Goal: Ask a question

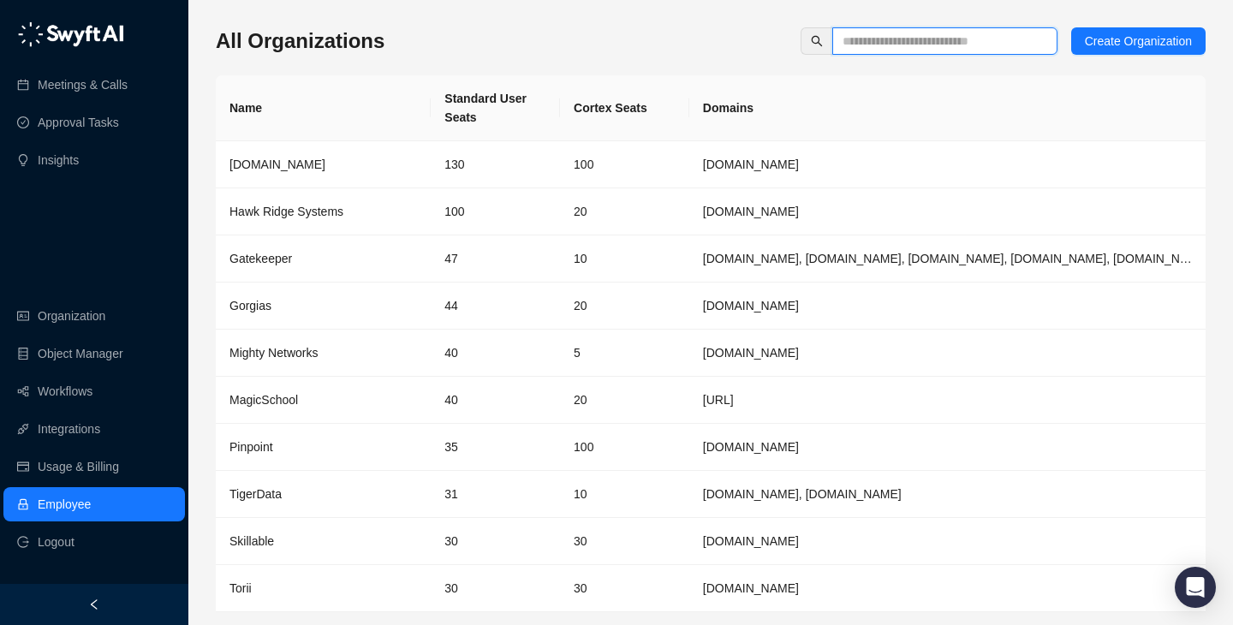
click at [914, 49] on input "text" at bounding box center [937, 41] width 191 height 19
click at [605, 36] on div "All Organizations Create Organization" at bounding box center [711, 40] width 990 height 27
click at [887, 42] on input "text" at bounding box center [937, 41] width 191 height 19
click at [640, 51] on div "All Organizations Create Organization" at bounding box center [711, 40] width 990 height 27
click at [900, 45] on input "text" at bounding box center [937, 41] width 191 height 19
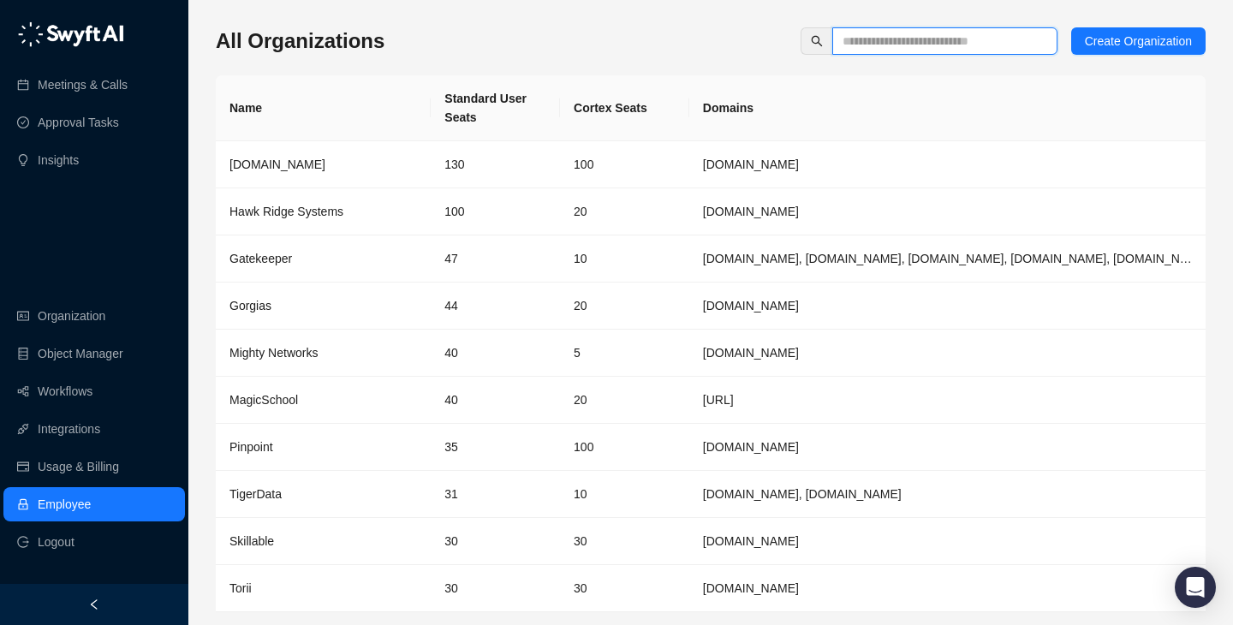
type input "*"
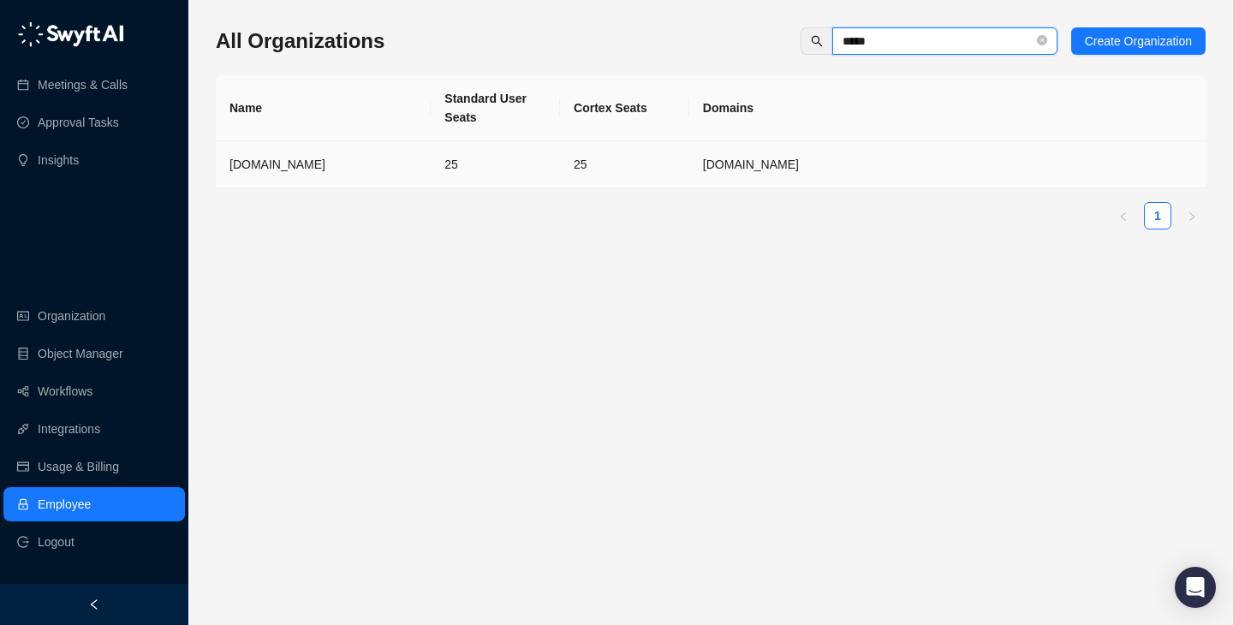
type input "*****"
click at [586, 170] on td "25" at bounding box center [624, 164] width 129 height 47
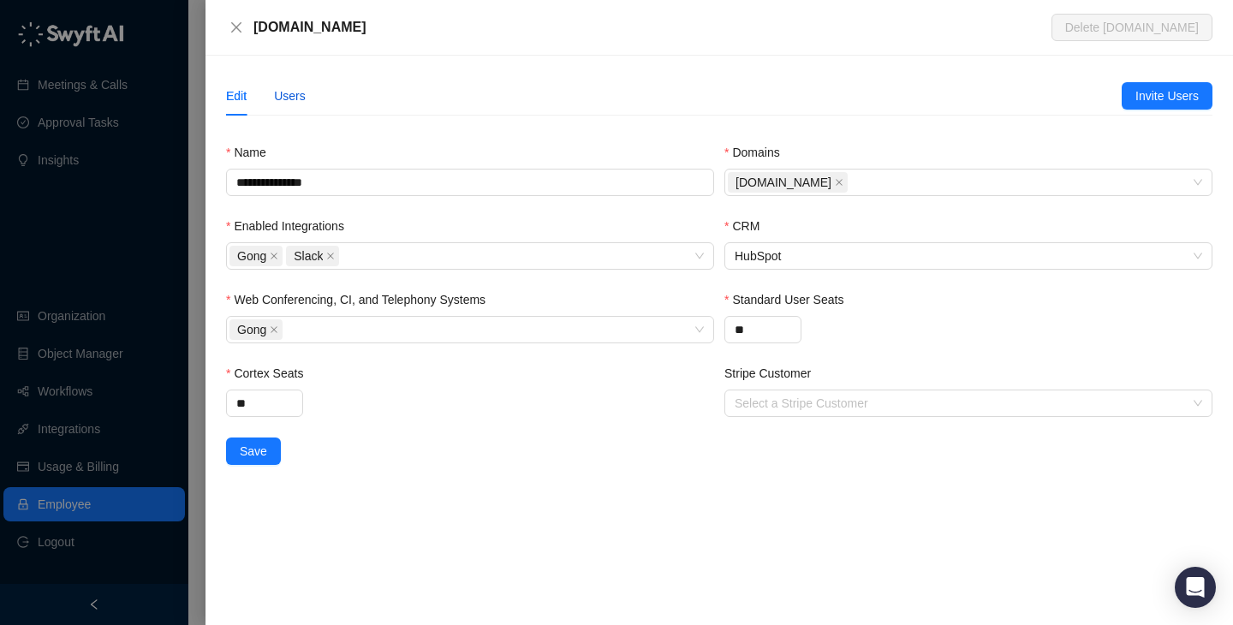
click at [291, 101] on div "Users" at bounding box center [290, 95] width 32 height 19
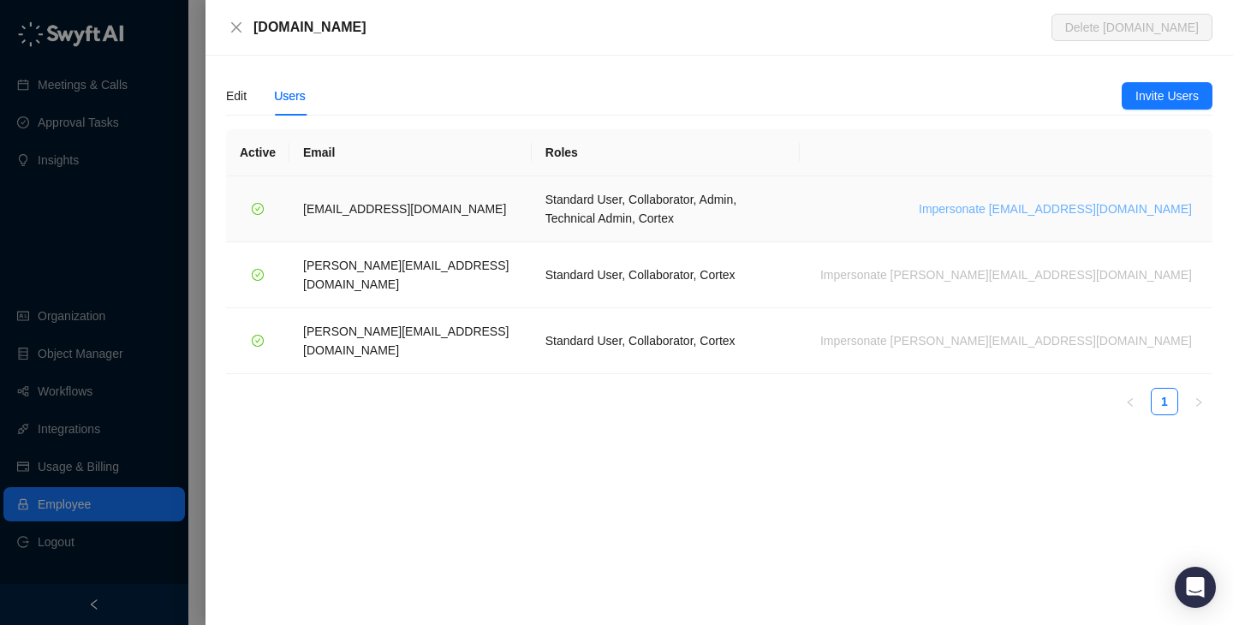
click at [1018, 199] on span "Impersonate orlando@unstructured.io" at bounding box center [1055, 208] width 273 height 19
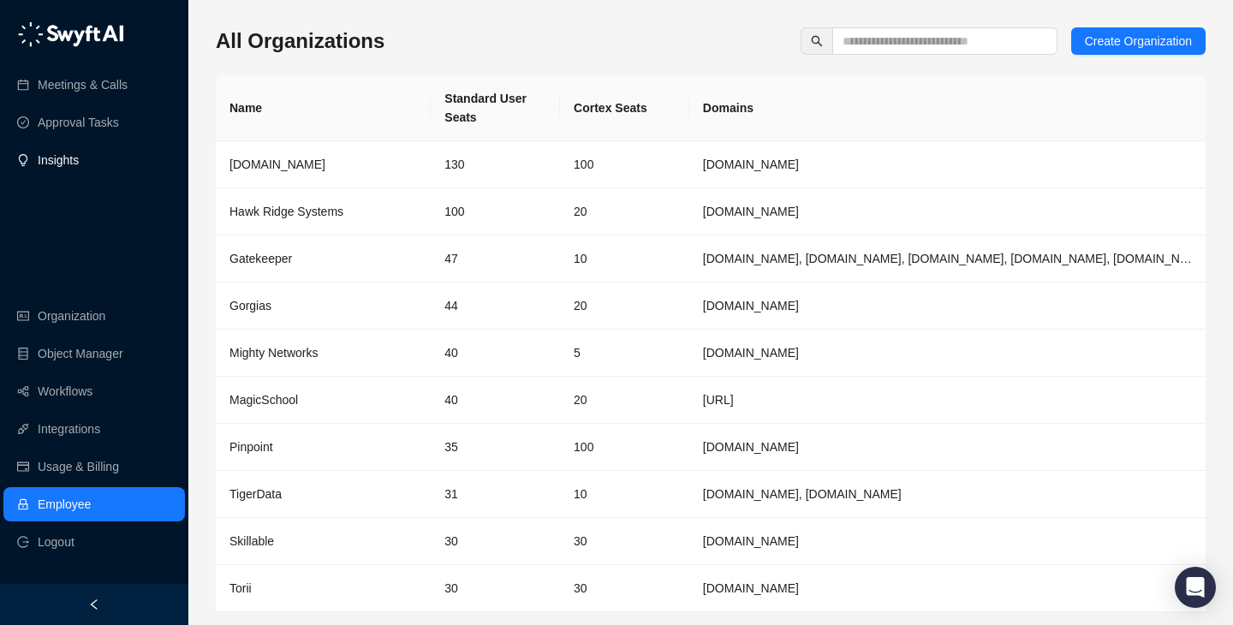
click at [79, 163] on link "Insights" at bounding box center [58, 160] width 41 height 34
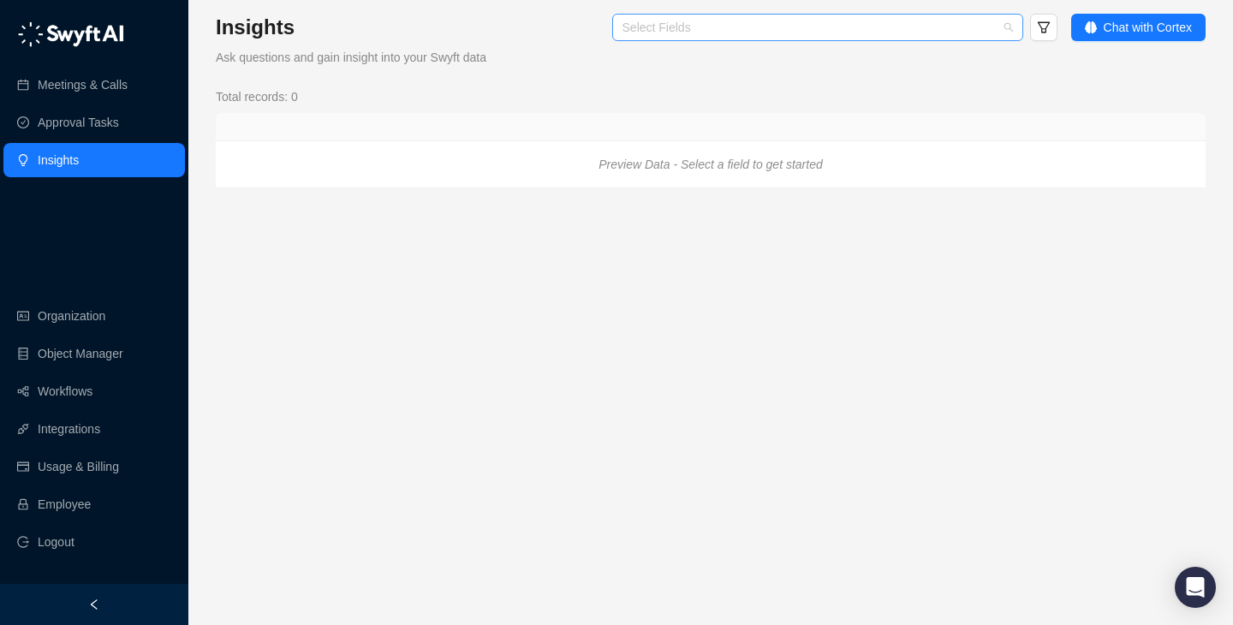
click at [917, 36] on div "Select Fields" at bounding box center [817, 27] width 411 height 27
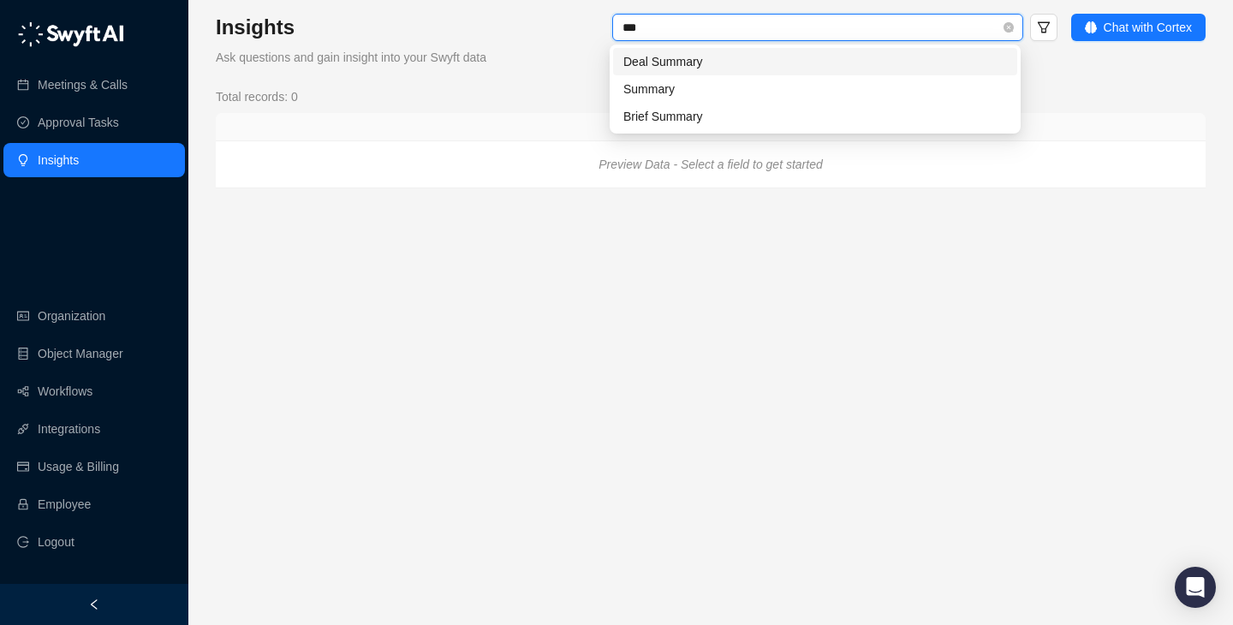
type input "****"
click at [753, 85] on div "Summary" at bounding box center [815, 89] width 384 height 19
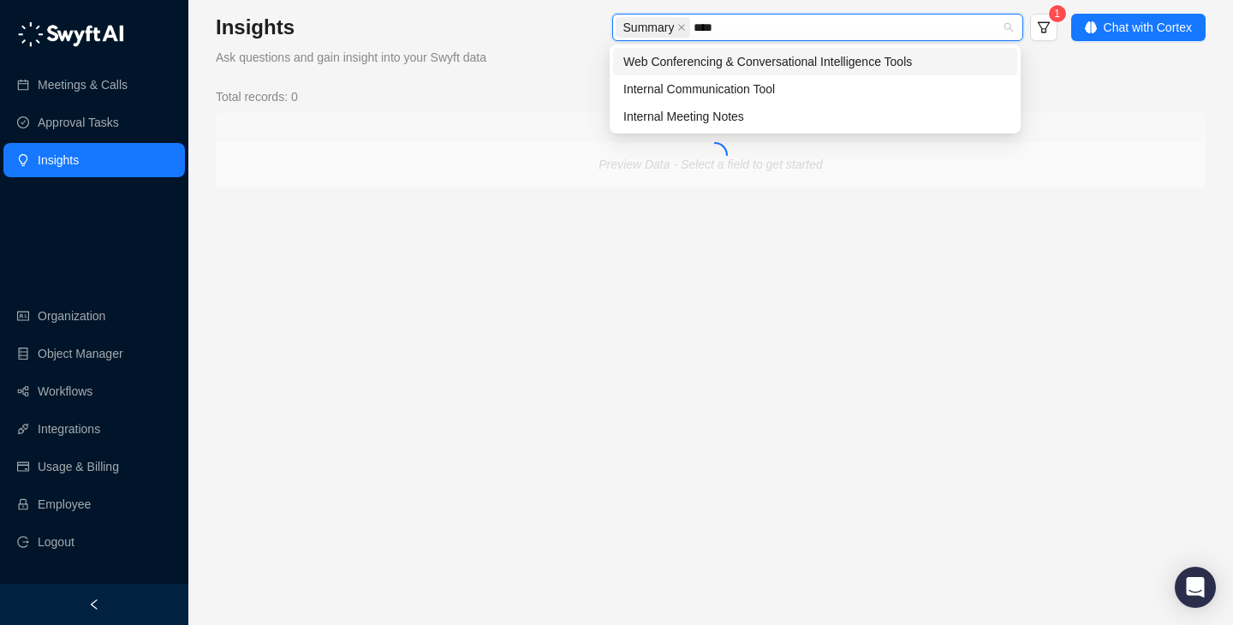
type input "*****"
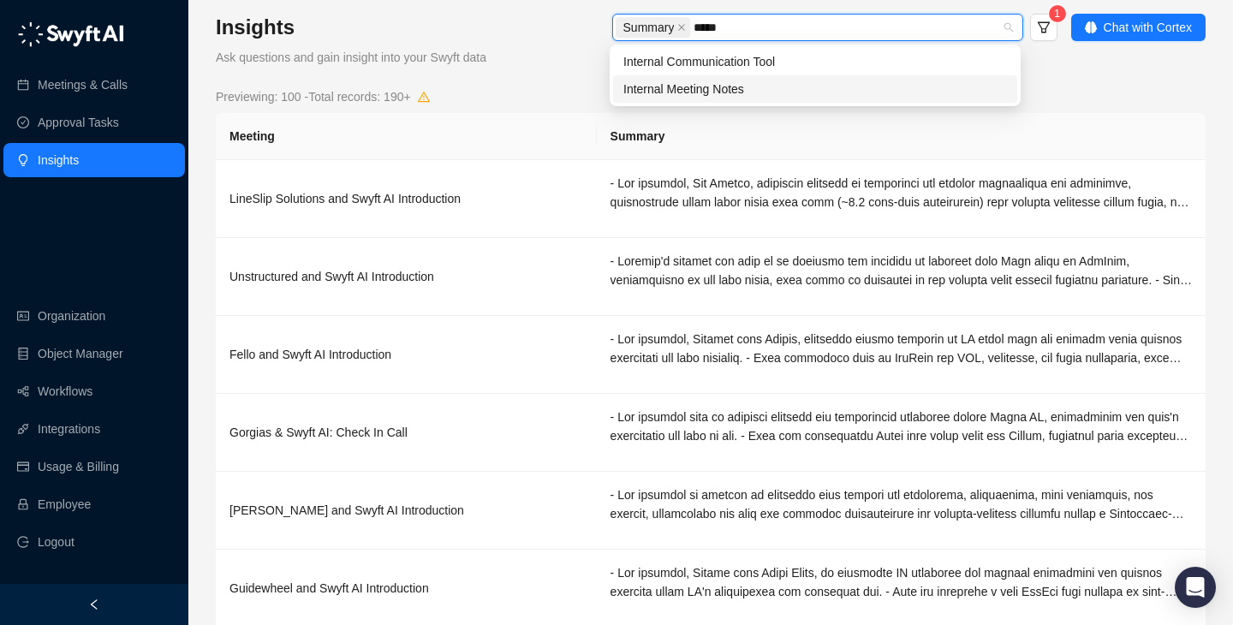
click at [731, 92] on div "Internal Meeting Notes" at bounding box center [815, 89] width 384 height 19
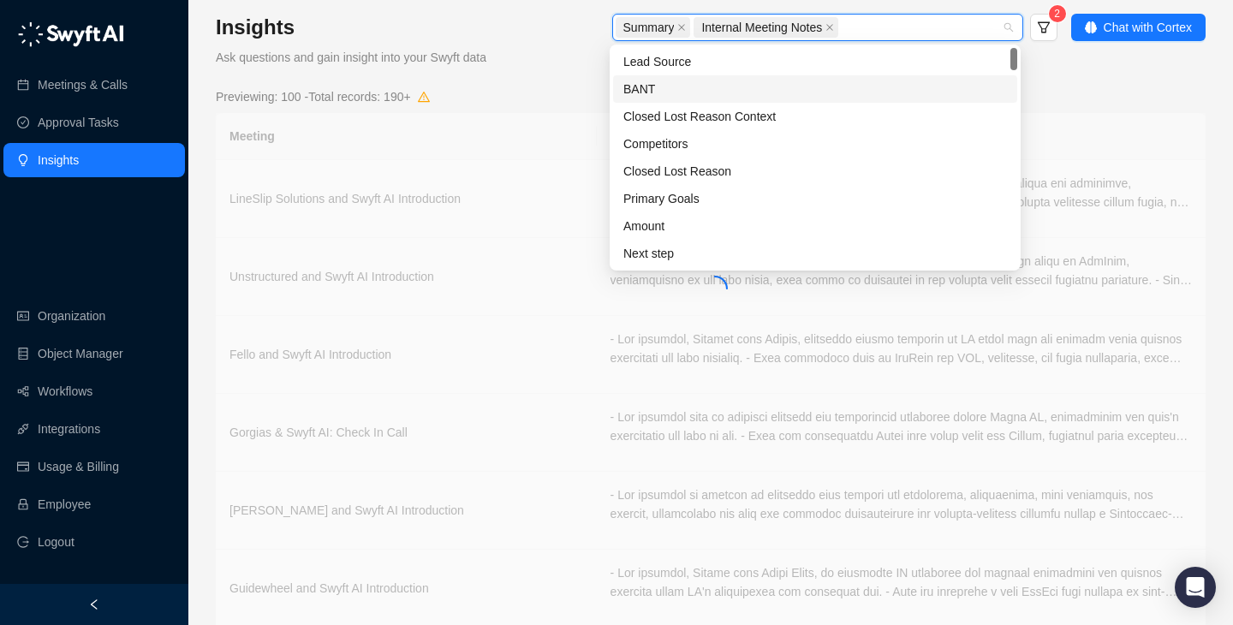
click at [1092, 78] on div "Insights Ask questions and gain insight into your Swyft data Summary Internal M…" at bounding box center [711, 504] width 990 height 980
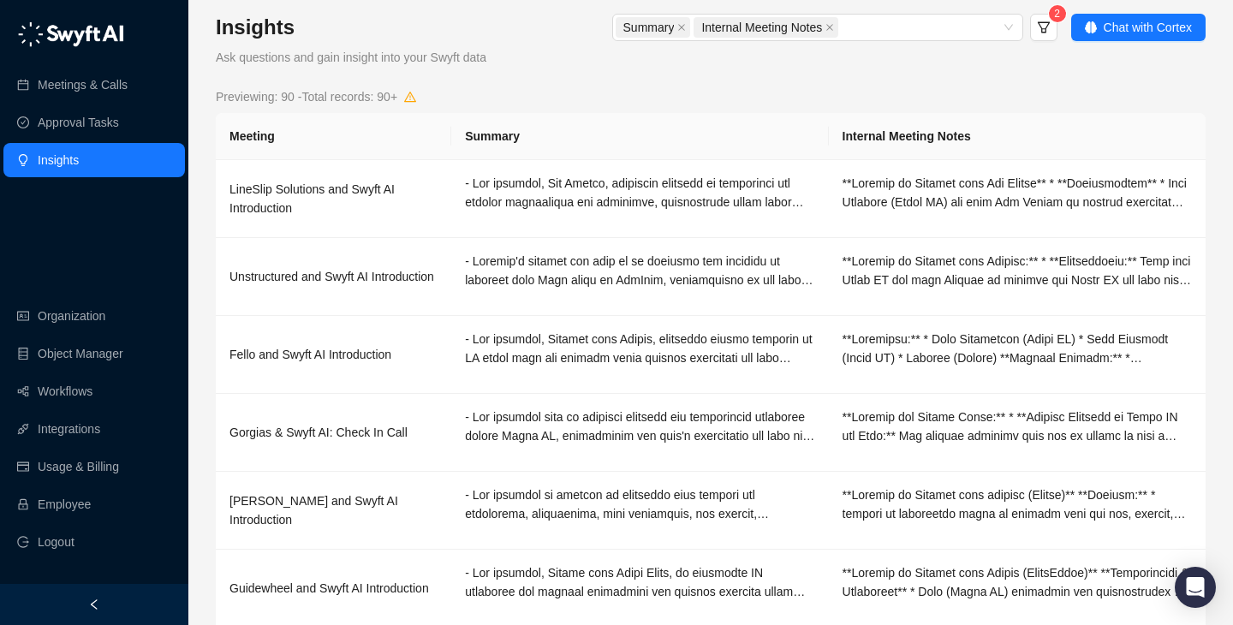
click at [1026, 22] on span "2" at bounding box center [1040, 29] width 34 height 31
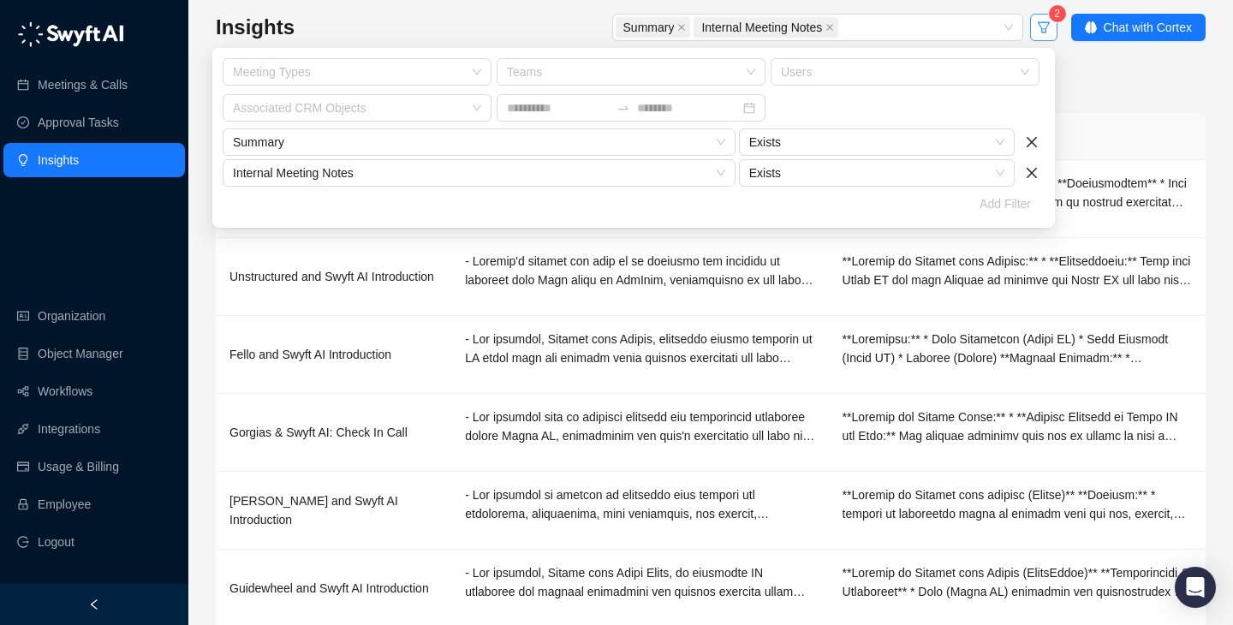
click at [1050, 37] on button "button" at bounding box center [1043, 27] width 27 height 27
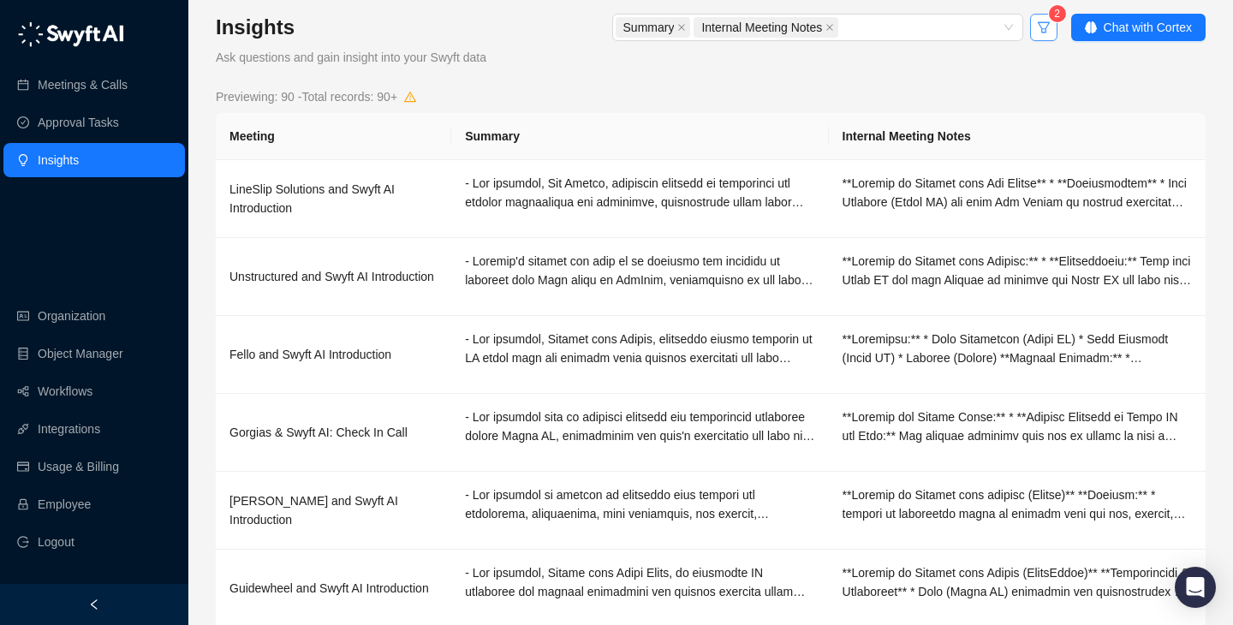
click at [1050, 37] on button "button" at bounding box center [1043, 27] width 27 height 27
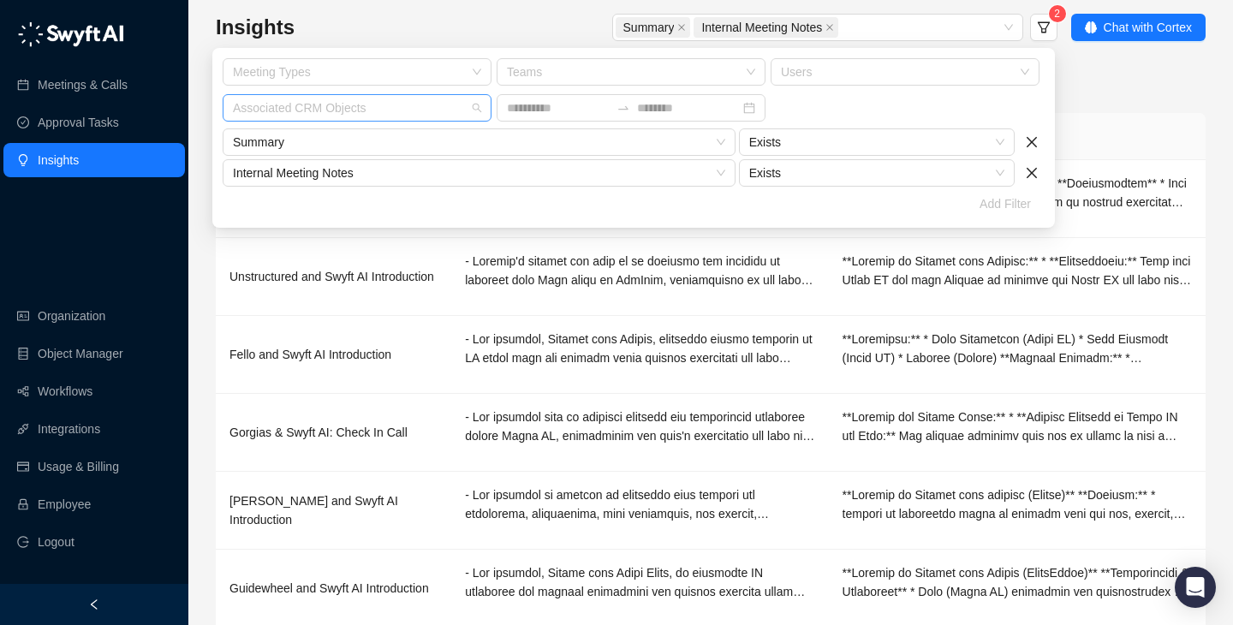
click at [366, 104] on div at bounding box center [348, 108] width 244 height 13
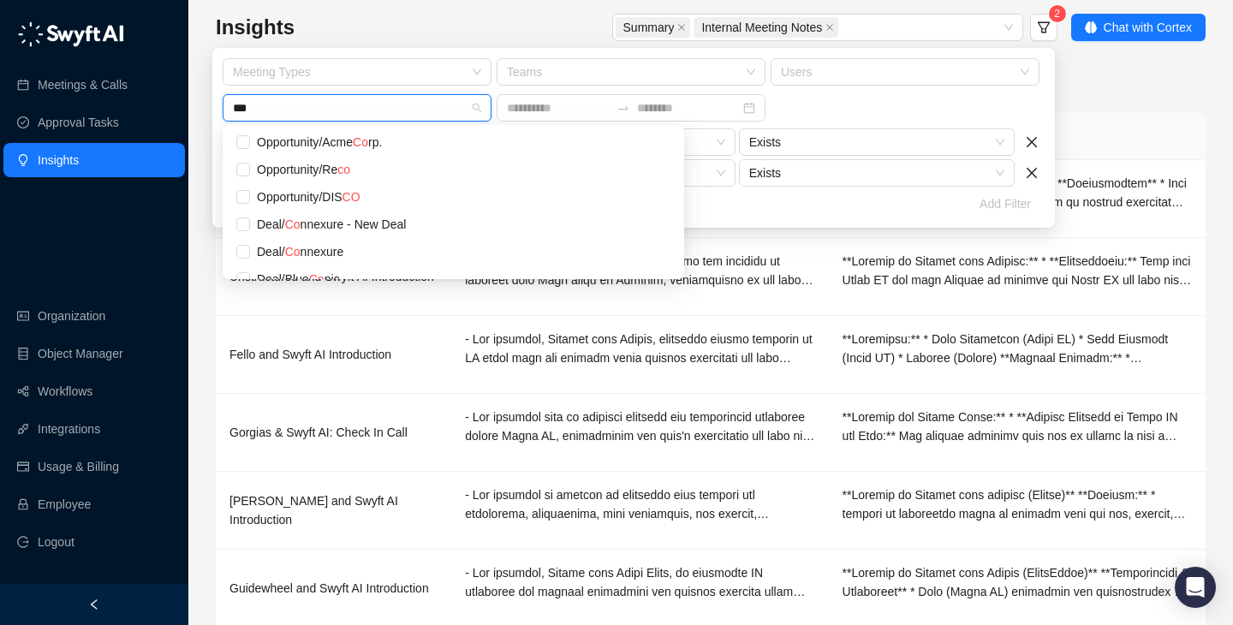
type input "****"
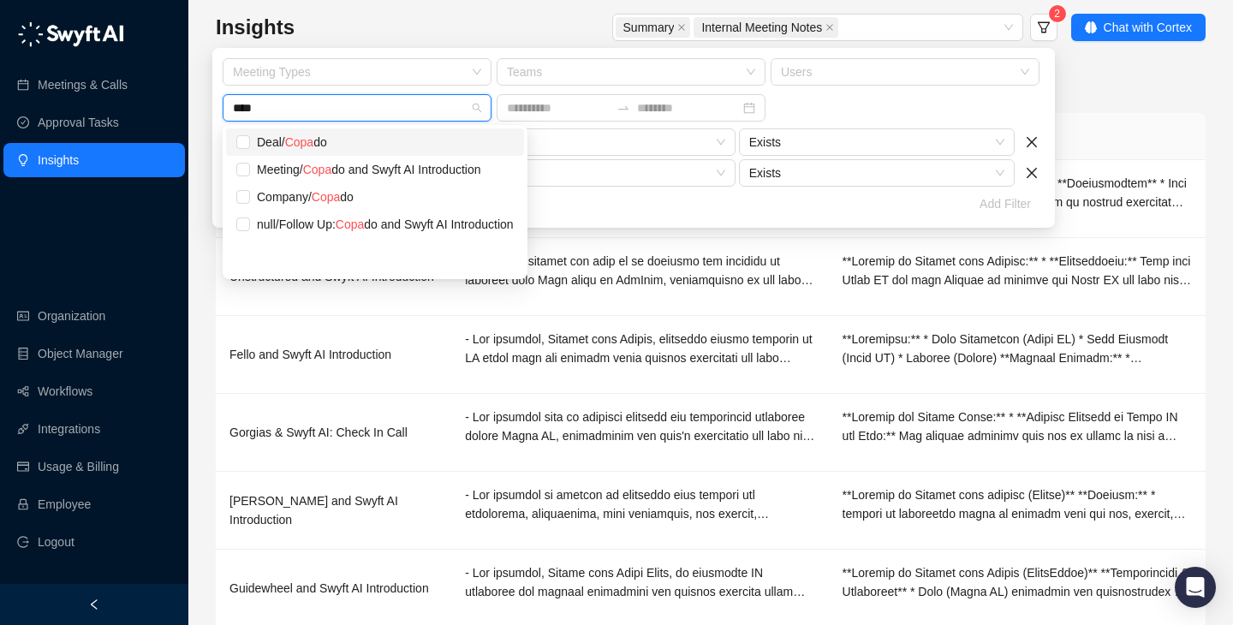
click at [370, 151] on div "Deal / Copa do" at bounding box center [385, 142] width 257 height 19
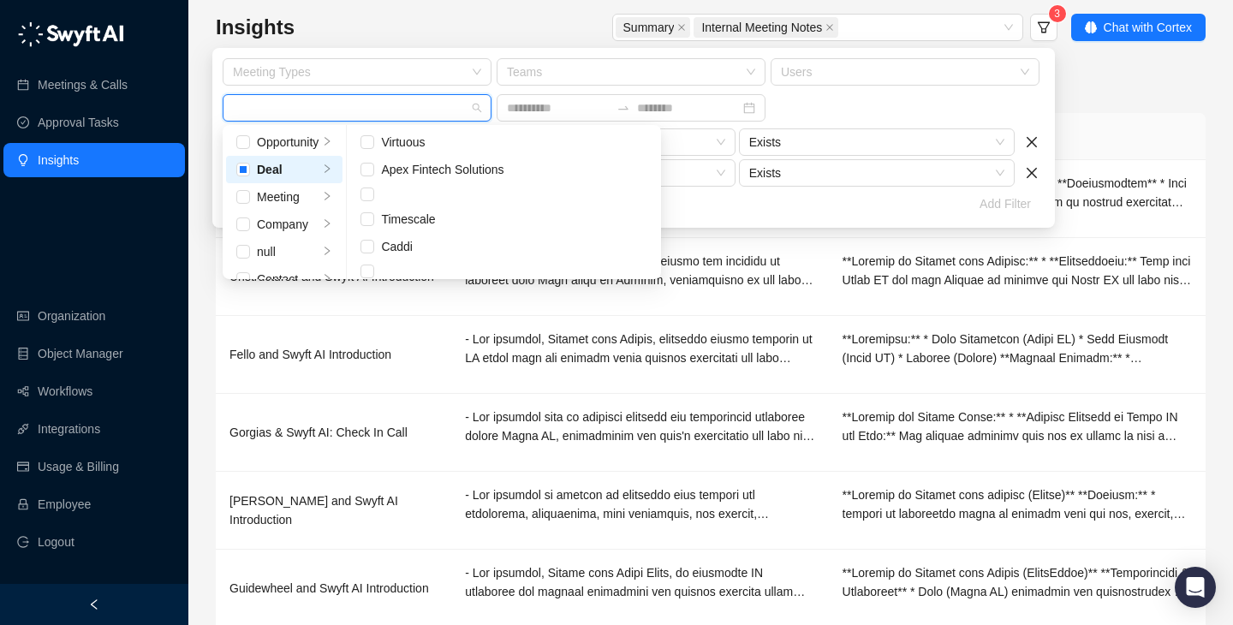
scroll to position [2503, 0]
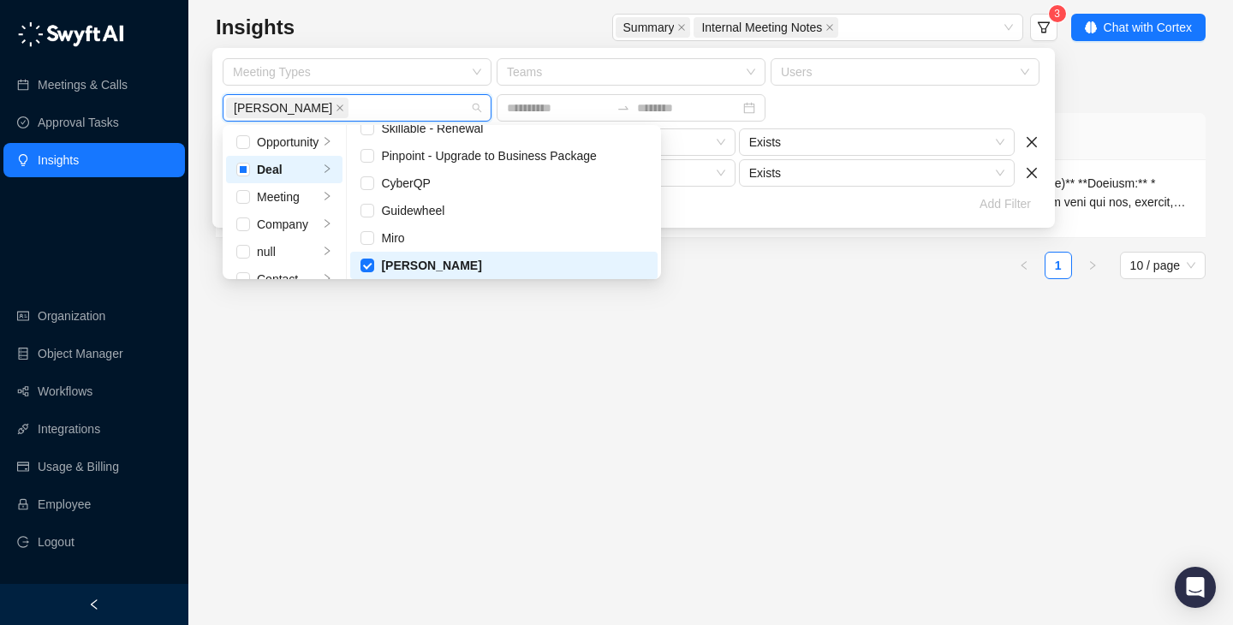
click at [1111, 80] on div "Insights Ask questions and gain insight into your Swyft data Summary Internal M…" at bounding box center [711, 153] width 990 height 279
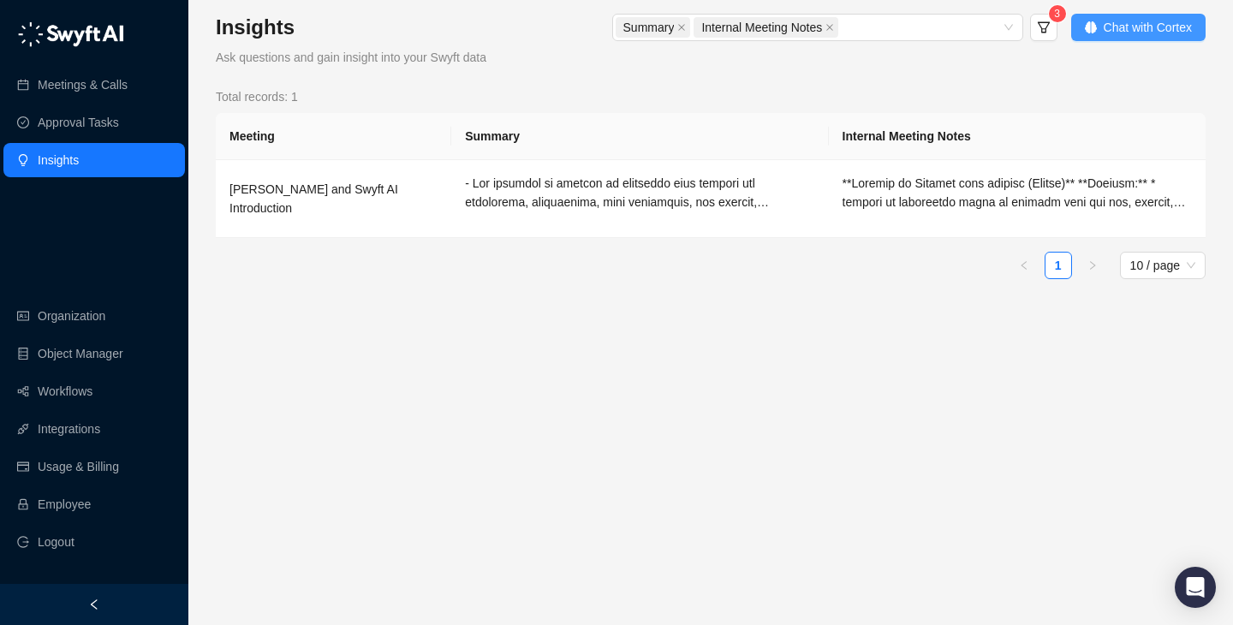
click at [1185, 32] on span "Chat with Cortex" at bounding box center [1147, 27] width 88 height 19
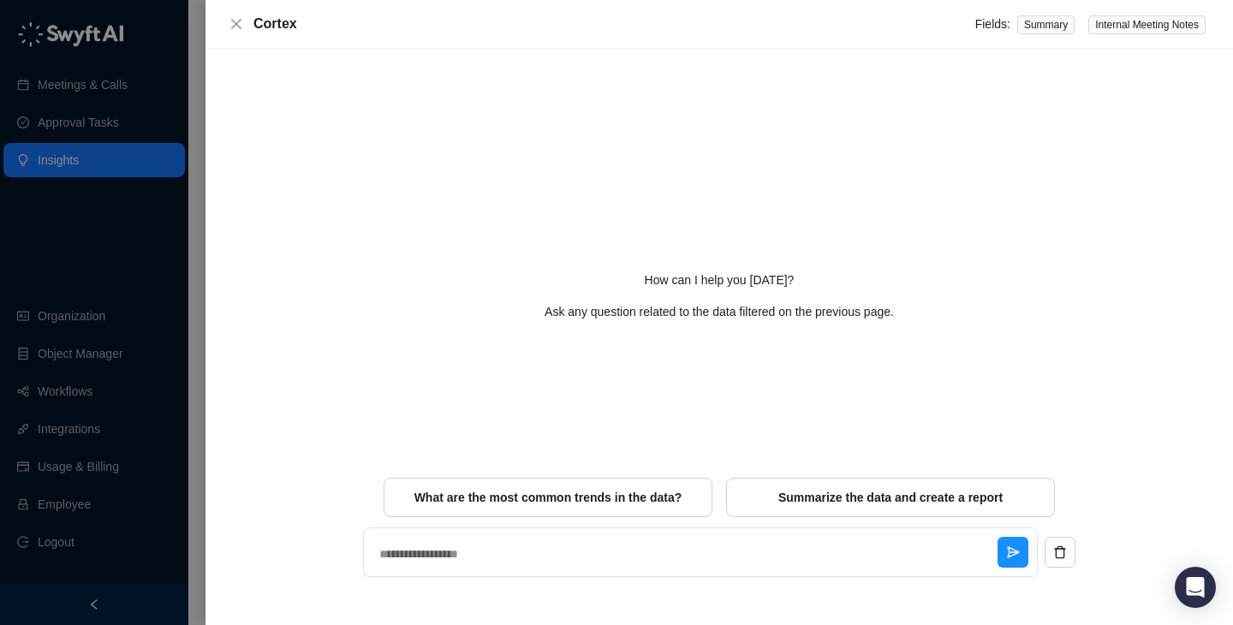
click at [552, 558] on textarea at bounding box center [684, 554] width 625 height 45
type textarea "***"
type textarea "*"
type textarea "****"
type textarea "*"
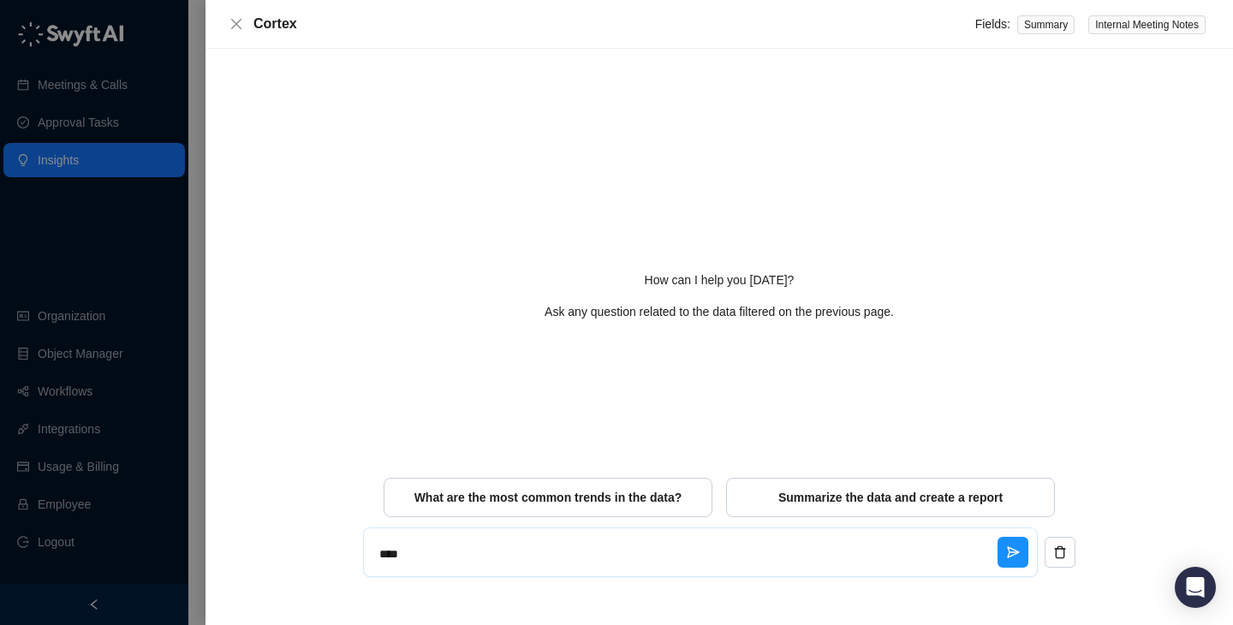
type textarea "****"
type textarea "*"
type textarea "******"
type textarea "*"
type textarea "*******"
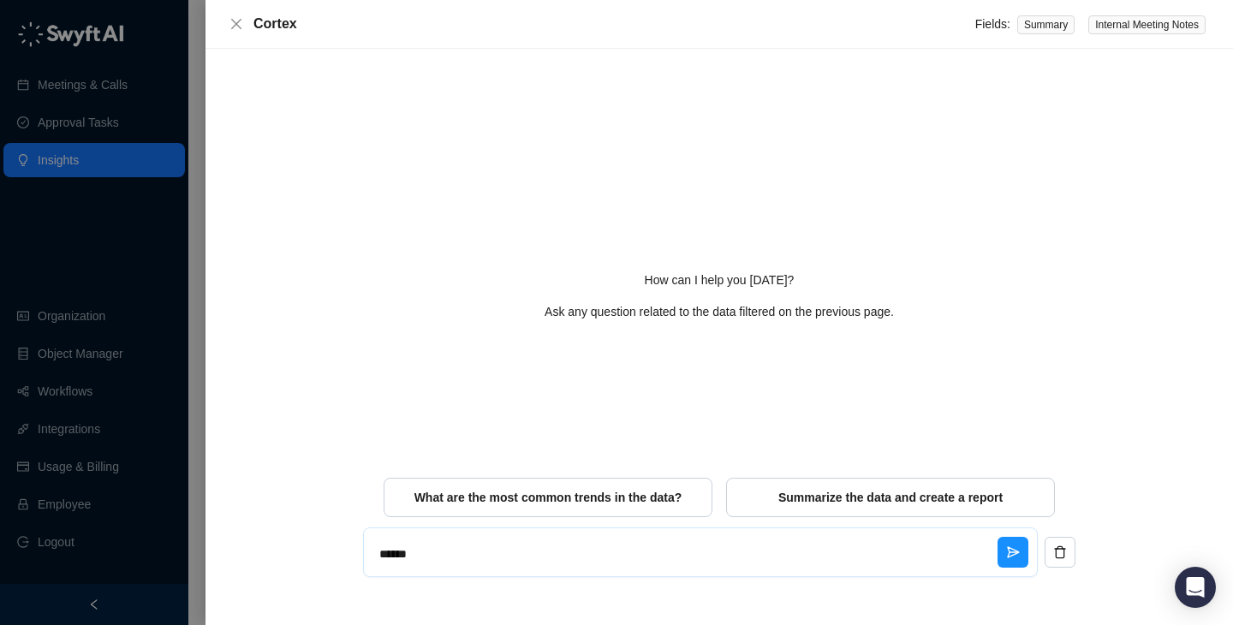
type textarea "*"
type textarea "********"
type textarea "*"
type textarea "*********"
type textarea "*"
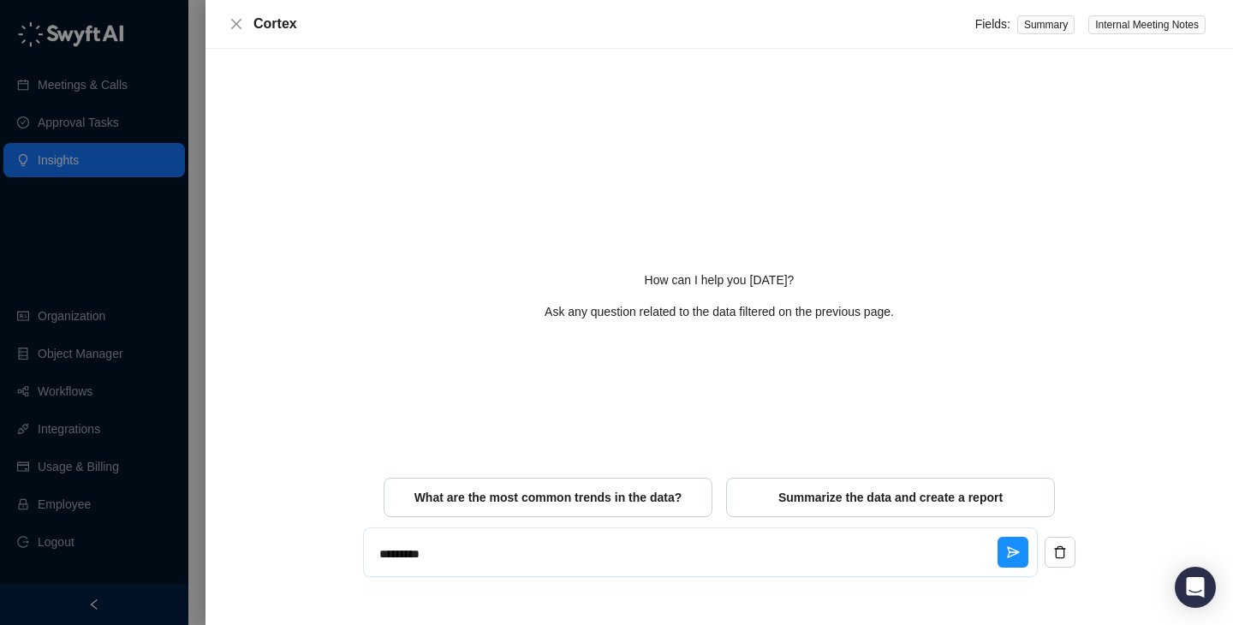
type textarea "*********"
type textarea "*"
type textarea "**********"
type textarea "*"
type textarea "**********"
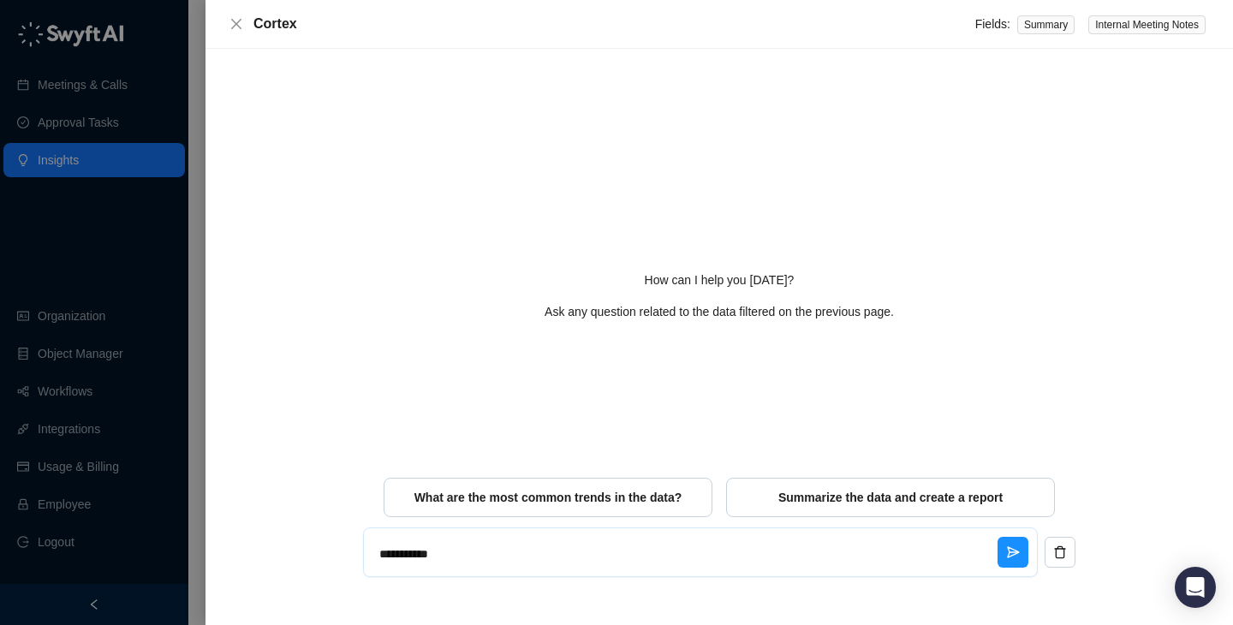
type textarea "*"
type textarea "**********"
type textarea "*"
type textarea "**********"
type textarea "*"
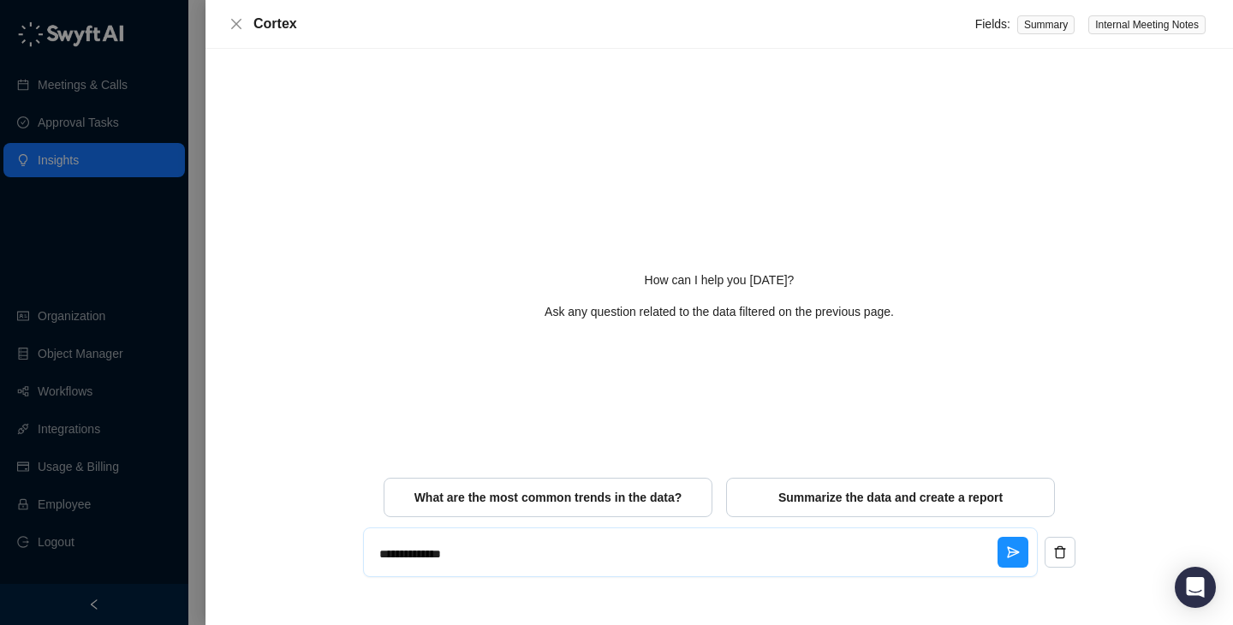
type textarea "**********"
type textarea "*"
type textarea "**********"
type textarea "*"
type textarea "**********"
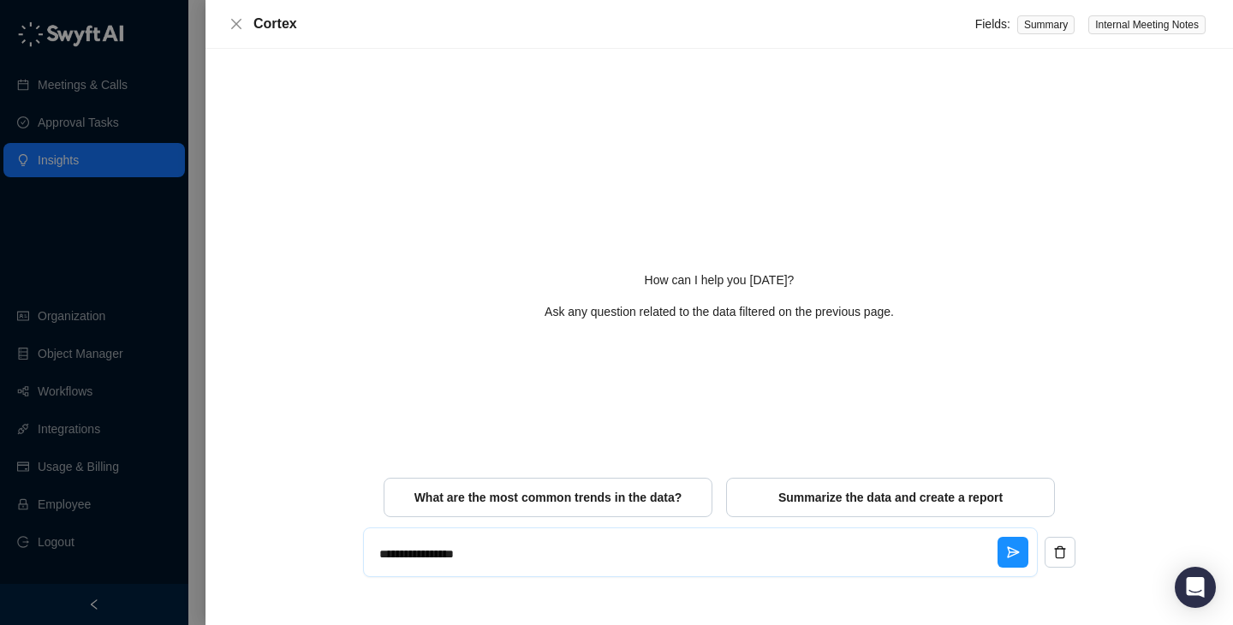
type textarea "*"
type textarea "**********"
type textarea "*"
type textarea "**********"
type textarea "*"
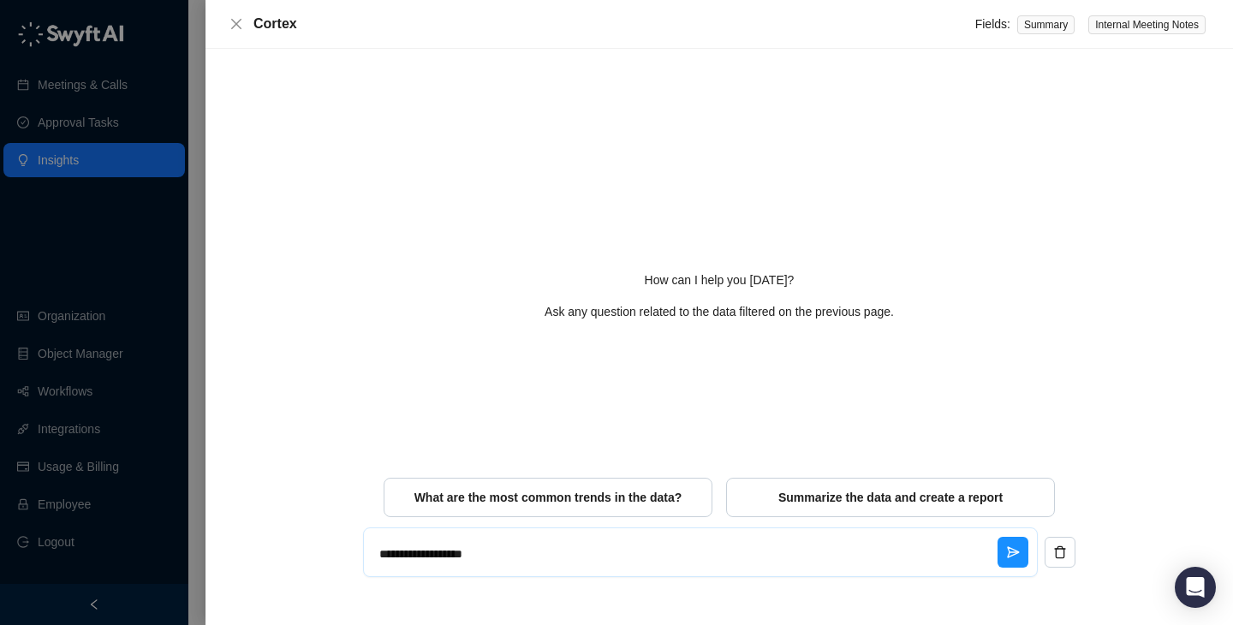
type textarea "**********"
type textarea "*"
type textarea "**********"
type textarea "*"
type textarea "**********"
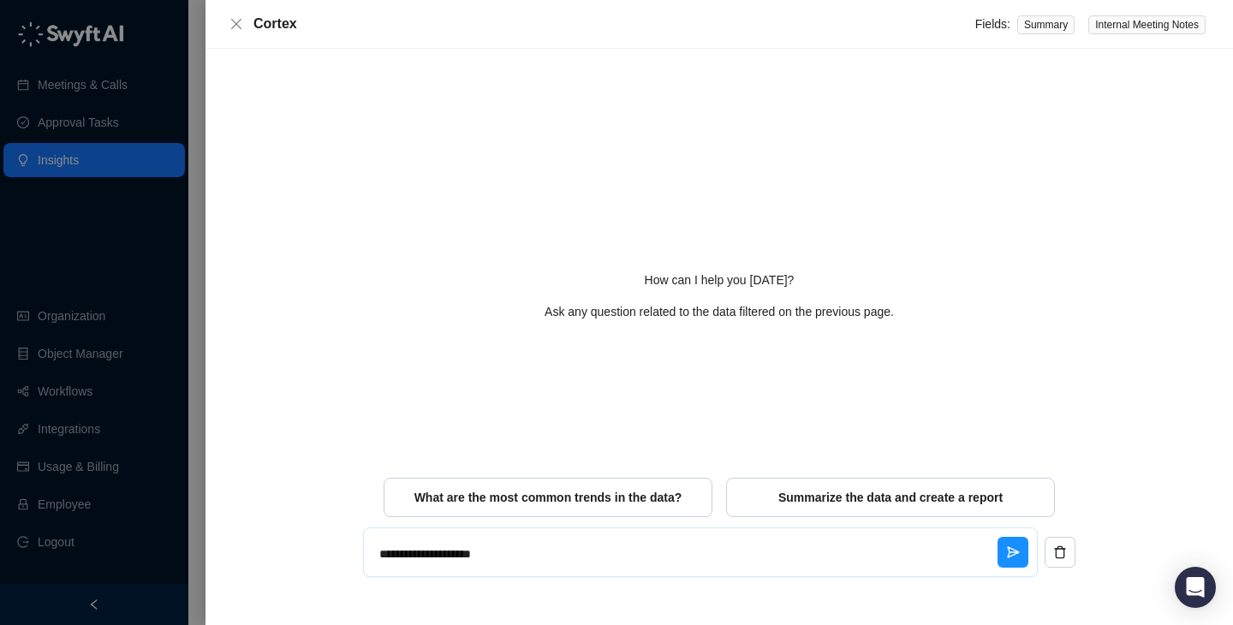
type textarea "*"
type textarea "**********"
type textarea "*"
type textarea "**********"
type textarea "*"
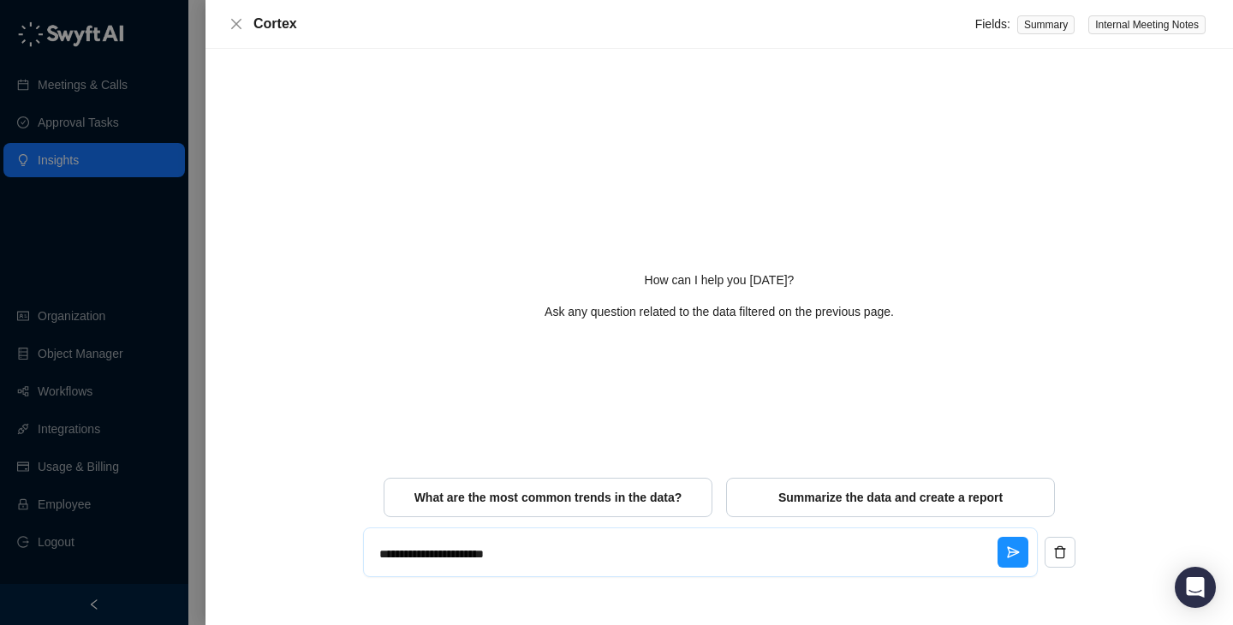
type textarea "**********"
type textarea "*"
type textarea "**********"
type textarea "*"
type textarea "**********"
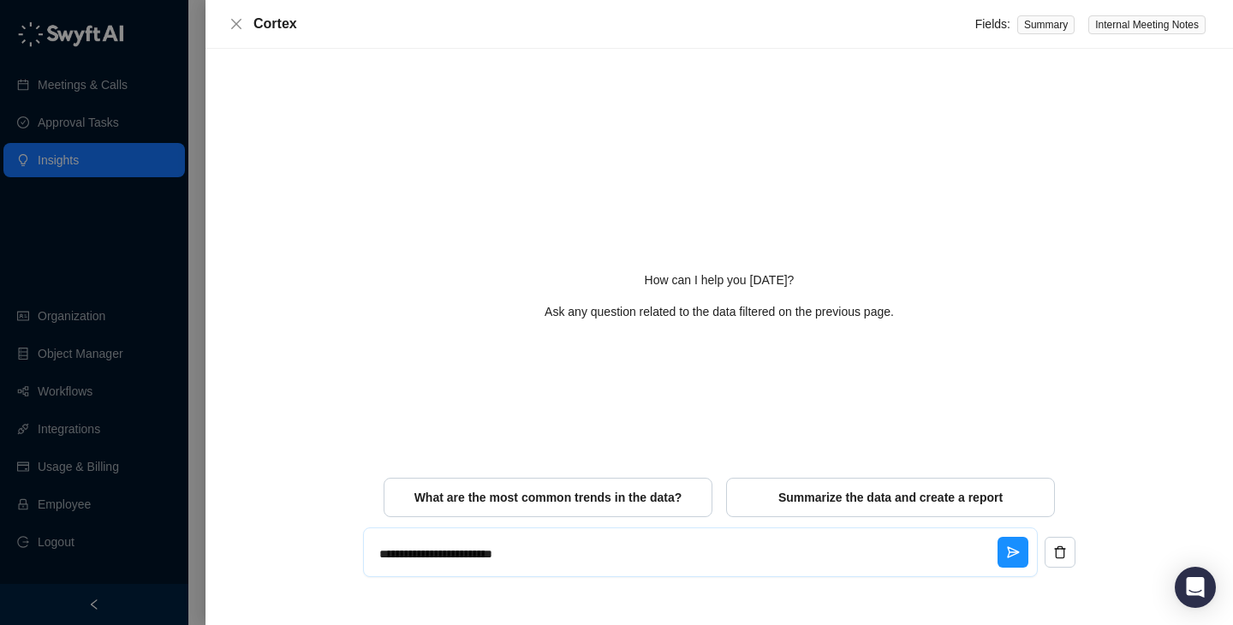
type textarea "*"
type textarea "**********"
type textarea "*"
type textarea "**********"
type textarea "*"
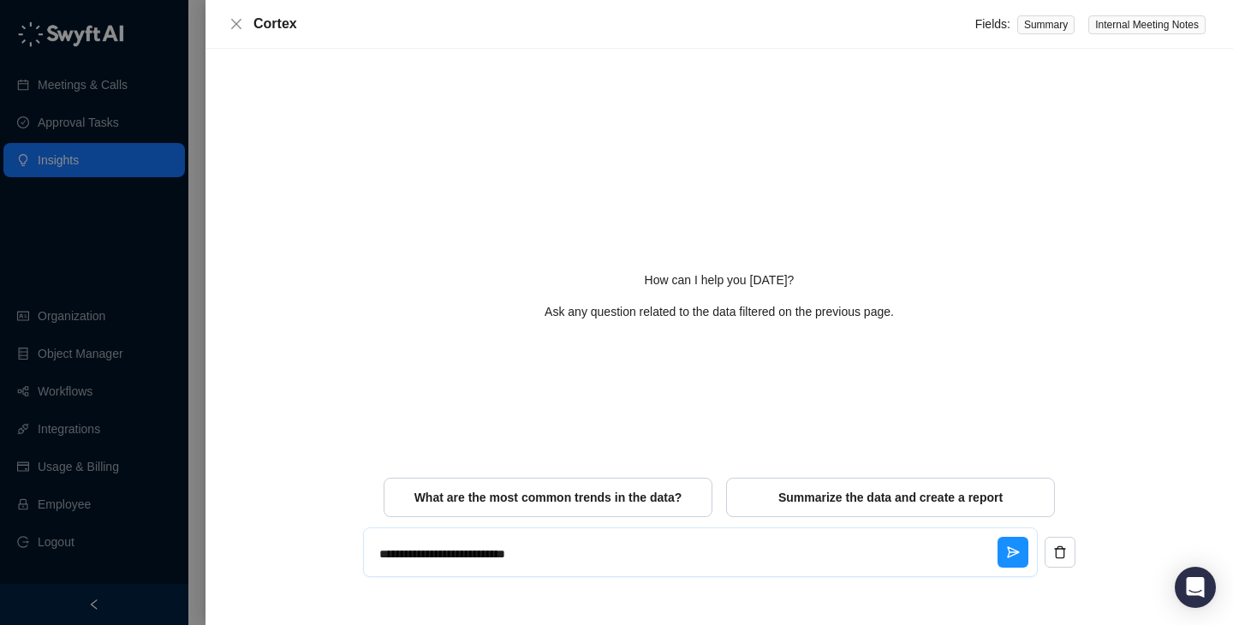
type textarea "**********"
type textarea "*"
type textarea "**********"
type textarea "*"
type textarea "**********"
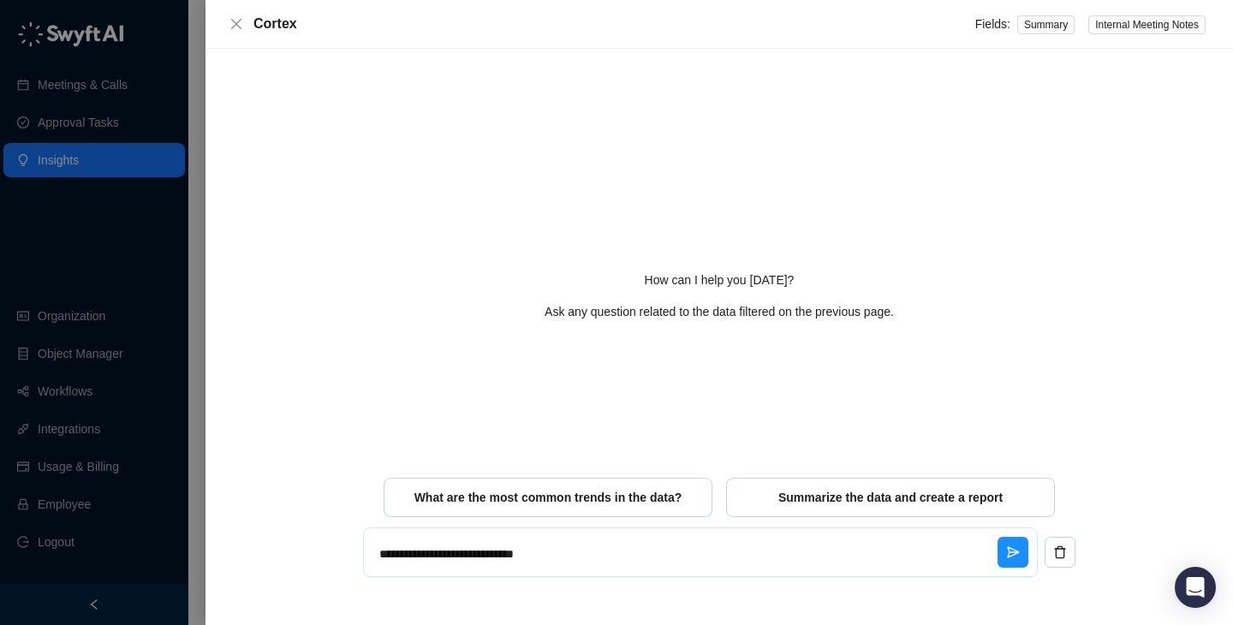
type textarea "*"
type textarea "**********"
type textarea "*"
type textarea "**********"
type textarea "*"
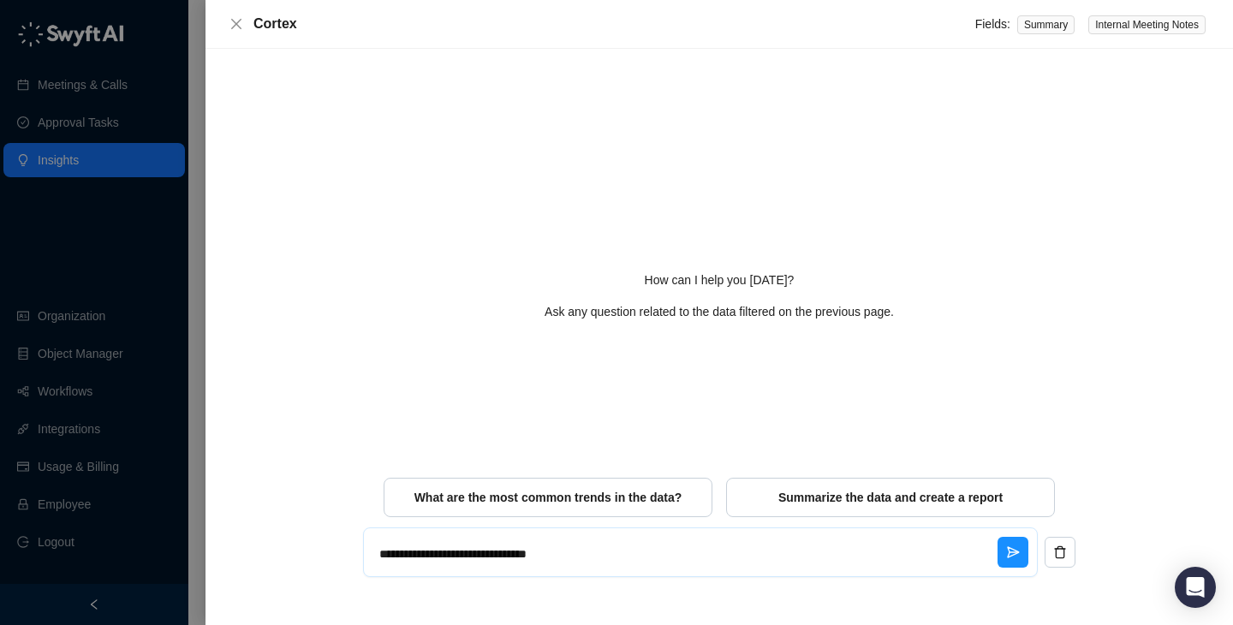
type textarea "**********"
type textarea "*"
type textarea "**********"
type textarea "*"
type textarea "**********"
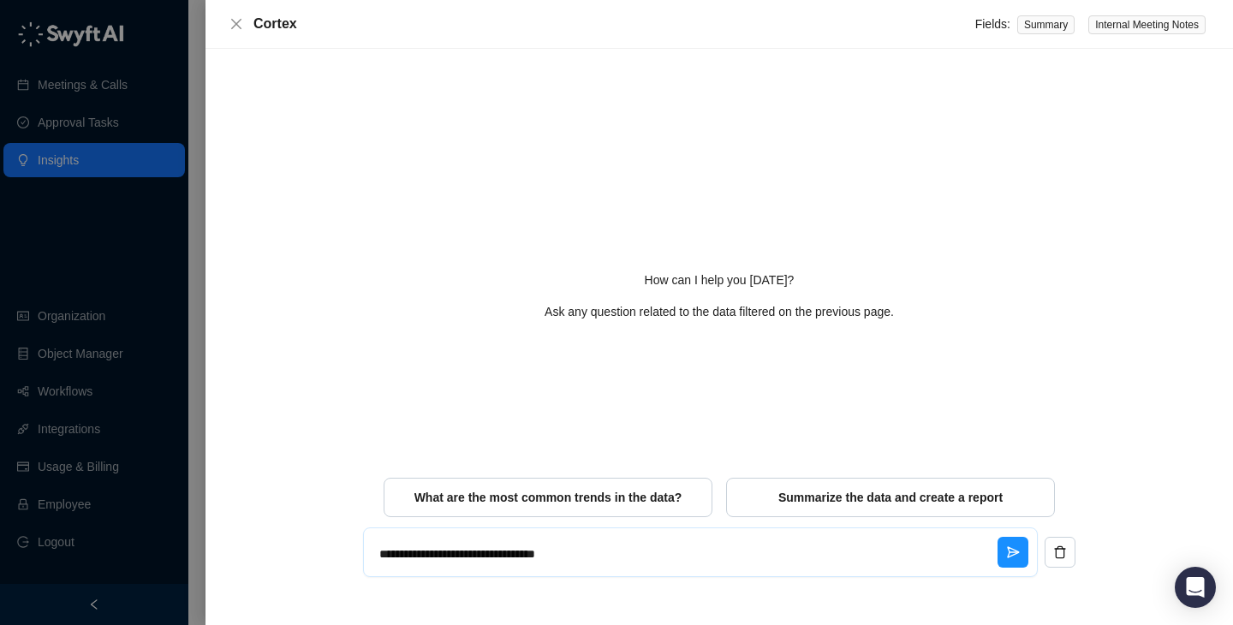
type textarea "*"
type textarea "**********"
type textarea "*"
type textarea "**********"
type textarea "*"
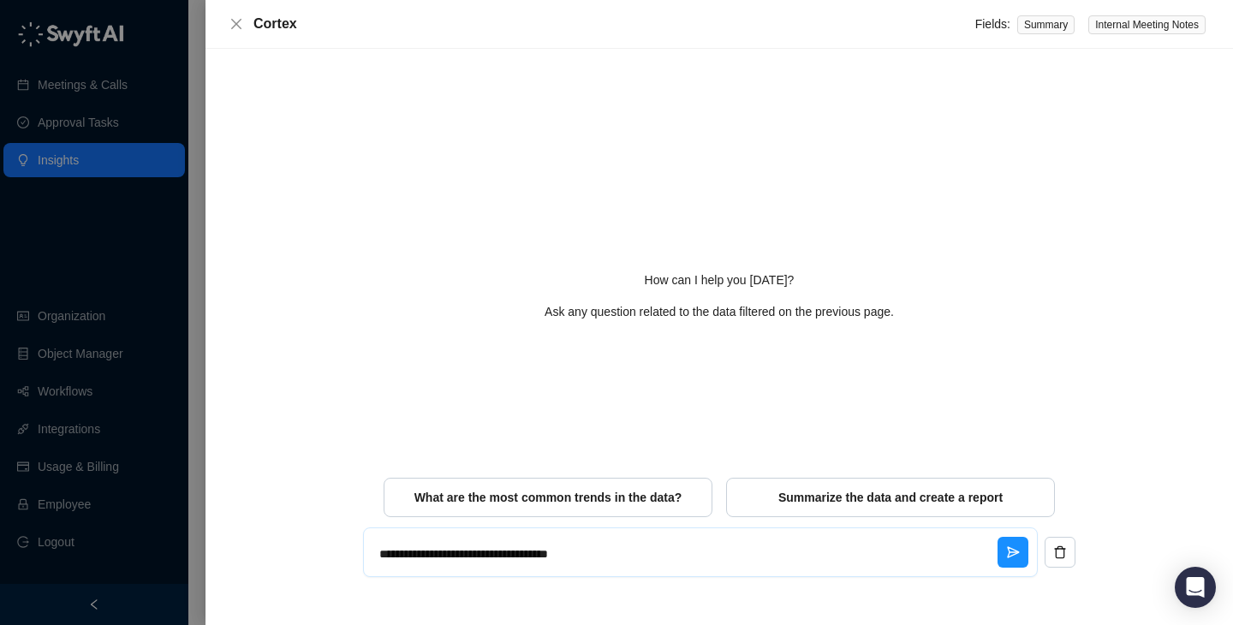
type textarea "**********"
type textarea "*"
type textarea "**********"
type textarea "*"
type textarea "**********"
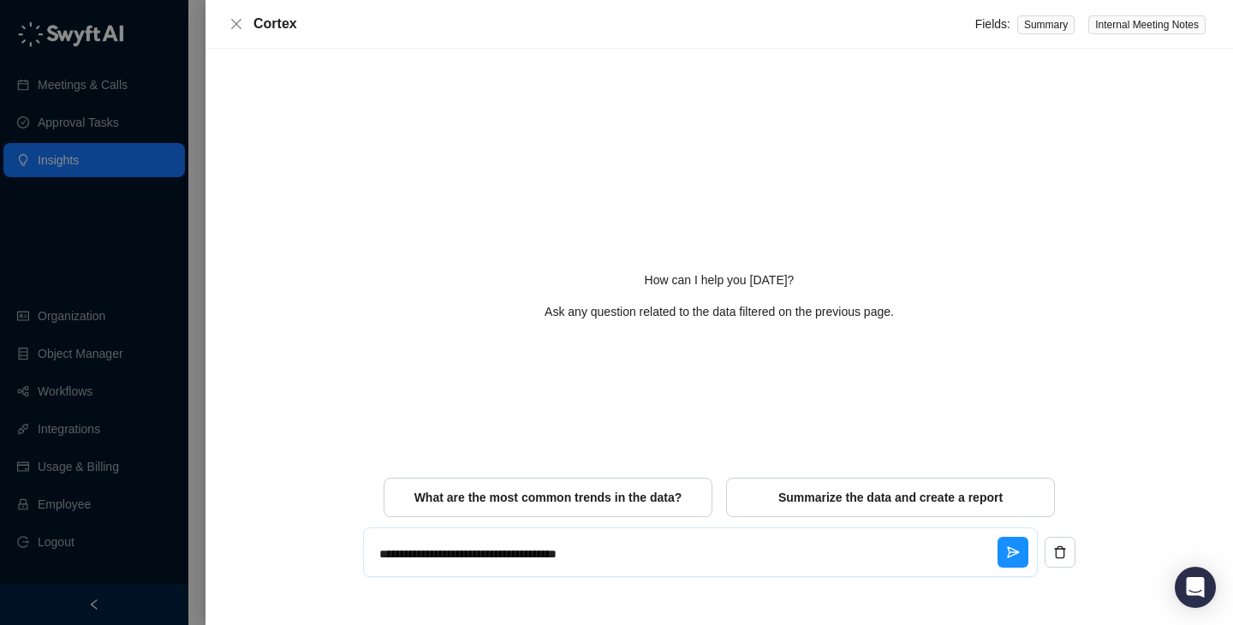
type textarea "*"
type textarea "**********"
type textarea "*"
type textarea "**********"
type textarea "*"
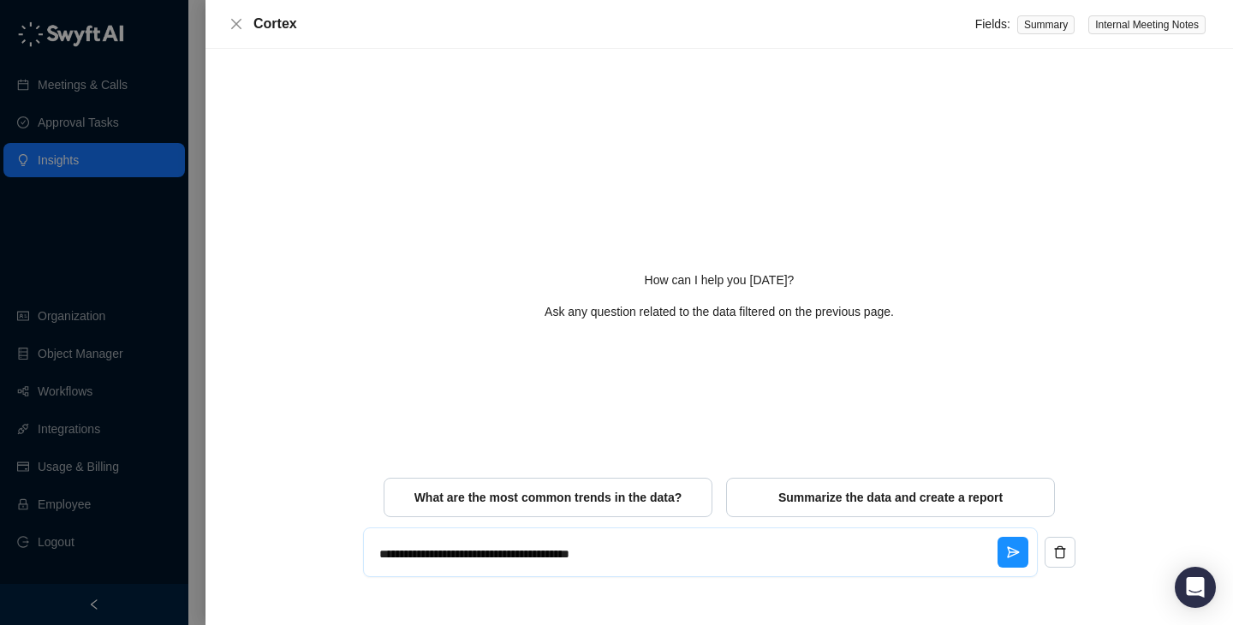
type textarea "**********"
type textarea "*"
type textarea "**********"
type textarea "*"
type textarea "**********"
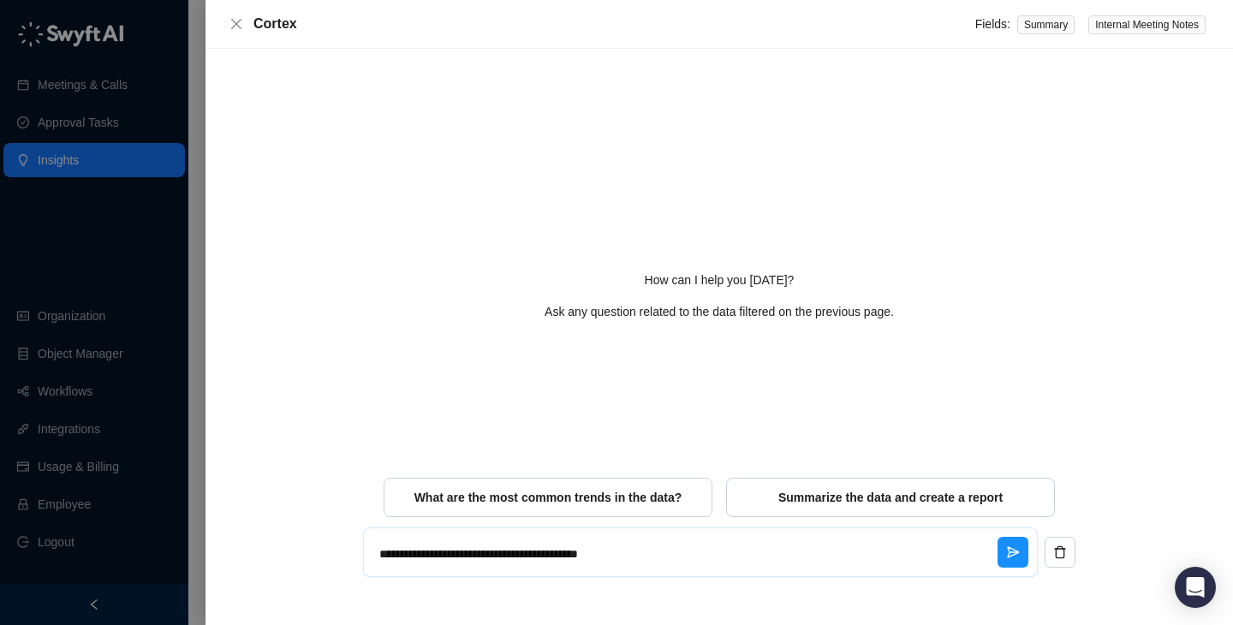
type textarea "*"
type textarea "**********"
type textarea "*"
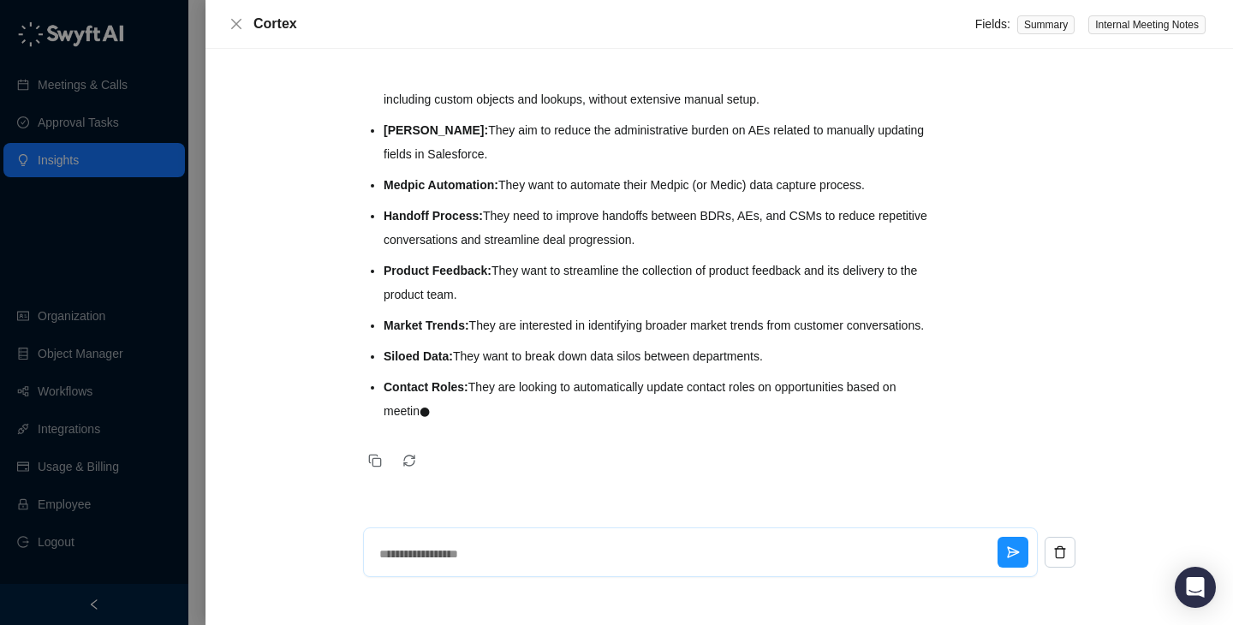
scroll to position [296, 0]
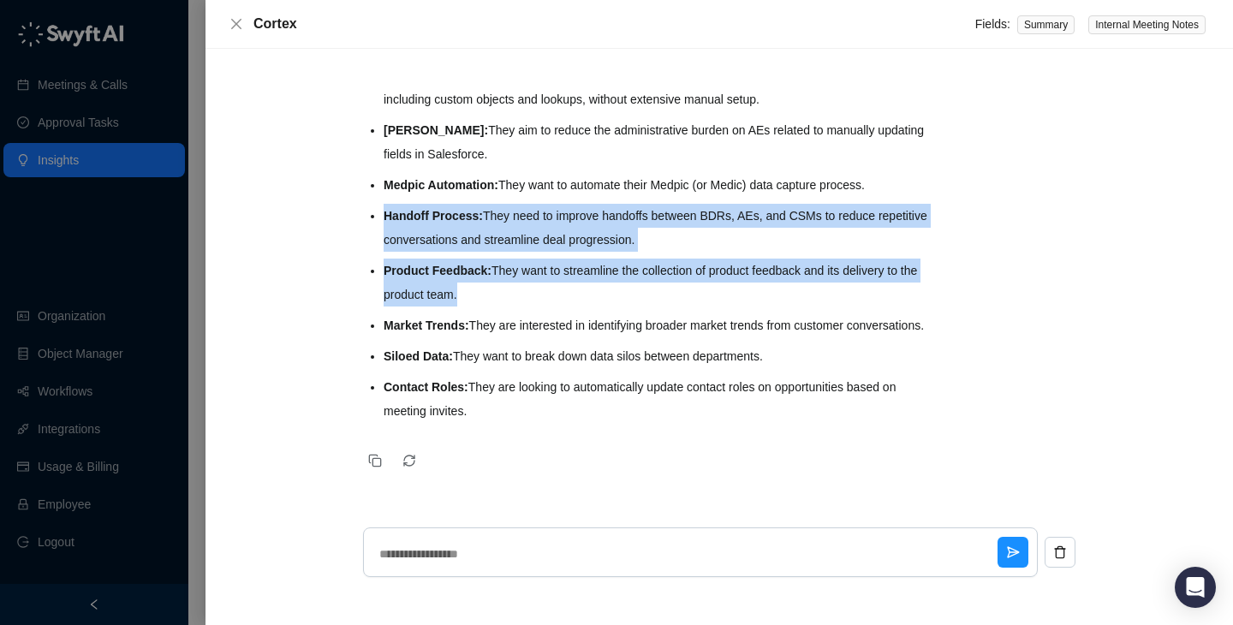
drag, startPoint x: 604, startPoint y: 179, endPoint x: 600, endPoint y: 325, distance: 146.5
click at [600, 325] on ul "Data Enrichment: They want to improve data quality for forecasting, deal evalua…" at bounding box center [659, 204] width 550 height 438
click at [600, 325] on li "Market Trends: They are interested in identifying broader market trends from cu…" at bounding box center [659, 325] width 550 height 24
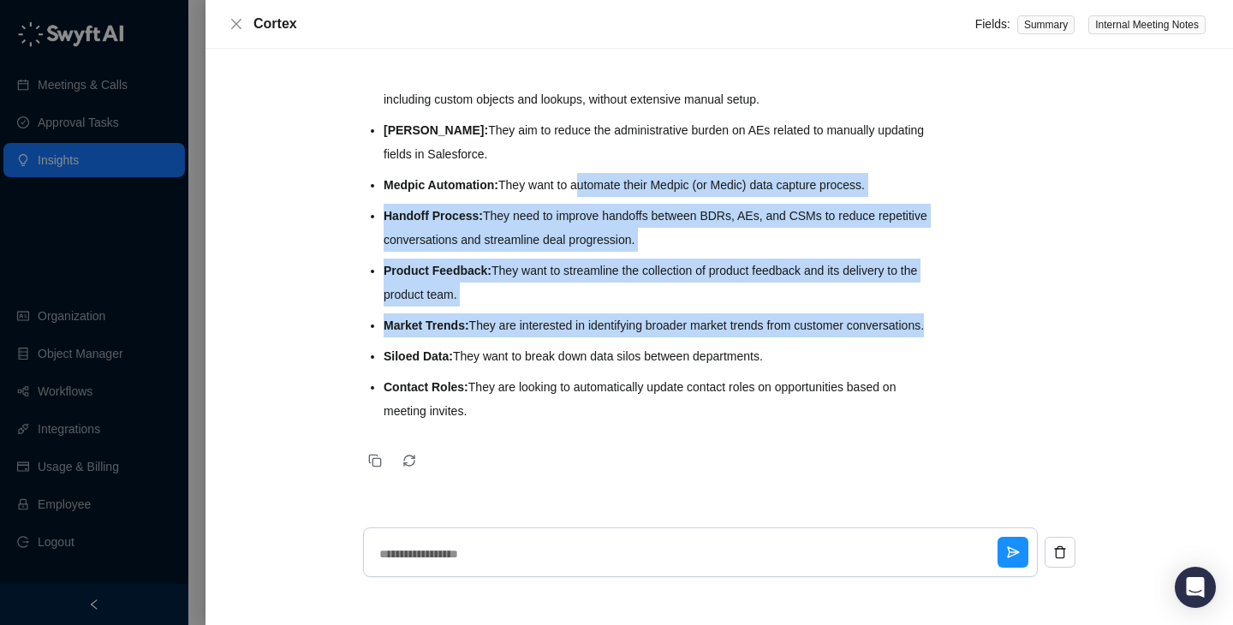
drag, startPoint x: 600, startPoint y: 325, endPoint x: 600, endPoint y: 152, distance: 172.9
click at [600, 152] on ul "Data Enrichment: They want to improve data quality for forecasting, deal evalua…" at bounding box center [659, 204] width 550 height 438
click at [600, 173] on li "Medpic Automation: They want to automate their Medpic (or Medic) data capture p…" at bounding box center [659, 185] width 550 height 24
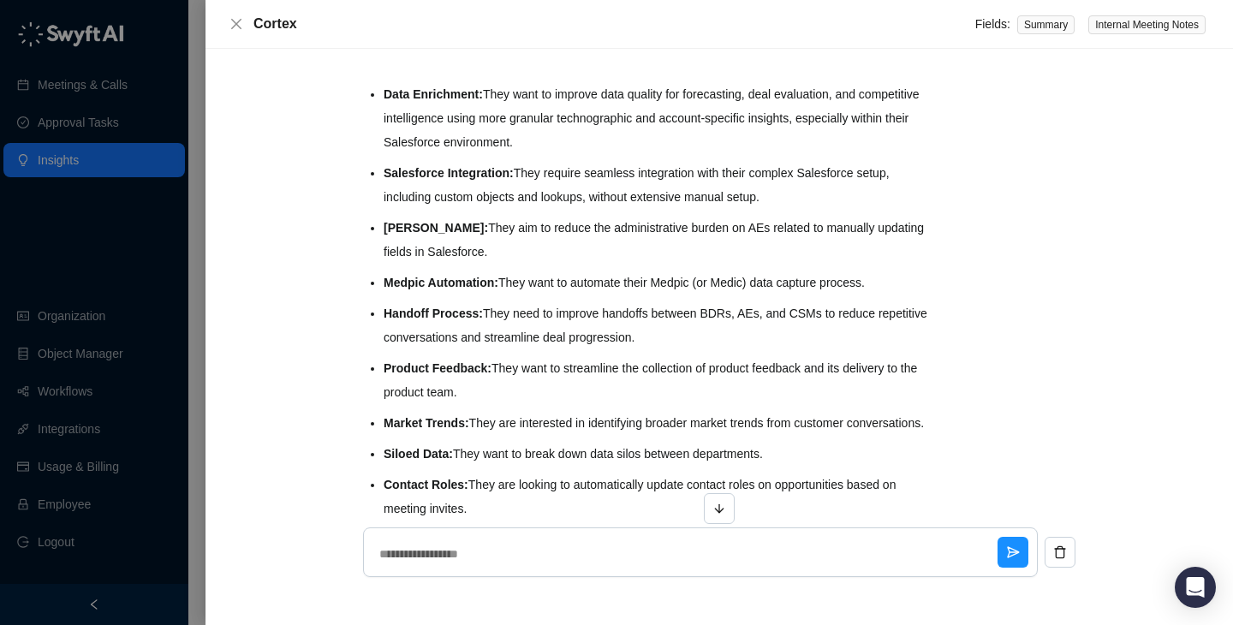
scroll to position [146, 0]
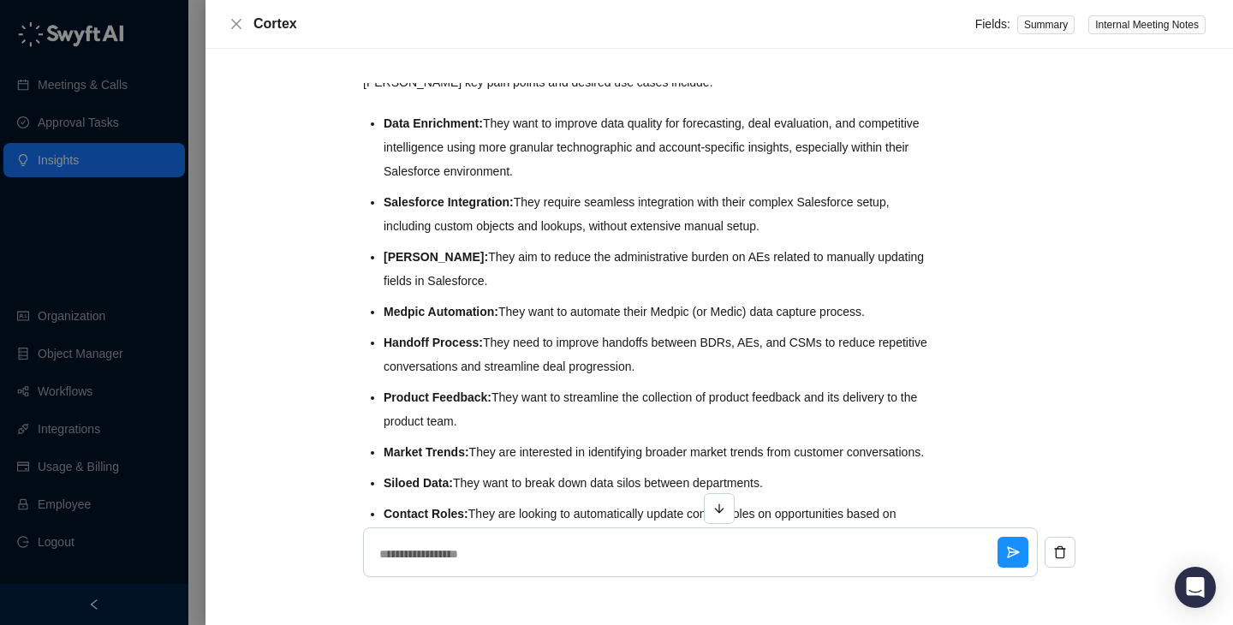
drag, startPoint x: 597, startPoint y: 215, endPoint x: 596, endPoint y: 415, distance: 200.3
click at [596, 415] on ul "Data Enrichment: They want to improve data quality for forecasting, deal evalua…" at bounding box center [659, 330] width 550 height 438
click at [596, 415] on li "Product Feedback: They want to streamline the collection of product feedback an…" at bounding box center [659, 409] width 550 height 48
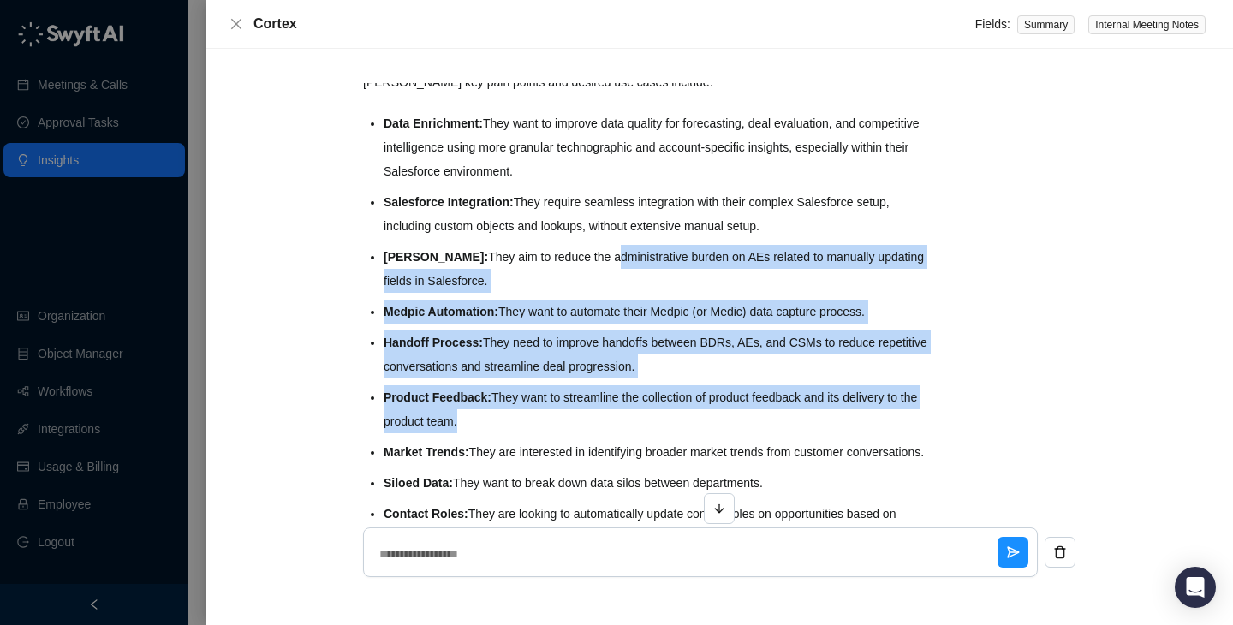
drag, startPoint x: 596, startPoint y: 415, endPoint x: 596, endPoint y: 241, distance: 174.6
click at [596, 242] on ul "Data Enrichment: They want to improve data quality for forecasting, deal evalua…" at bounding box center [659, 330] width 550 height 438
click at [596, 241] on ul "Data Enrichment: They want to improve data quality for forecasting, deal evalua…" at bounding box center [659, 330] width 550 height 438
drag, startPoint x: 626, startPoint y: 179, endPoint x: 620, endPoint y: 423, distance: 244.1
click at [620, 423] on ul "Data Enrichment: They want to improve data quality for forecasting, deal evalua…" at bounding box center [659, 330] width 550 height 438
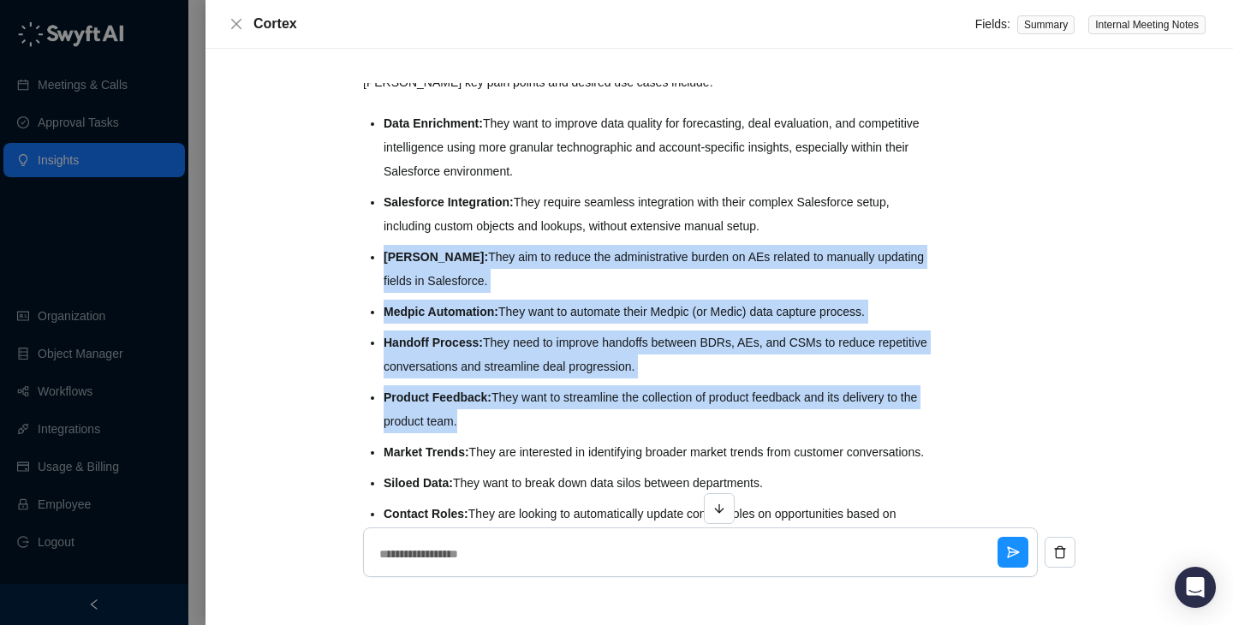
click at [620, 423] on li "Product Feedback: They want to streamline the collection of product feedback an…" at bounding box center [659, 409] width 550 height 48
drag, startPoint x: 620, startPoint y: 423, endPoint x: 603, endPoint y: 246, distance: 178.0
click at [603, 246] on ul "Data Enrichment: They want to improve data quality for forecasting, deal evalua…" at bounding box center [659, 330] width 550 height 438
click at [603, 246] on li "[PERSON_NAME]: They aim to reduce the administrative burden on AEs related to m…" at bounding box center [659, 269] width 550 height 48
drag, startPoint x: 611, startPoint y: 345, endPoint x: 609, endPoint y: 441, distance: 95.9
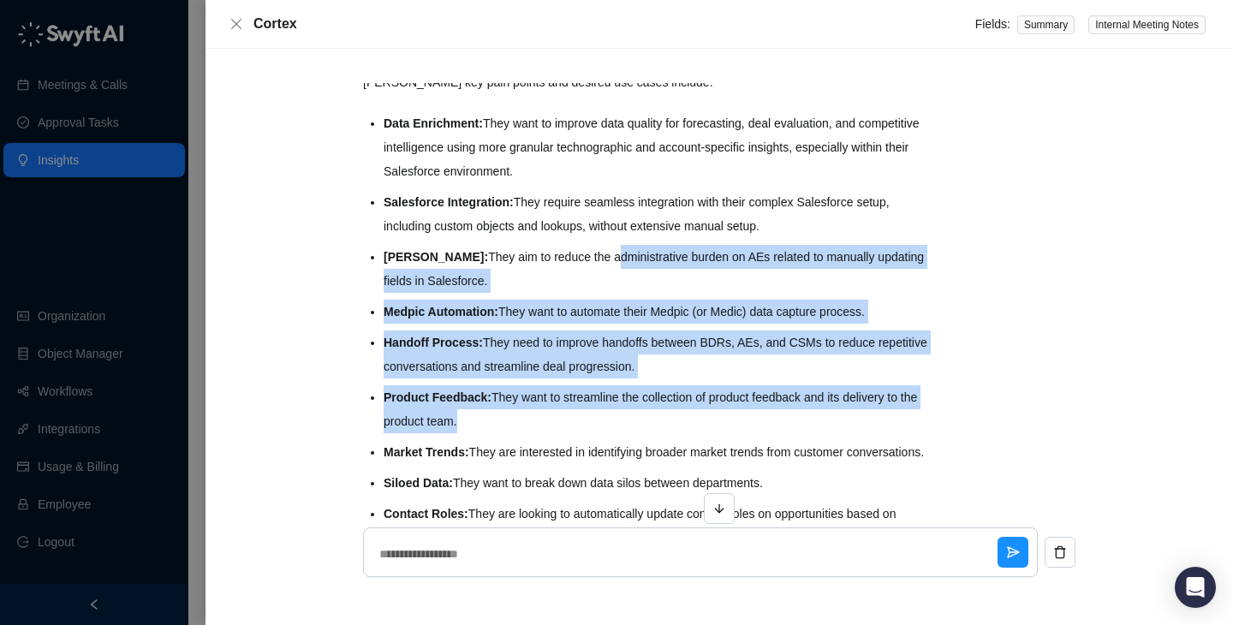
click at [609, 441] on ul "Data Enrichment: They want to improve data quality for forecasting, deal evalua…" at bounding box center [659, 330] width 550 height 438
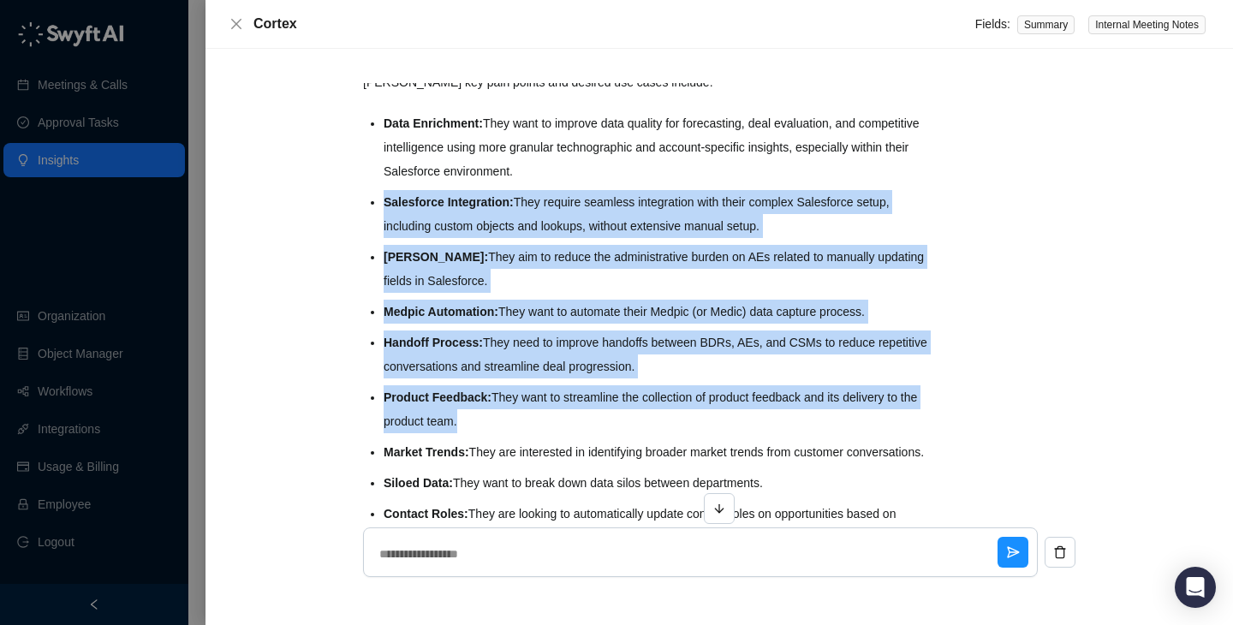
click at [609, 441] on li "Market Trends: They are interested in identifying broader market trends from cu…" at bounding box center [659, 452] width 550 height 24
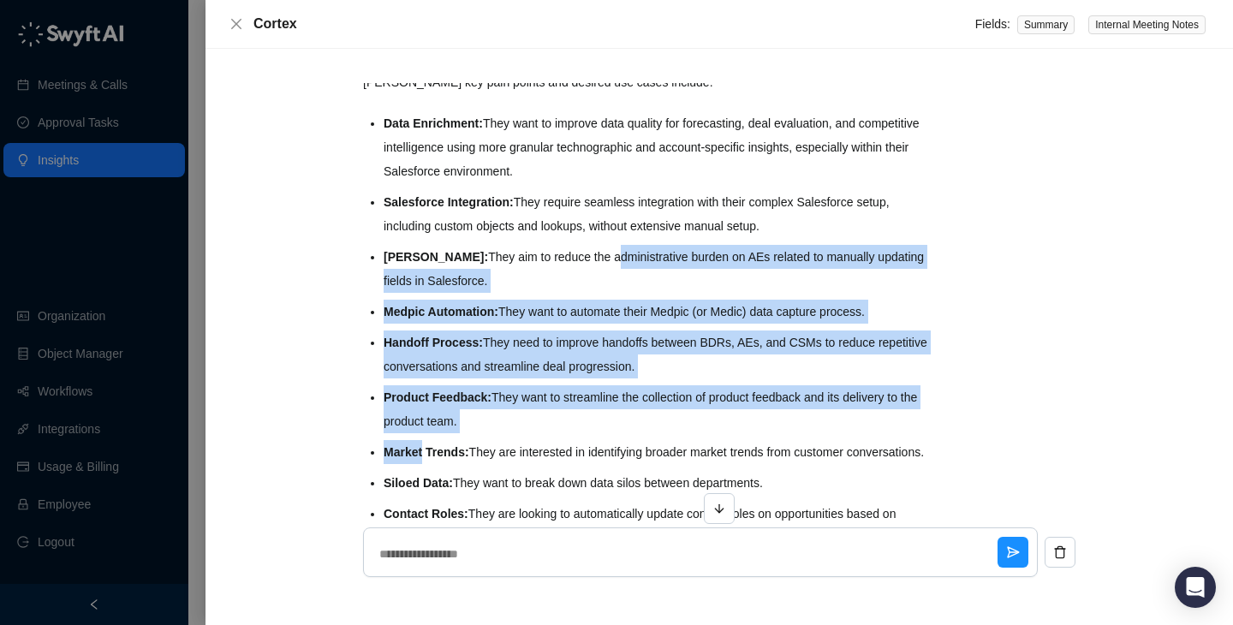
drag, startPoint x: 609, startPoint y: 441, endPoint x: 609, endPoint y: 249, distance: 191.8
click at [609, 249] on ul "Data Enrichment: They want to improve data quality for forecasting, deal evalua…" at bounding box center [659, 330] width 550 height 438
click at [609, 249] on li "[PERSON_NAME]: They aim to reduce the administrative burden on AEs related to m…" at bounding box center [659, 269] width 550 height 48
drag, startPoint x: 633, startPoint y: 208, endPoint x: 632, endPoint y: 467, distance: 259.4
click at [632, 467] on ul "Data Enrichment: They want to improve data quality for forecasting, deal evalua…" at bounding box center [659, 330] width 550 height 438
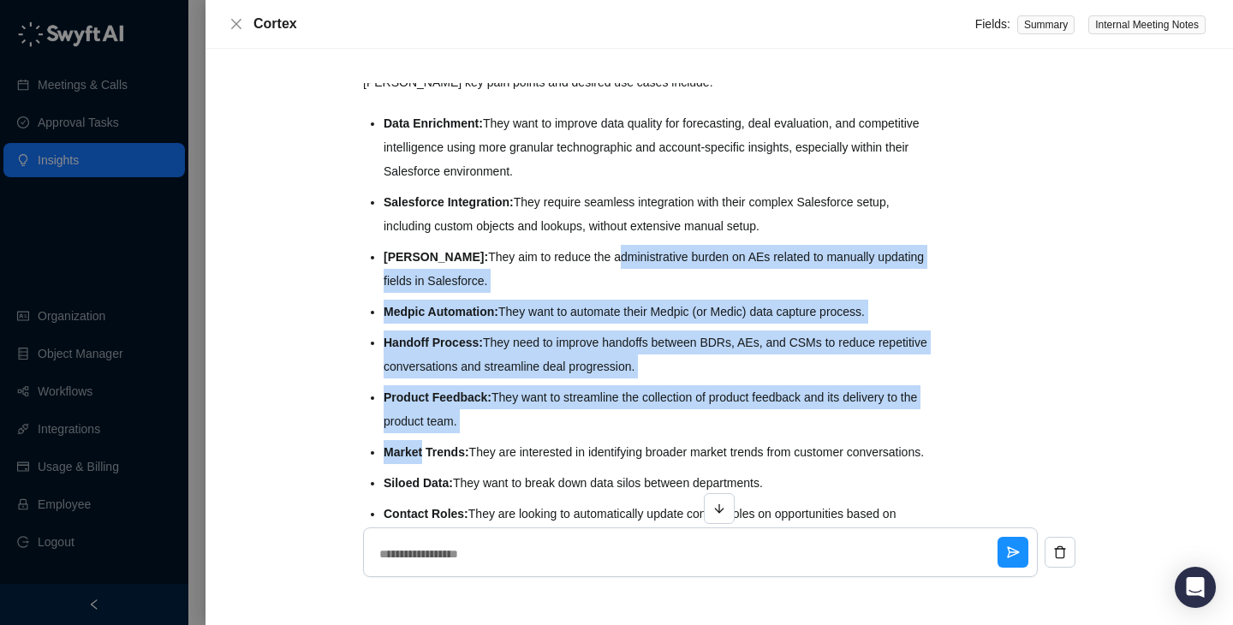
click at [632, 464] on li "Market Trends: They are interested in identifying broader market trends from cu…" at bounding box center [659, 452] width 550 height 24
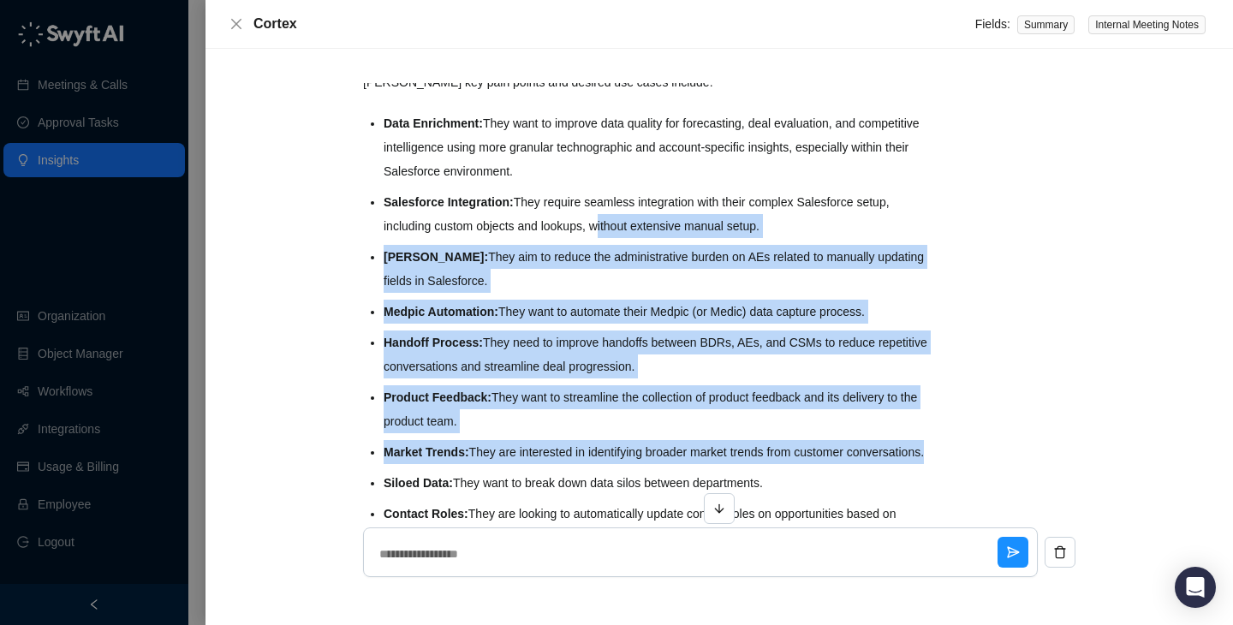
drag, startPoint x: 632, startPoint y: 467, endPoint x: 632, endPoint y: 217, distance: 250.8
click at [632, 217] on ul "Data Enrichment: They want to improve data quality for forecasting, deal evalua…" at bounding box center [659, 330] width 550 height 438
click at [632, 217] on li "Salesforce Integration: They require seamless integration with their complex Sa…" at bounding box center [659, 214] width 550 height 48
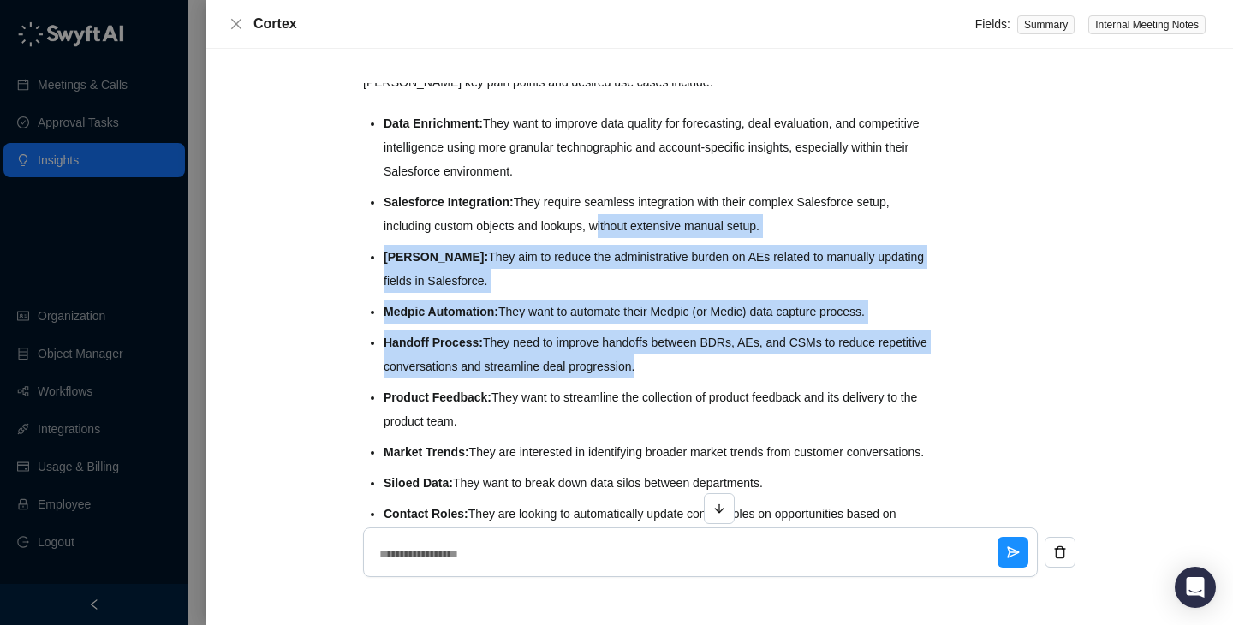
drag, startPoint x: 632, startPoint y: 217, endPoint x: 628, endPoint y: 366, distance: 149.0
click at [628, 366] on ul "Data Enrichment: They want to improve data quality for forecasting, deal evalua…" at bounding box center [659, 330] width 550 height 438
click at [628, 366] on li "Handoff Process: They need to improve handoffs between BDRs, AEs, and CSMs to r…" at bounding box center [659, 354] width 550 height 48
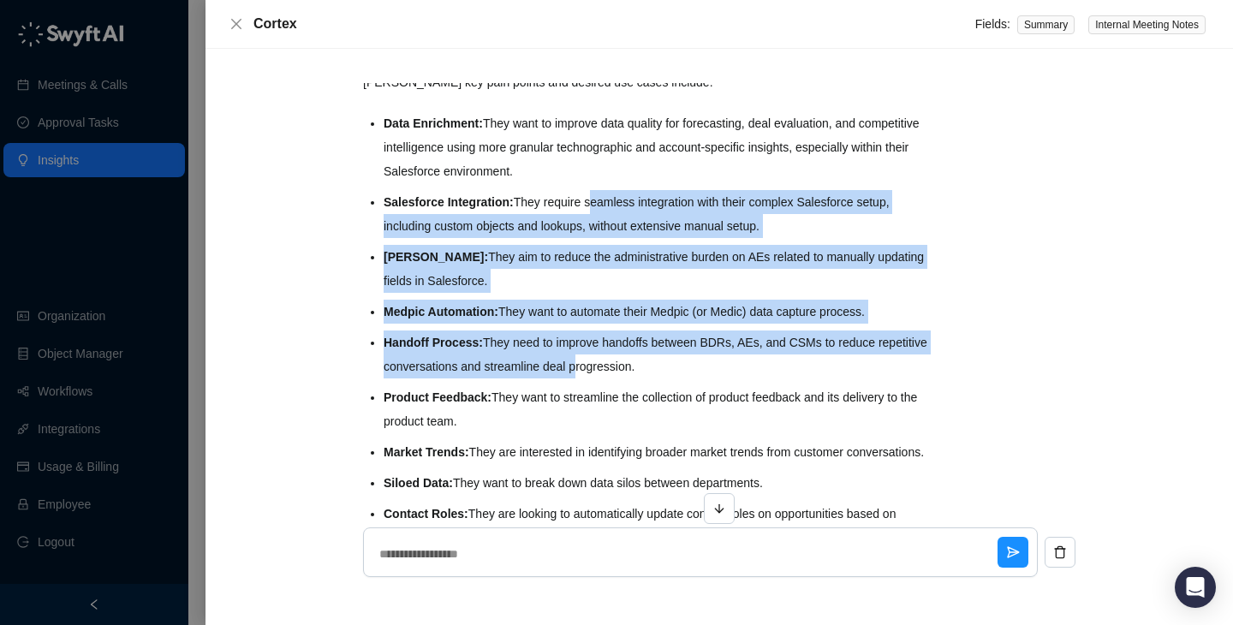
drag, startPoint x: 628, startPoint y: 366, endPoint x: 599, endPoint y: 212, distance: 155.8
click at [599, 212] on ul "Data Enrichment: They want to improve data quality for forecasting, deal evalua…" at bounding box center [659, 330] width 550 height 438
click at [599, 212] on li "Salesforce Integration: They require seamless integration with their complex Sa…" at bounding box center [659, 214] width 550 height 48
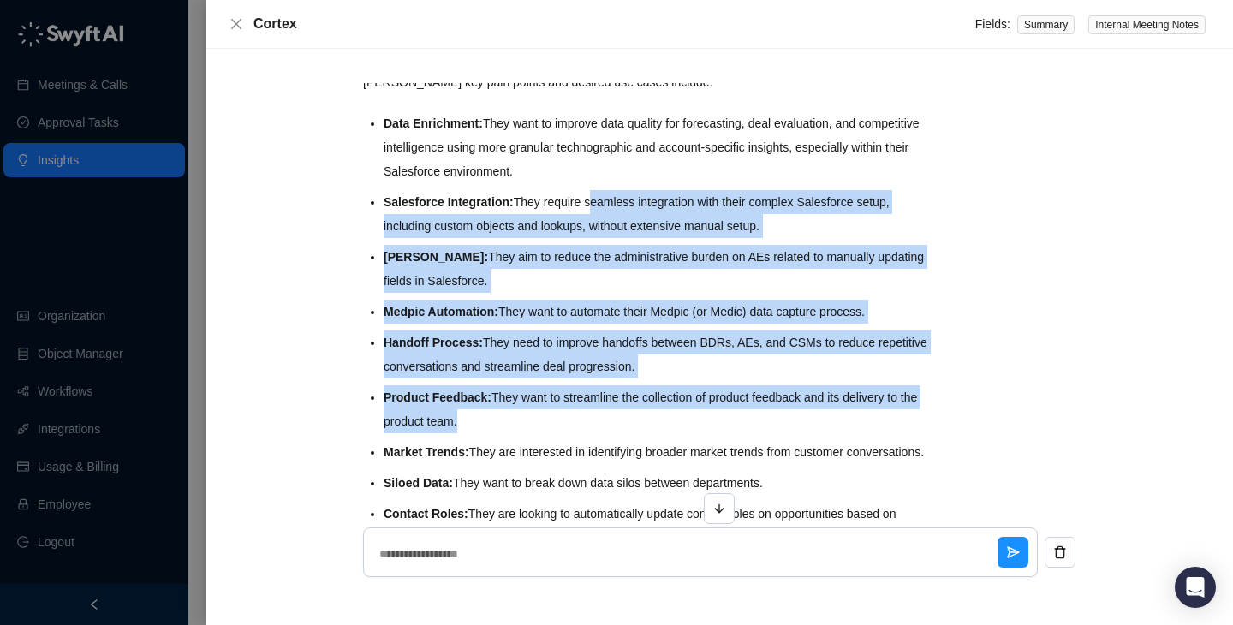
drag, startPoint x: 599, startPoint y: 212, endPoint x: 588, endPoint y: 425, distance: 212.6
click at [588, 425] on ul "Data Enrichment: They want to improve data quality for forecasting, deal evalua…" at bounding box center [659, 330] width 550 height 438
click at [588, 425] on li "Product Feedback: They want to streamline the collection of product feedback an…" at bounding box center [659, 409] width 550 height 48
drag, startPoint x: 588, startPoint y: 425, endPoint x: 596, endPoint y: 177, distance: 247.5
click at [596, 177] on ul "Data Enrichment: They want to improve data quality for forecasting, deal evalua…" at bounding box center [659, 330] width 550 height 438
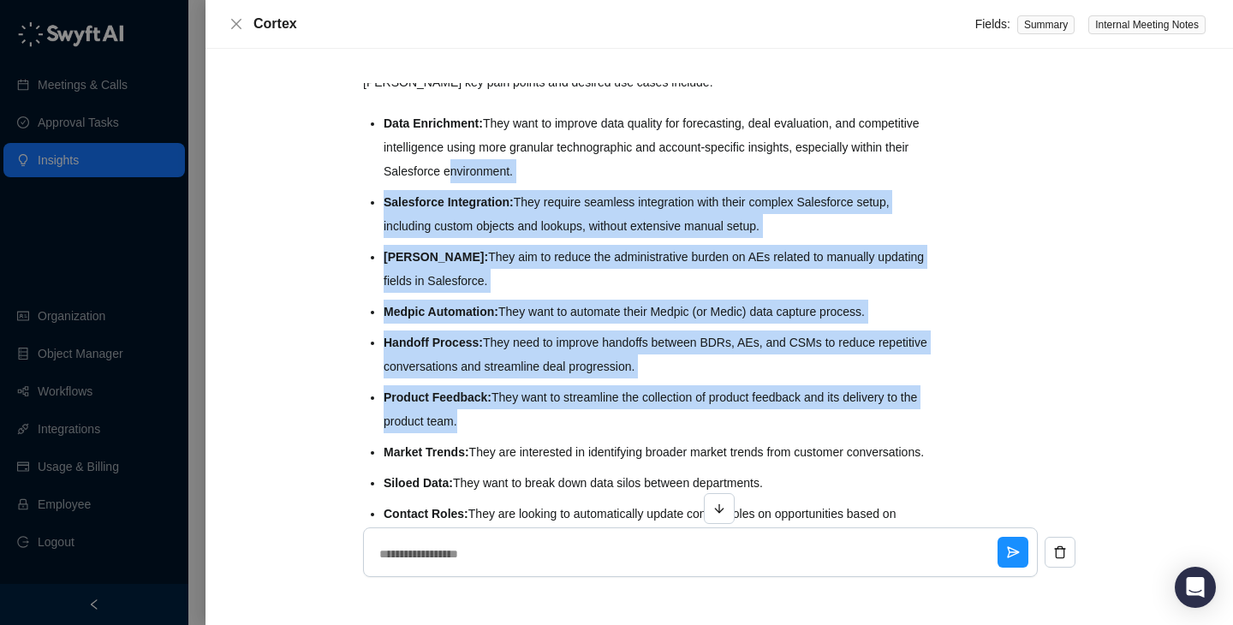
click at [596, 177] on li "Data Enrichment: They want to improve data quality for forecasting, deal evalua…" at bounding box center [659, 147] width 550 height 72
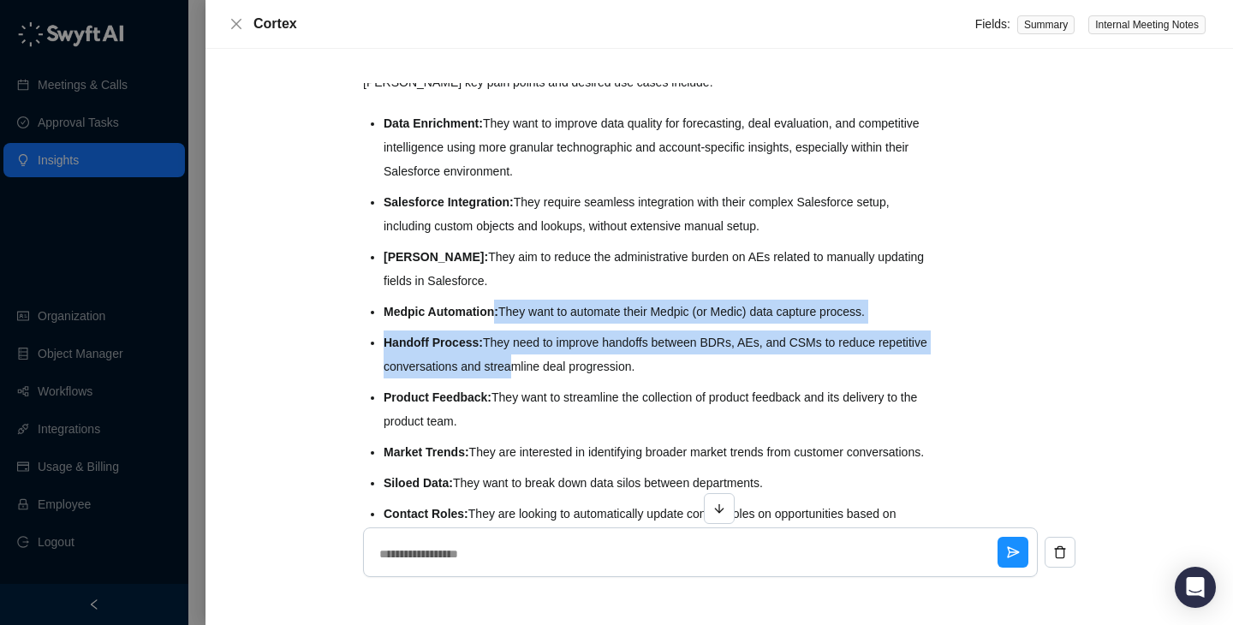
drag, startPoint x: 496, startPoint y: 322, endPoint x: 594, endPoint y: 378, distance: 113.1
click at [594, 378] on ul "Data Enrichment: They want to improve data quality for forecasting, deal evalua…" at bounding box center [659, 330] width 550 height 438
click at [594, 378] on li "Handoff Process: They need to improve handoffs between BDRs, AEs, and CSMs to r…" at bounding box center [659, 354] width 550 height 48
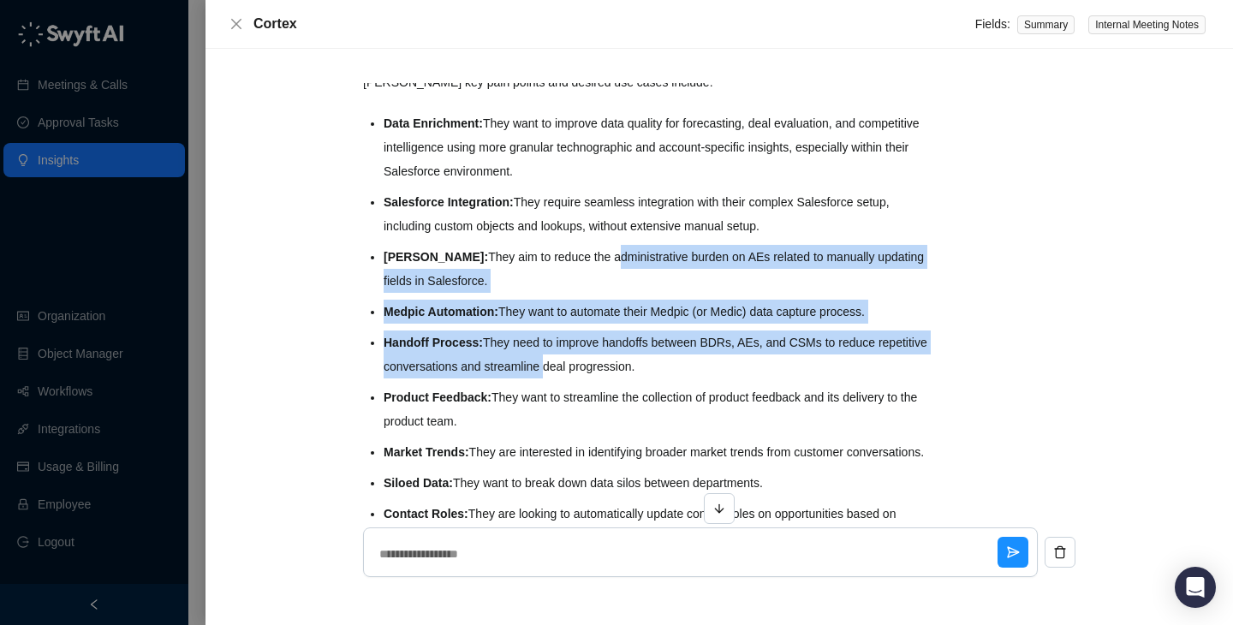
drag, startPoint x: 594, startPoint y: 378, endPoint x: 594, endPoint y: 217, distance: 160.1
click at [594, 217] on ul "Data Enrichment: They want to improve data quality for forecasting, deal evalua…" at bounding box center [659, 330] width 550 height 438
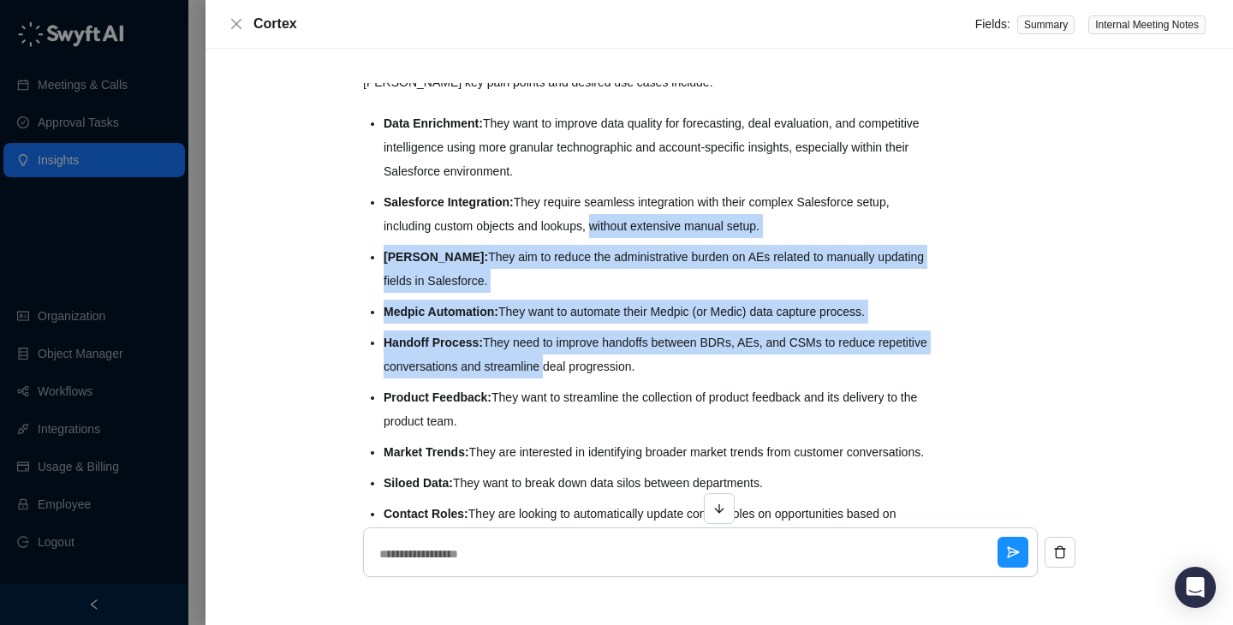
click at [594, 217] on li "Salesforce Integration: They require seamless integration with their complex Sa…" at bounding box center [659, 214] width 550 height 48
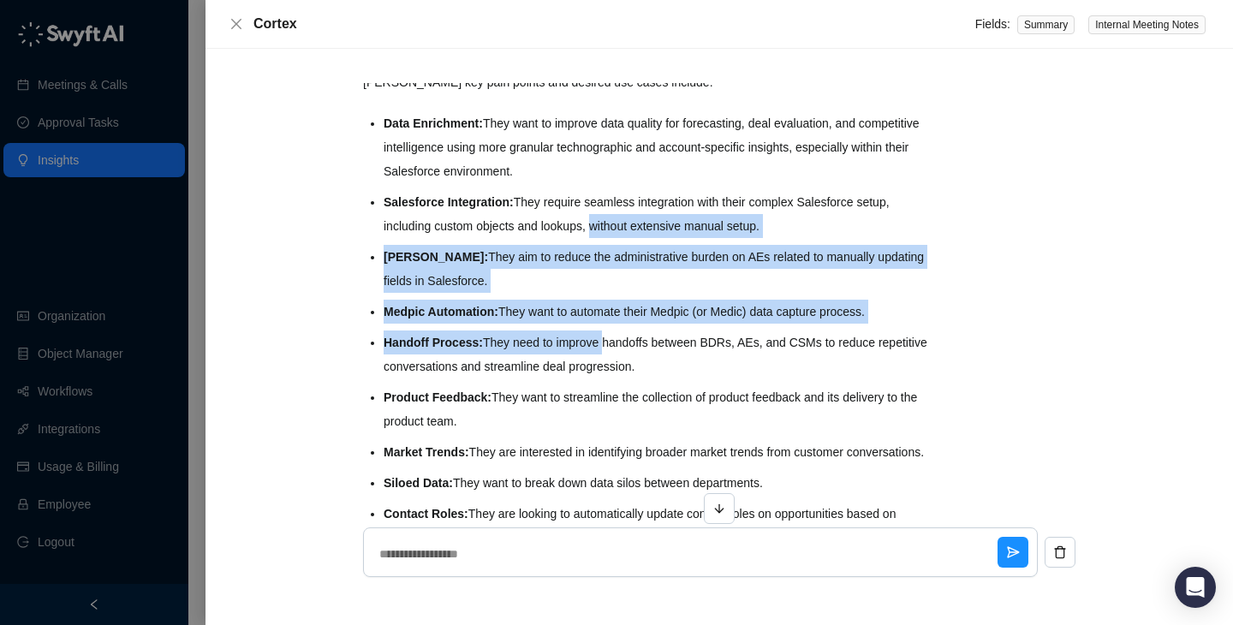
drag, startPoint x: 594, startPoint y: 217, endPoint x: 591, endPoint y: 366, distance: 149.0
click at [593, 366] on ul "Data Enrichment: They want to improve data quality for forecasting, deal evalua…" at bounding box center [659, 330] width 550 height 438
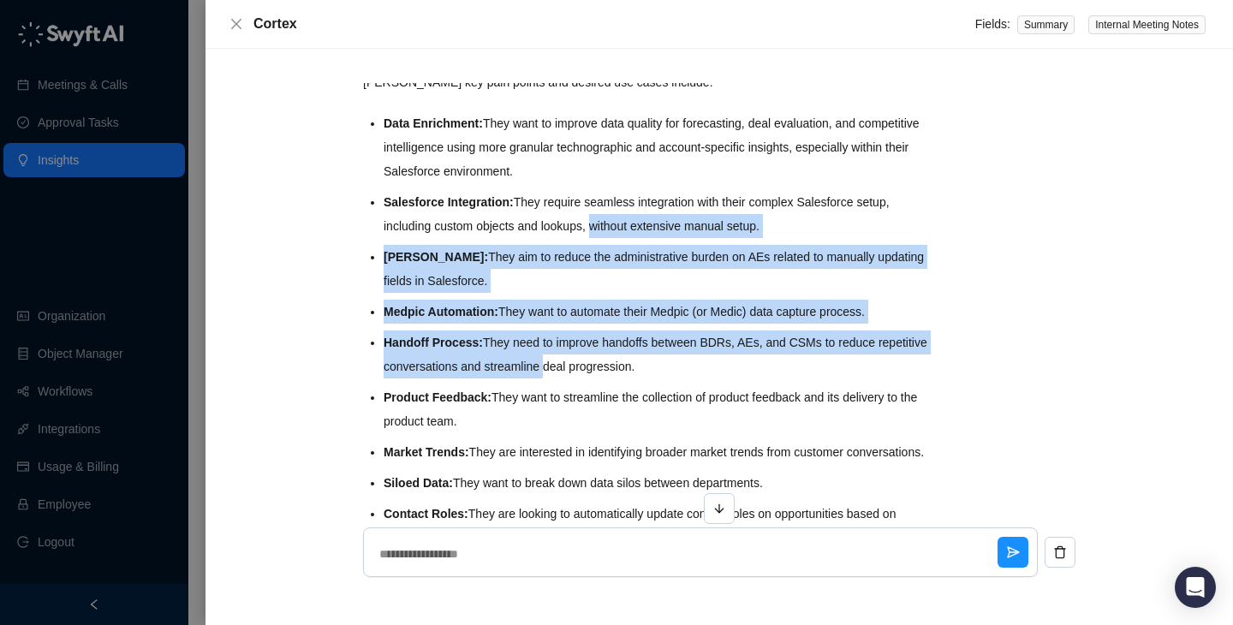
click at [591, 366] on li "Handoff Process: They need to improve handoffs between BDRs, AEs, and CSMs to r…" at bounding box center [659, 354] width 550 height 48
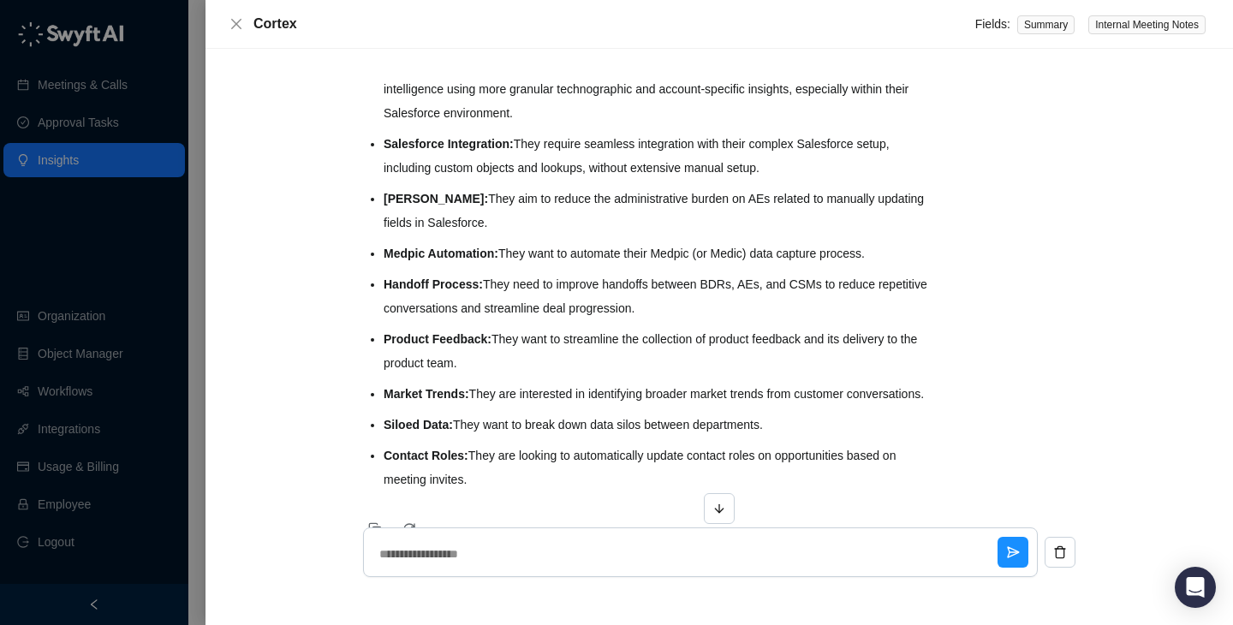
scroll to position [212, 0]
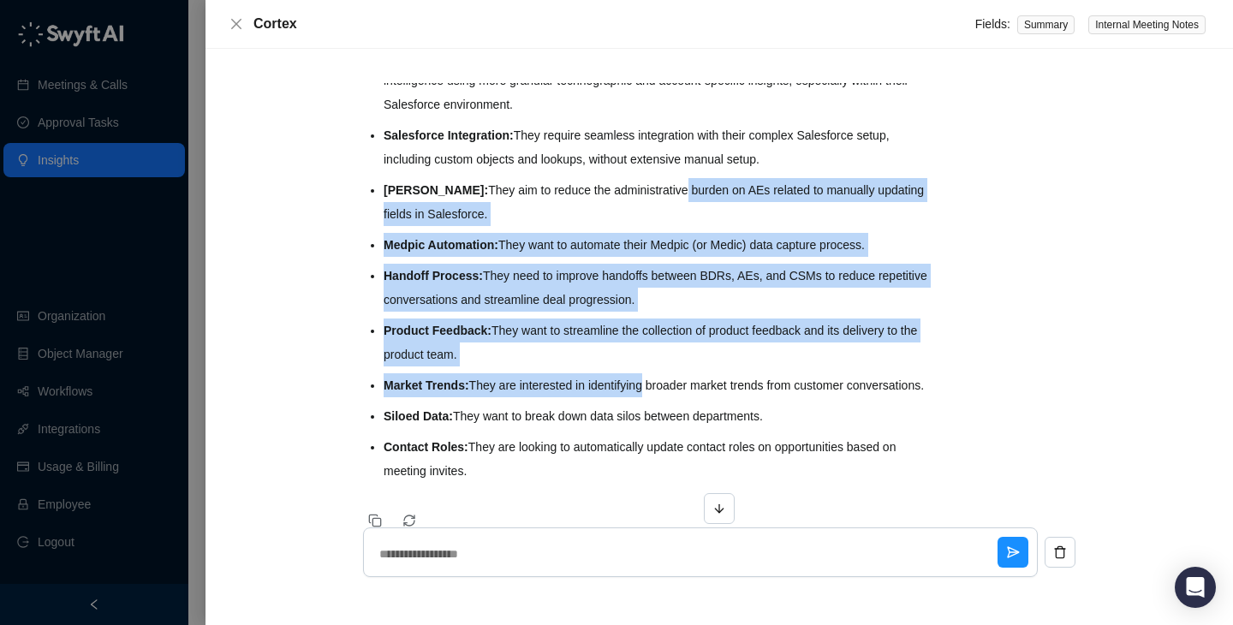
drag, startPoint x: 651, startPoint y: 192, endPoint x: 651, endPoint y: 375, distance: 183.2
click at [651, 375] on ul "Data Enrichment: They want to improve data quality for forecasting, deal evalua…" at bounding box center [659, 264] width 550 height 438
click at [651, 375] on li "Market Trends: They are interested in identifying broader market trends from cu…" at bounding box center [659, 385] width 550 height 24
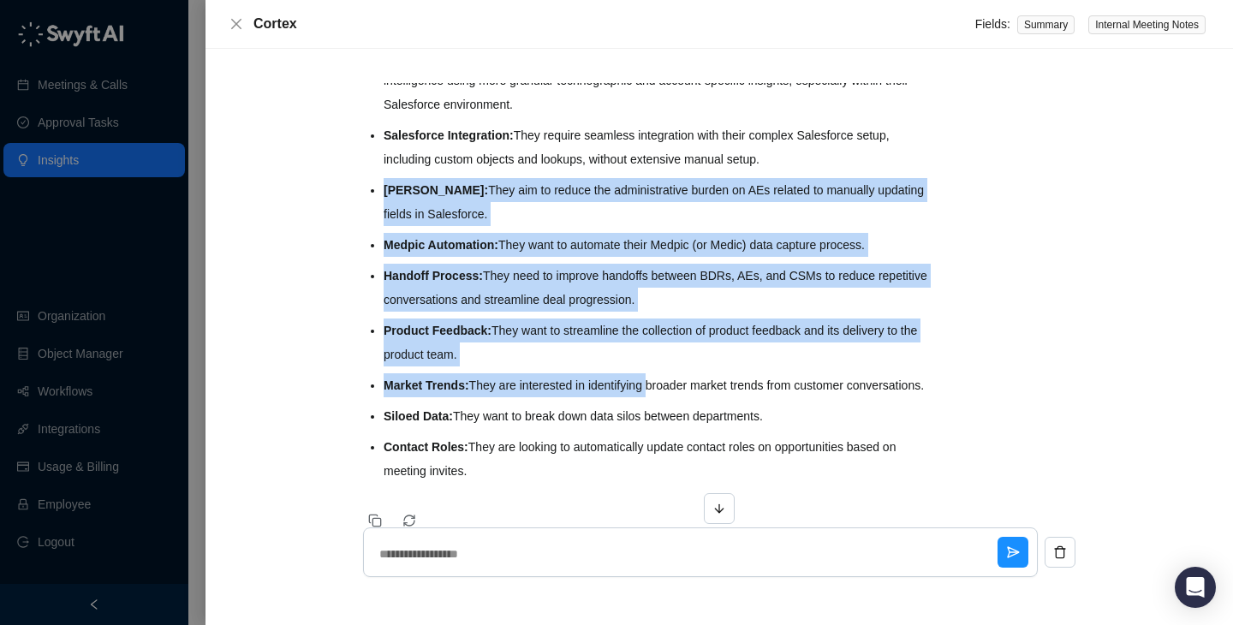
drag, startPoint x: 651, startPoint y: 375, endPoint x: 651, endPoint y: 176, distance: 198.6
click at [651, 176] on ul "Data Enrichment: They want to improve data quality for forecasting, deal evalua…" at bounding box center [659, 264] width 550 height 438
drag, startPoint x: 651, startPoint y: 176, endPoint x: 641, endPoint y: 391, distance: 215.1
click at [641, 391] on ul "Data Enrichment: They want to improve data quality for forecasting, deal evalua…" at bounding box center [659, 264] width 550 height 438
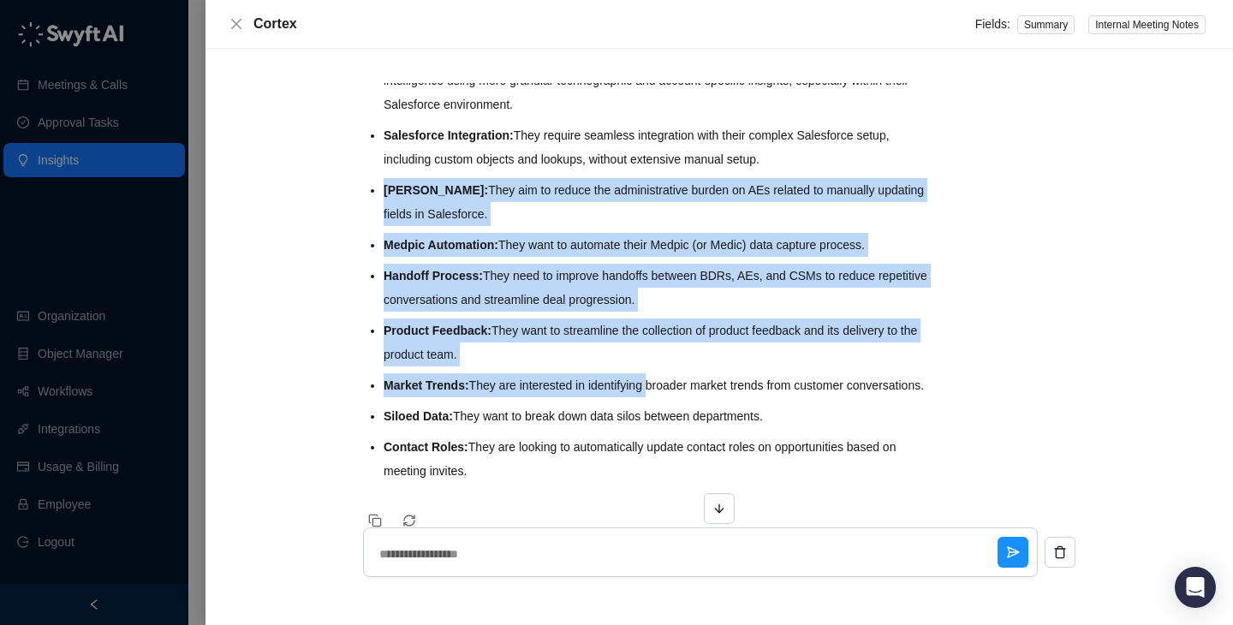
click at [641, 391] on li "Market Trends: They are interested in identifying broader market trends from cu…" at bounding box center [659, 385] width 550 height 24
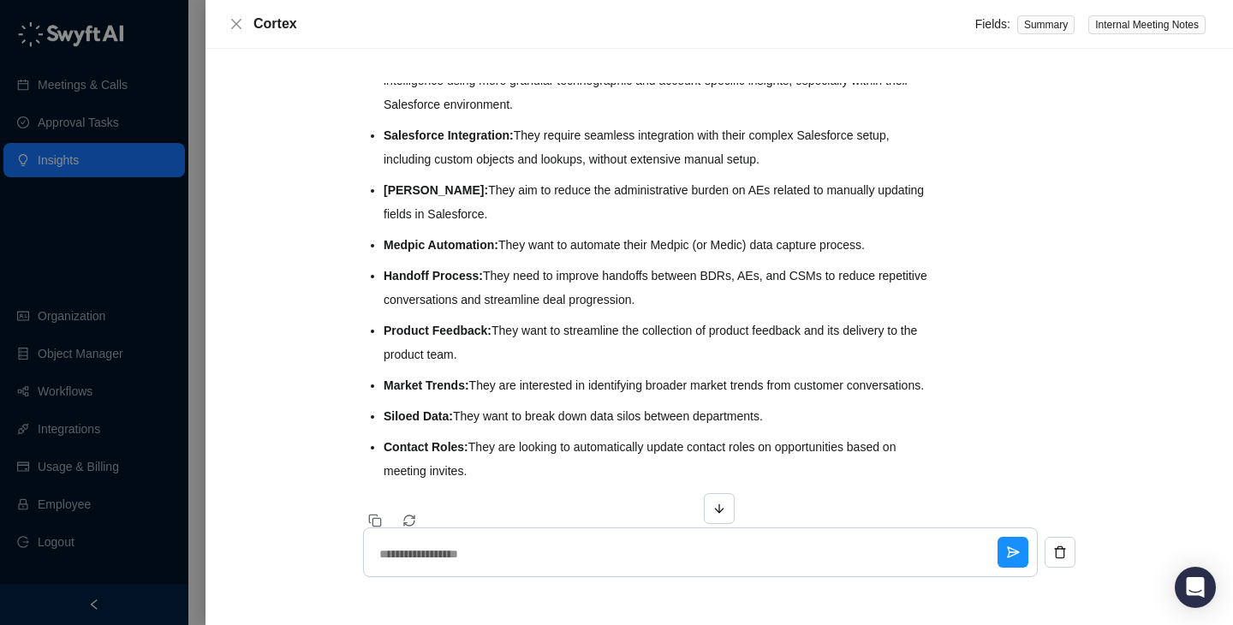
drag, startPoint x: 641, startPoint y: 391, endPoint x: 641, endPoint y: 220, distance: 171.2
click at [641, 220] on ul "Data Enrichment: They want to improve data quality for forecasting, deal evalua…" at bounding box center [659, 264] width 550 height 438
click at [641, 220] on li "[PERSON_NAME]: They aim to reduce the administrative burden on AEs related to m…" at bounding box center [659, 202] width 550 height 48
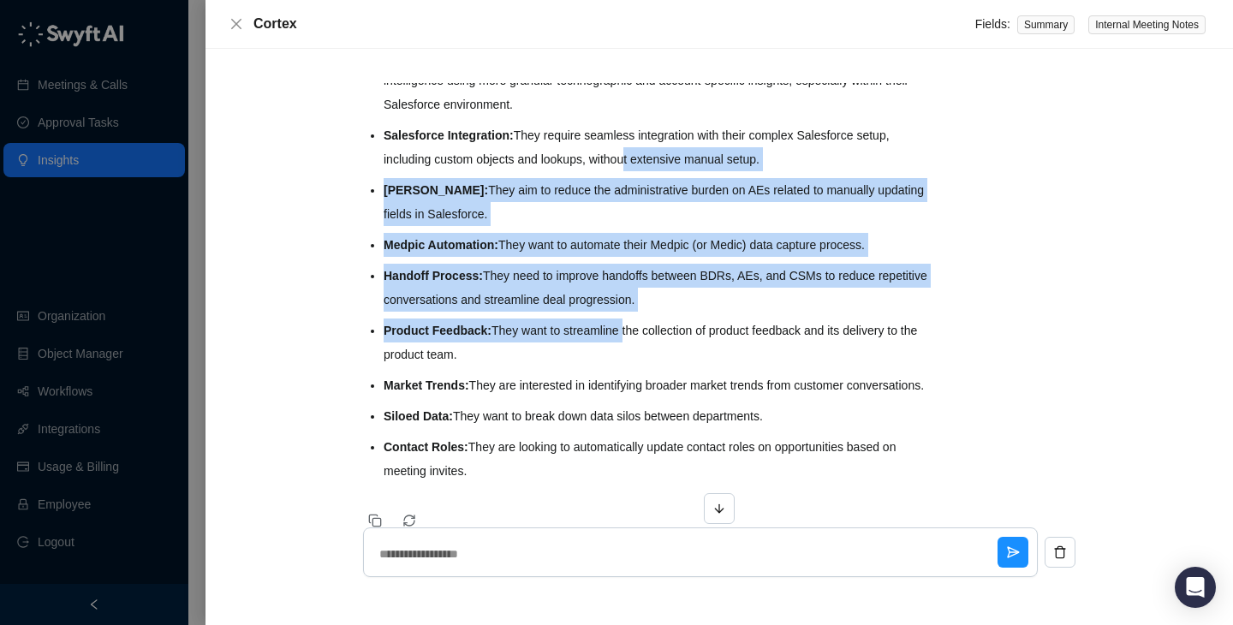
drag, startPoint x: 631, startPoint y: 152, endPoint x: 631, endPoint y: 336, distance: 184.1
click at [631, 336] on ul "Data Enrichment: They want to improve data quality for forecasting, deal evalua…" at bounding box center [659, 264] width 550 height 438
click at [631, 336] on li "Product Feedback: They want to streamline the collection of product feedback an…" at bounding box center [659, 342] width 550 height 48
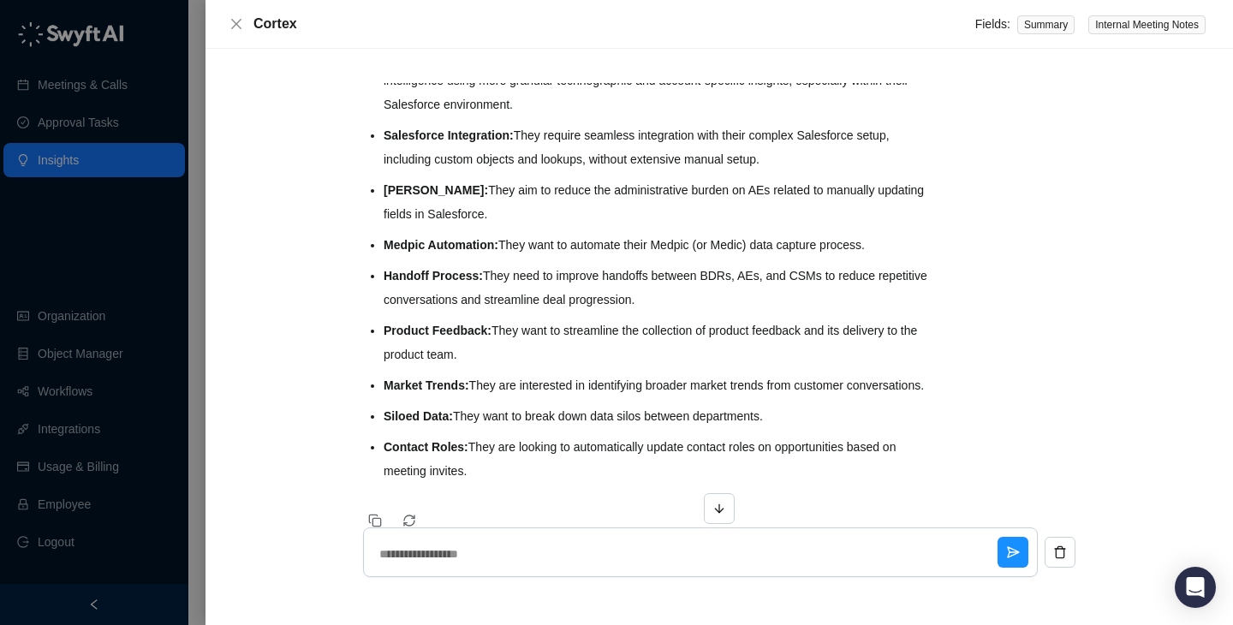
drag, startPoint x: 538, startPoint y: 403, endPoint x: 570, endPoint y: 160, distance: 245.3
click at [570, 160] on ul "Data Enrichment: They want to improve data quality for forecasting, deal evalua…" at bounding box center [659, 264] width 550 height 438
click at [570, 160] on li "Salesforce Integration: They require seamless integration with their complex Sa…" at bounding box center [659, 147] width 550 height 48
drag, startPoint x: 559, startPoint y: 135, endPoint x: 584, endPoint y: 403, distance: 269.1
click at [584, 402] on ul "Data Enrichment: They want to improve data quality for forecasting, deal evalua…" at bounding box center [659, 264] width 550 height 438
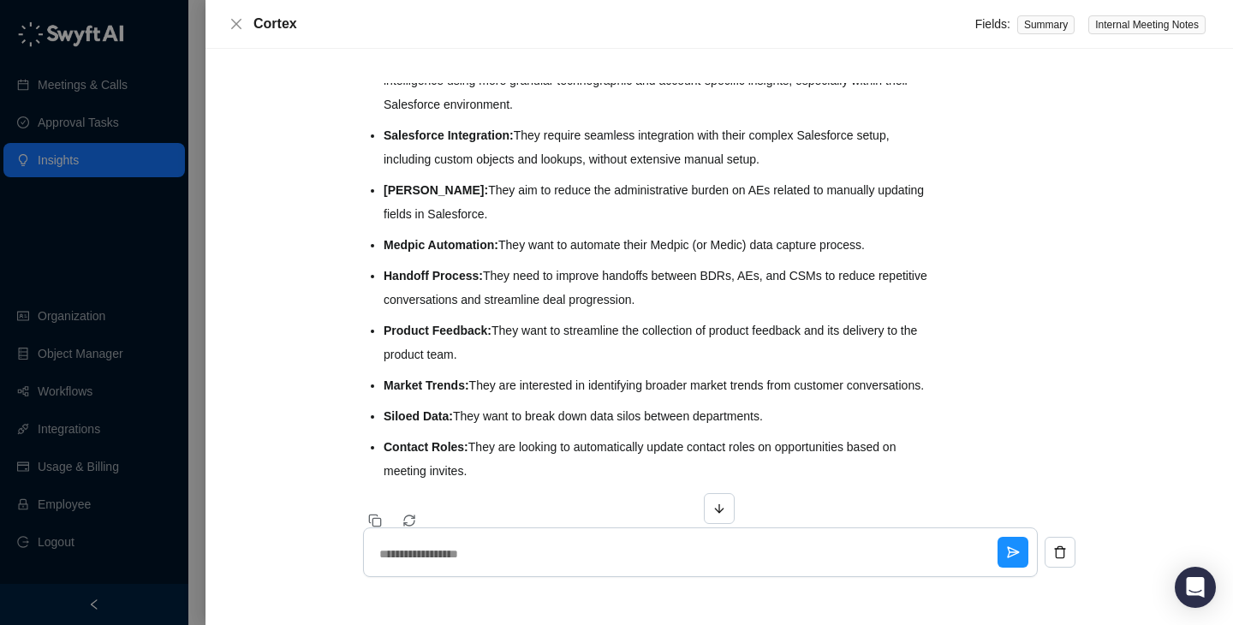
click at [584, 397] on li "Market Trends: They are interested in identifying broader market trends from cu…" at bounding box center [659, 385] width 550 height 24
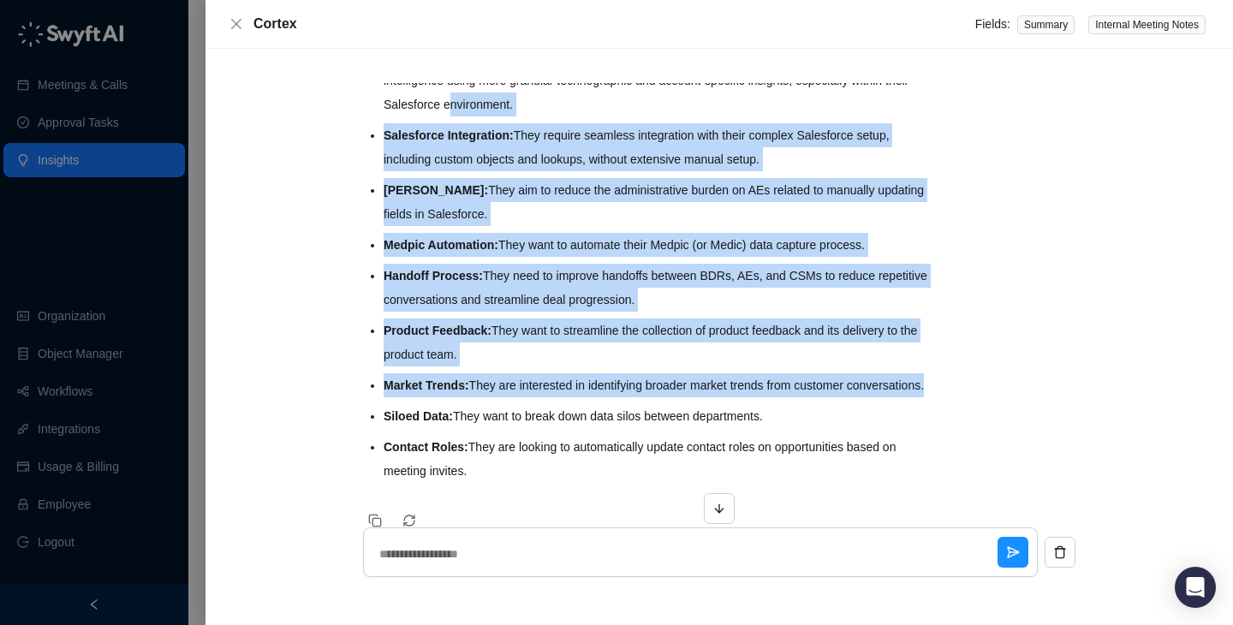
drag, startPoint x: 584, startPoint y: 403, endPoint x: 581, endPoint y: 115, distance: 288.5
click at [581, 115] on ul "Data Enrichment: They want to improve data quality for forecasting, deal evalua…" at bounding box center [659, 264] width 550 height 438
click at [581, 115] on li "Data Enrichment: They want to improve data quality for forecasting, deal evalua…" at bounding box center [659, 81] width 550 height 72
drag, startPoint x: 581, startPoint y: 115, endPoint x: 581, endPoint y: 440, distance: 325.3
click at [581, 440] on ul "Data Enrichment: They want to improve data quality for forecasting, deal evalua…" at bounding box center [659, 264] width 550 height 438
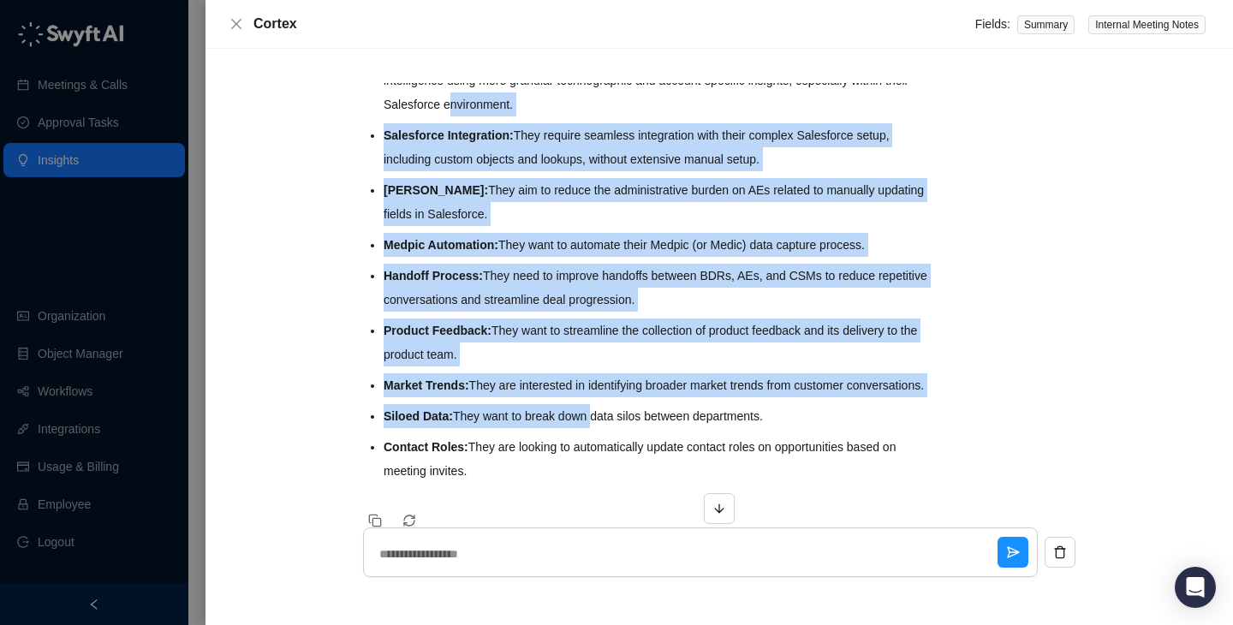
click at [581, 428] on li "Siloed Data: They want to break down data silos between departments." at bounding box center [659, 416] width 550 height 24
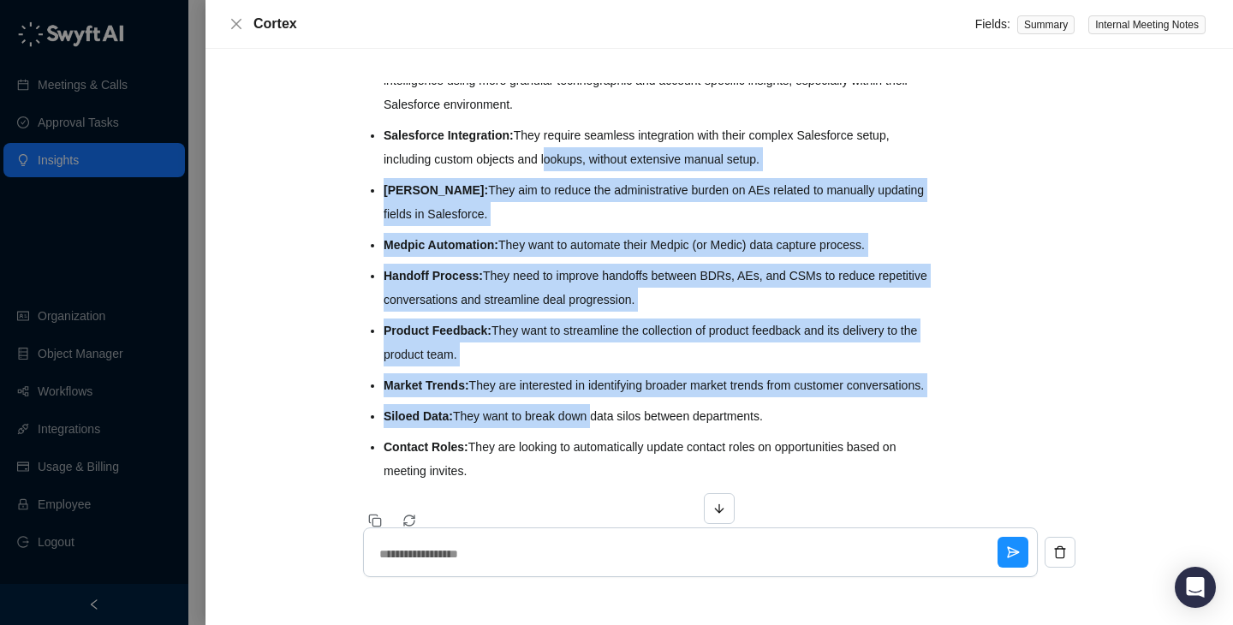
drag, startPoint x: 581, startPoint y: 440, endPoint x: 567, endPoint y: 158, distance: 282.0
click at [567, 158] on ul "Data Enrichment: They want to improve data quality for forecasting, deal evalua…" at bounding box center [659, 264] width 550 height 438
click at [567, 158] on li "Salesforce Integration: They require seamless integration with their complex Sa…" at bounding box center [659, 147] width 550 height 48
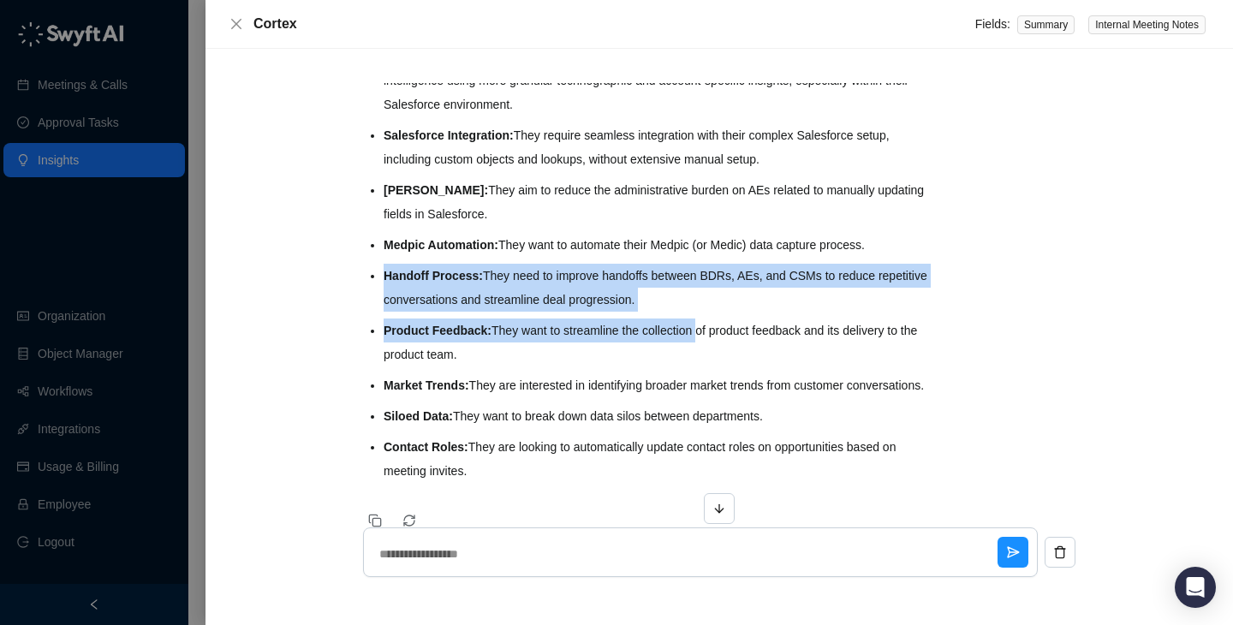
drag, startPoint x: 454, startPoint y: 261, endPoint x: 709, endPoint y: 321, distance: 262.1
click at [709, 321] on ul "Data Enrichment: They want to improve data quality for forecasting, deal evalua…" at bounding box center [659, 264] width 550 height 438
click at [709, 321] on li "Product Feedback: They want to streamline the collection of product feedback an…" at bounding box center [659, 342] width 550 height 48
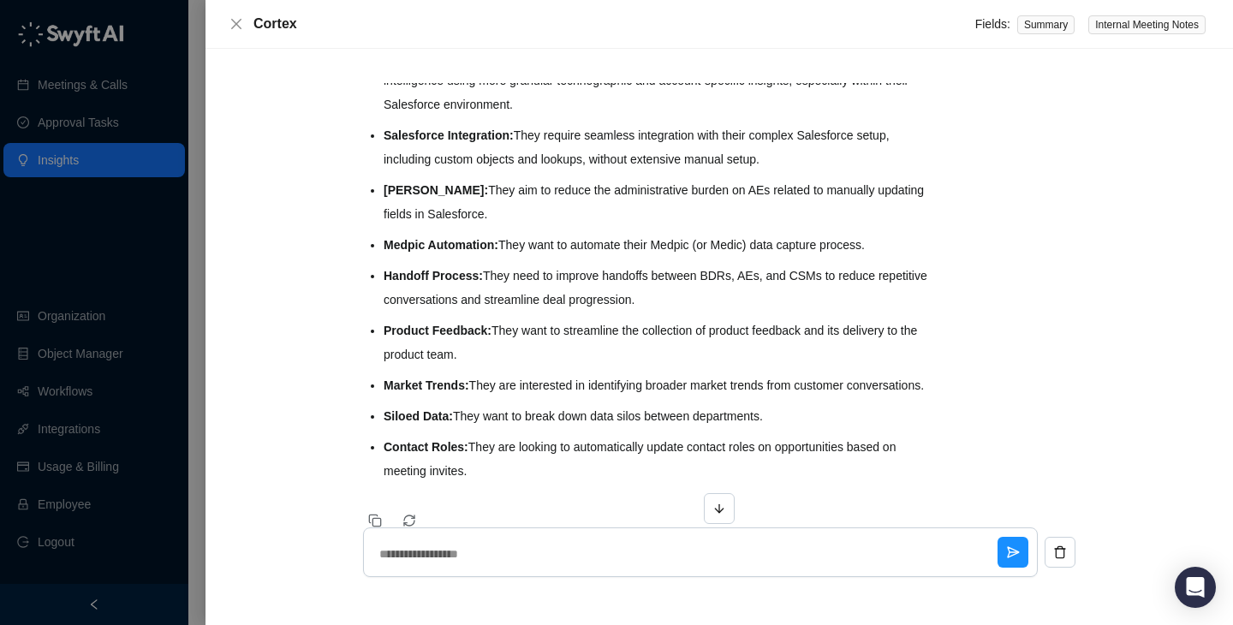
scroll to position [287, 0]
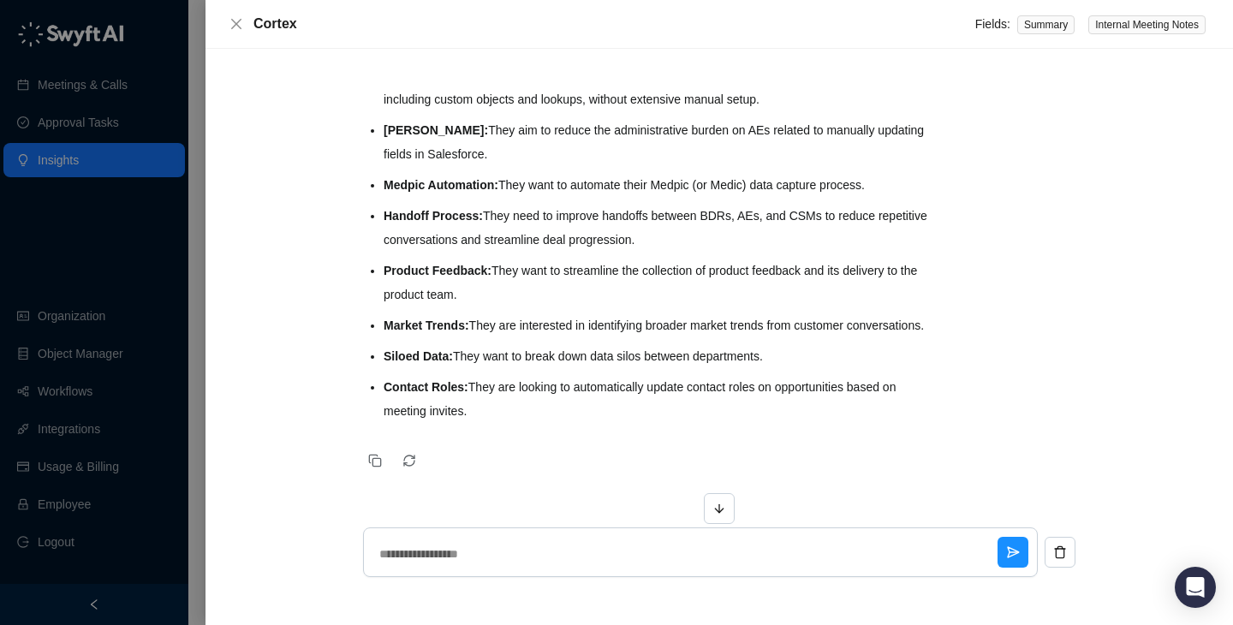
drag, startPoint x: 562, startPoint y: 410, endPoint x: 570, endPoint y: 199, distance: 210.7
click at [570, 199] on ul "Data Enrichment: They want to improve data quality for forecasting, deal evalua…" at bounding box center [659, 204] width 550 height 438
click at [570, 204] on li "Handoff Process: They need to improve handoffs between BDRs, AEs, and CSMs to r…" at bounding box center [659, 228] width 550 height 48
drag, startPoint x: 578, startPoint y: 116, endPoint x: 597, endPoint y: 348, distance: 233.6
click at [597, 347] on ul "Data Enrichment: They want to improve data quality for forecasting, deal evalua…" at bounding box center [659, 204] width 550 height 438
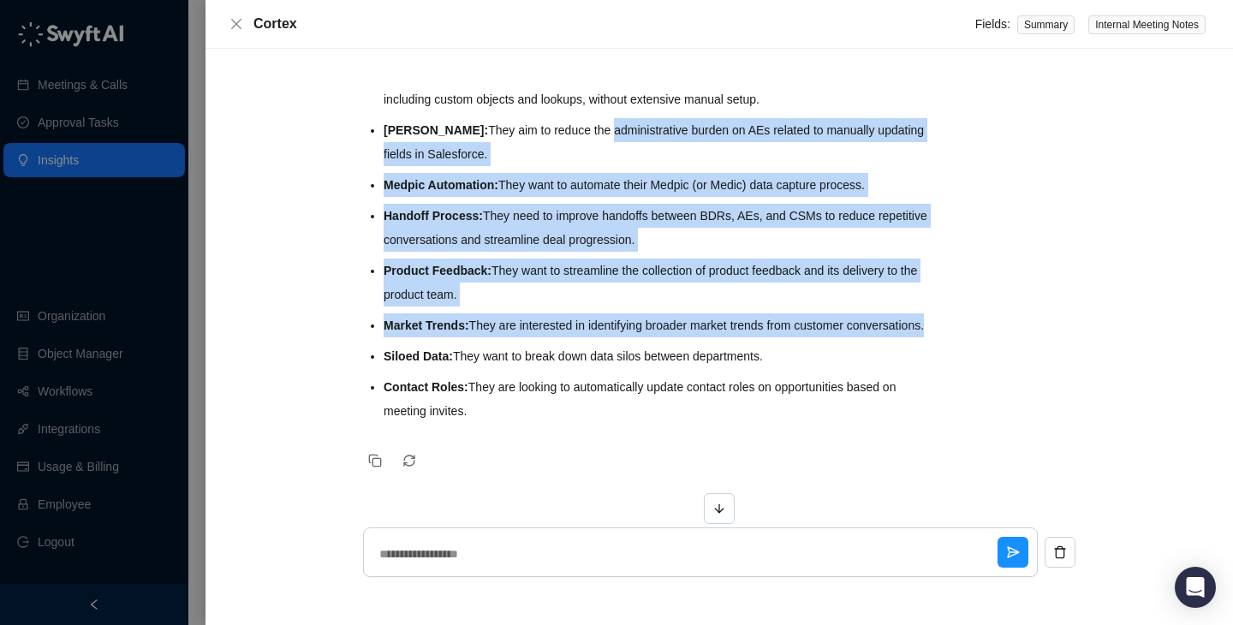
click at [597, 348] on ul "Data Enrichment: They want to improve data quality for forecasting, deal evalua…" at bounding box center [659, 204] width 550 height 438
drag, startPoint x: 597, startPoint y: 348, endPoint x: 596, endPoint y: 110, distance: 238.8
click at [596, 110] on ul "Data Enrichment: They want to improve data quality for forecasting, deal evalua…" at bounding box center [659, 204] width 550 height 438
click at [596, 118] on li "[PERSON_NAME]: They aim to reduce the administrative burden on AEs related to m…" at bounding box center [659, 142] width 550 height 48
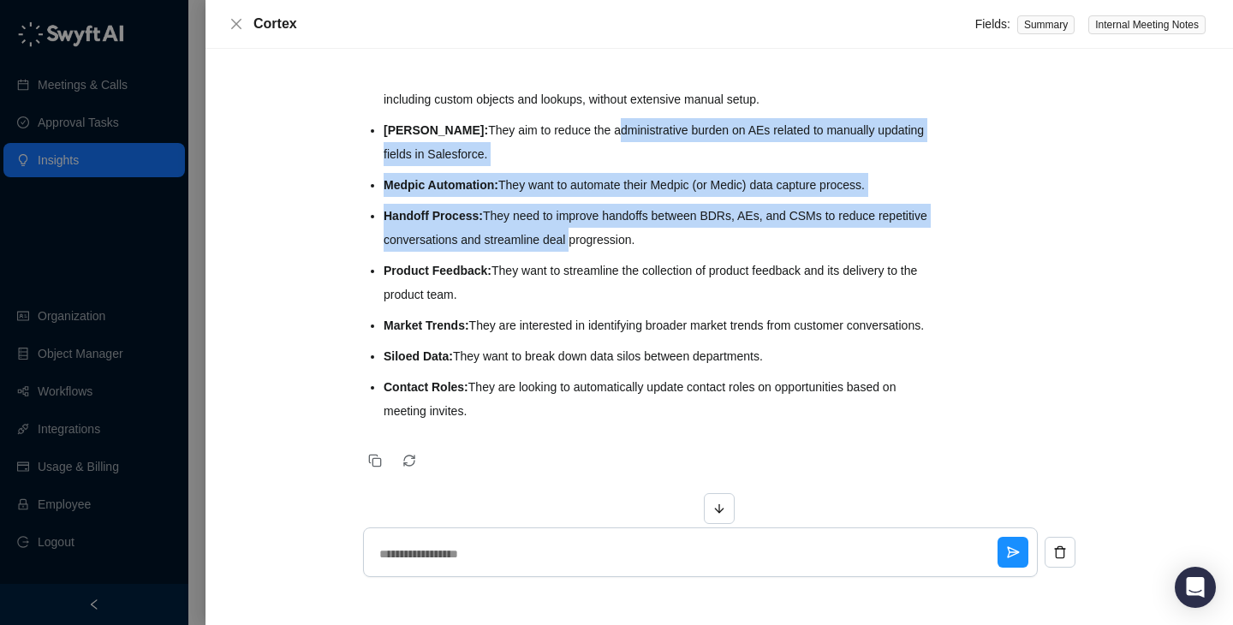
drag, startPoint x: 596, startPoint y: 110, endPoint x: 622, endPoint y: 252, distance: 144.4
click at [622, 252] on ul "Data Enrichment: They want to improve data quality for forecasting, deal evalua…" at bounding box center [659, 204] width 550 height 438
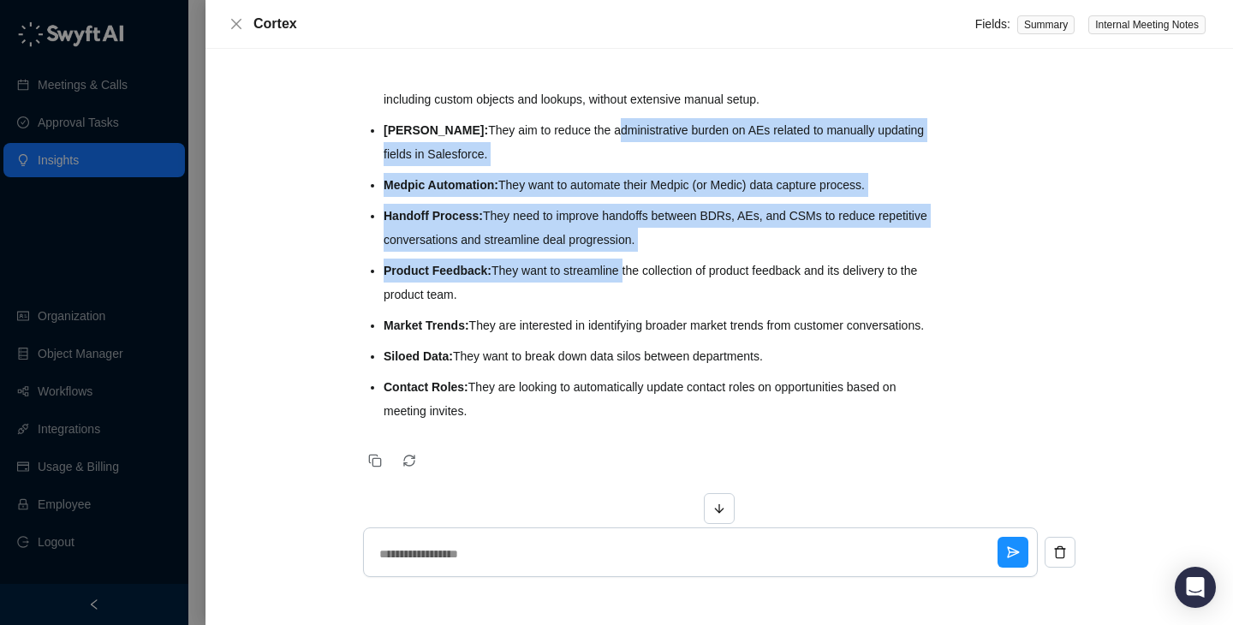
click at [622, 259] on li "Product Feedback: They want to streamline the collection of product feedback an…" at bounding box center [659, 283] width 550 height 48
drag, startPoint x: 629, startPoint y: 279, endPoint x: 571, endPoint y: 128, distance: 161.5
click at [571, 128] on ul "Data Enrichment: They want to improve data quality for forecasting, deal evalua…" at bounding box center [659, 204] width 550 height 438
click at [571, 128] on li "[PERSON_NAME]: They aim to reduce the administrative burden on AEs related to m…" at bounding box center [659, 142] width 550 height 48
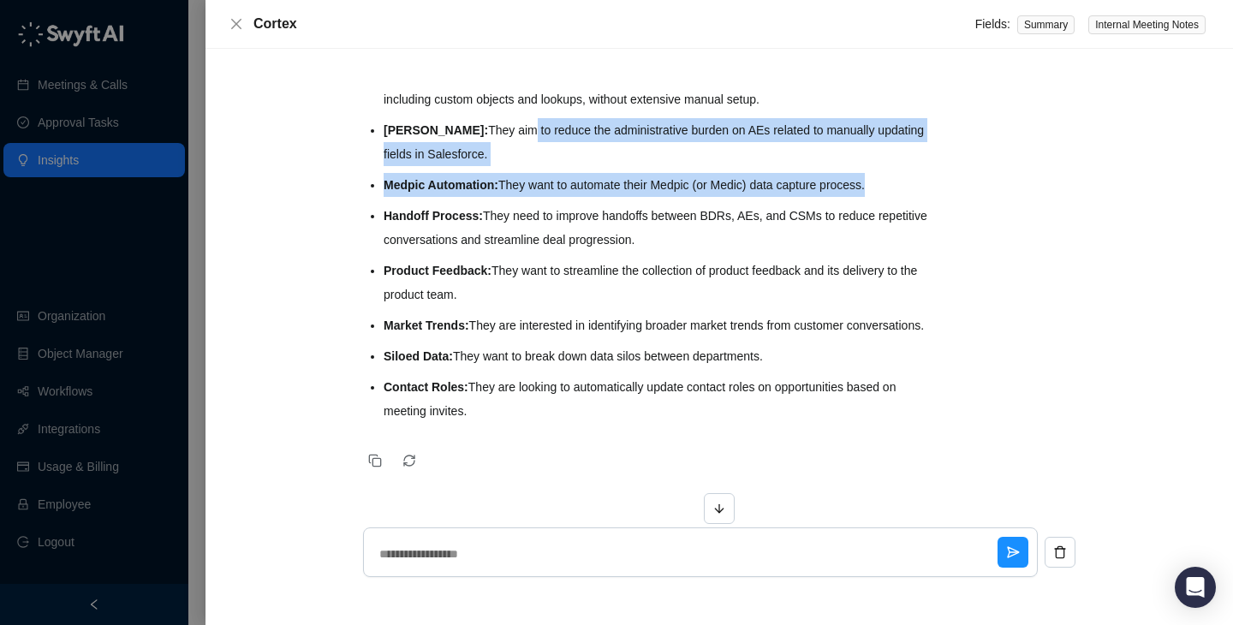
drag, startPoint x: 491, startPoint y: 127, endPoint x: 704, endPoint y: 294, distance: 270.1
click at [699, 293] on ul "Data Enrichment: They want to improve data quality for forecasting, deal evalua…" at bounding box center [659, 204] width 550 height 438
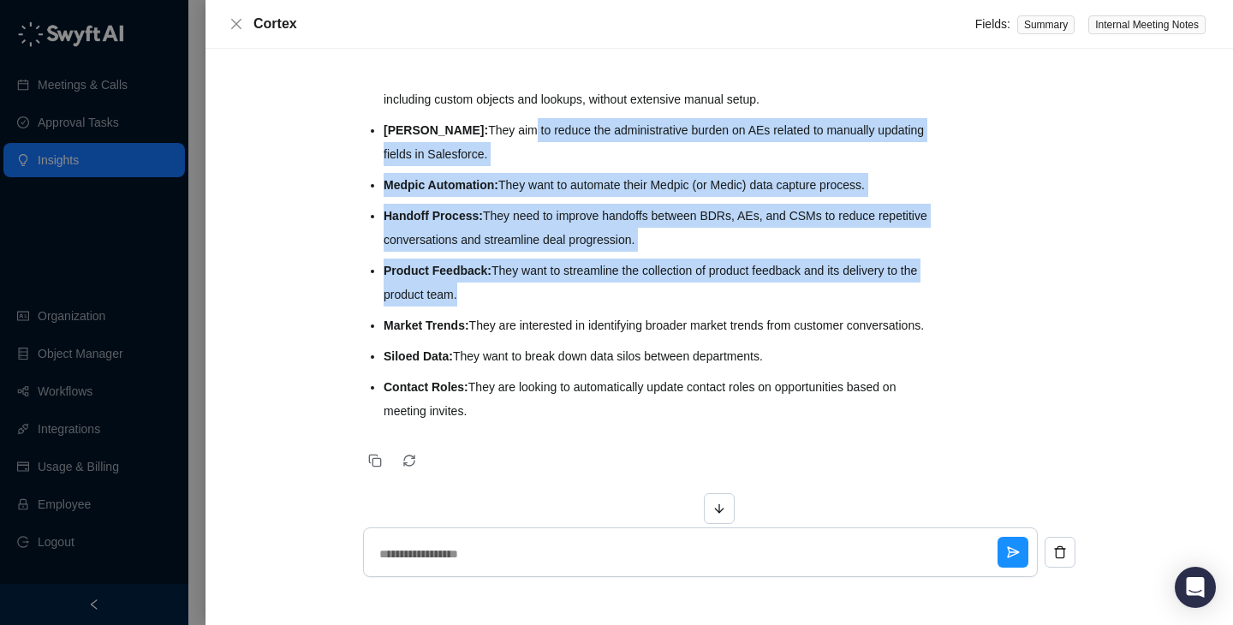
click at [704, 294] on ul "Data Enrichment: They want to improve data quality for forecasting, deal evalua…" at bounding box center [659, 204] width 550 height 438
drag, startPoint x: 704, startPoint y: 294, endPoint x: 511, endPoint y: 116, distance: 261.7
click at [511, 116] on ul "Data Enrichment: They want to improve data quality for forecasting, deal evalua…" at bounding box center [659, 204] width 550 height 438
click at [511, 118] on li "[PERSON_NAME]: They aim to reduce the administrative burden on AEs related to m…" at bounding box center [659, 142] width 550 height 48
drag, startPoint x: 511, startPoint y: 116, endPoint x: 652, endPoint y: 276, distance: 212.9
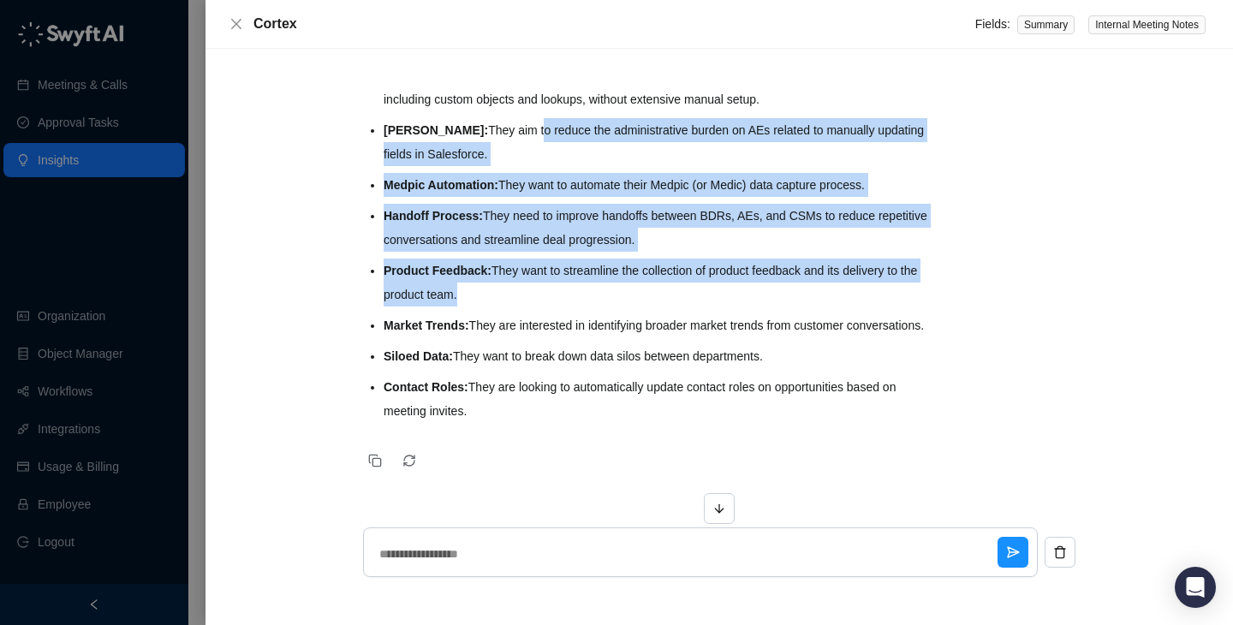
click at [652, 276] on ul "Data Enrichment: They want to improve data quality for forecasting, deal evalua…" at bounding box center [659, 204] width 550 height 438
click at [652, 276] on li "Product Feedback: They want to streamline the collection of product feedback an…" at bounding box center [659, 283] width 550 height 48
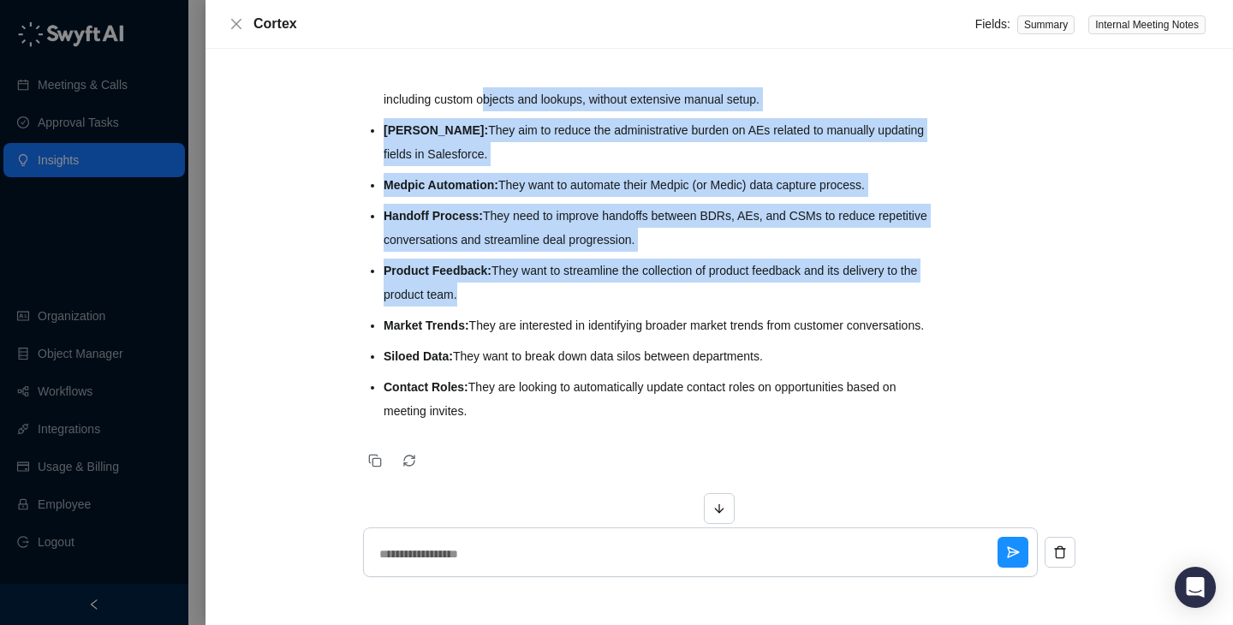
drag, startPoint x: 652, startPoint y: 276, endPoint x: 479, endPoint y: 98, distance: 248.2
click at [479, 98] on ul "Data Enrichment: They want to improve data quality for forecasting, deal evalua…" at bounding box center [659, 204] width 550 height 438
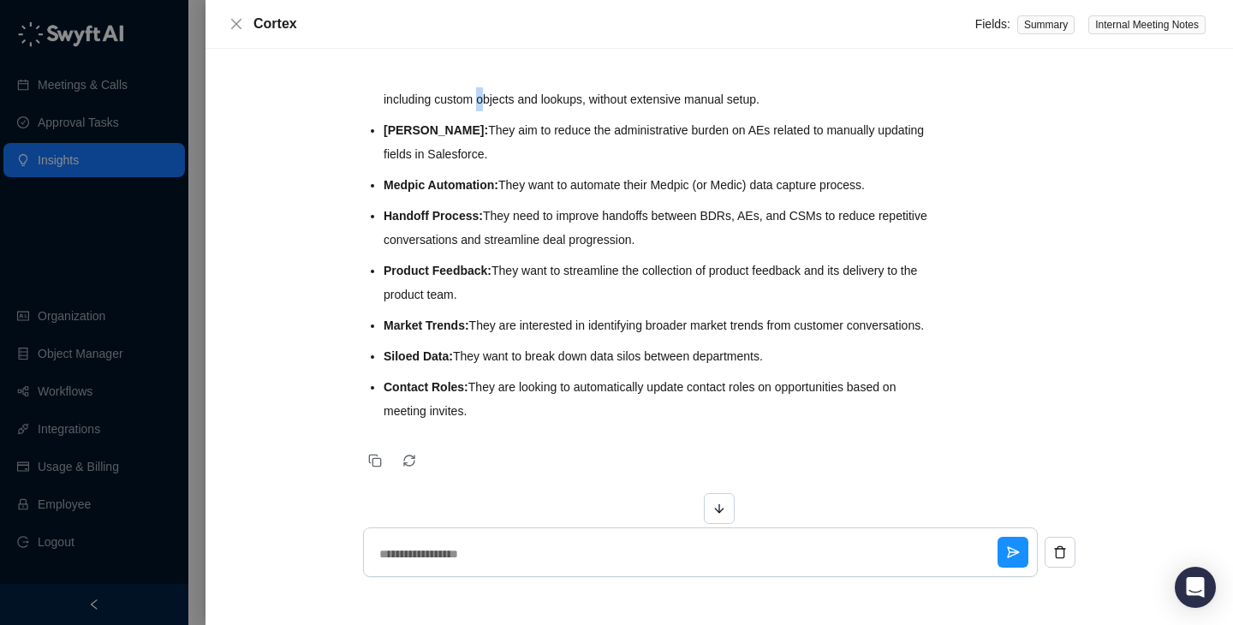
drag, startPoint x: 479, startPoint y: 98, endPoint x: 479, endPoint y: 110, distance: 11.1
click at [479, 103] on li "Salesforce Integration: They require seamless integration with their complex Sa…" at bounding box center [659, 87] width 550 height 48
drag, startPoint x: 453, startPoint y: 130, endPoint x: 735, endPoint y: 294, distance: 325.7
click at [733, 294] on ul "Data Enrichment: They want to improve data quality for forecasting, deal evalua…" at bounding box center [659, 204] width 550 height 438
click at [735, 294] on li "Product Feedback: They want to streamline the collection of product feedback an…" at bounding box center [659, 283] width 550 height 48
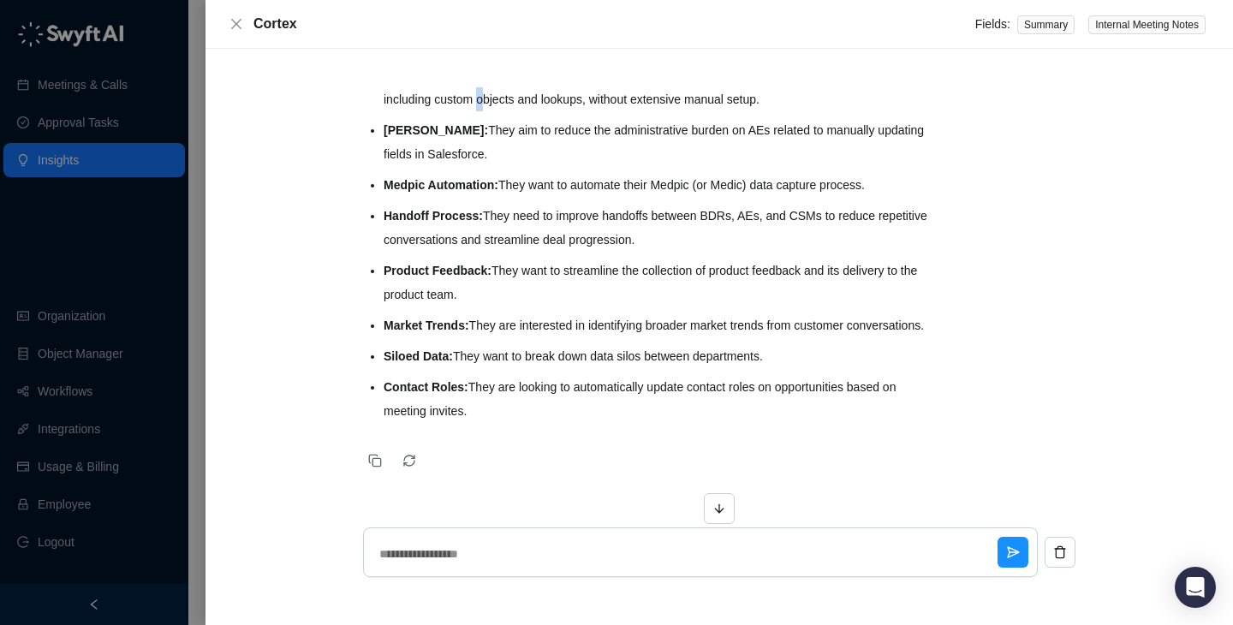
drag, startPoint x: 722, startPoint y: 296, endPoint x: 493, endPoint y: 152, distance: 270.5
click at [493, 152] on ul "Data Enrichment: They want to improve data quality for forecasting, deal evalua…" at bounding box center [659, 204] width 550 height 438
click at [493, 152] on li "[PERSON_NAME]: They aim to reduce the administrative burden on AEs related to m…" at bounding box center [659, 142] width 550 height 48
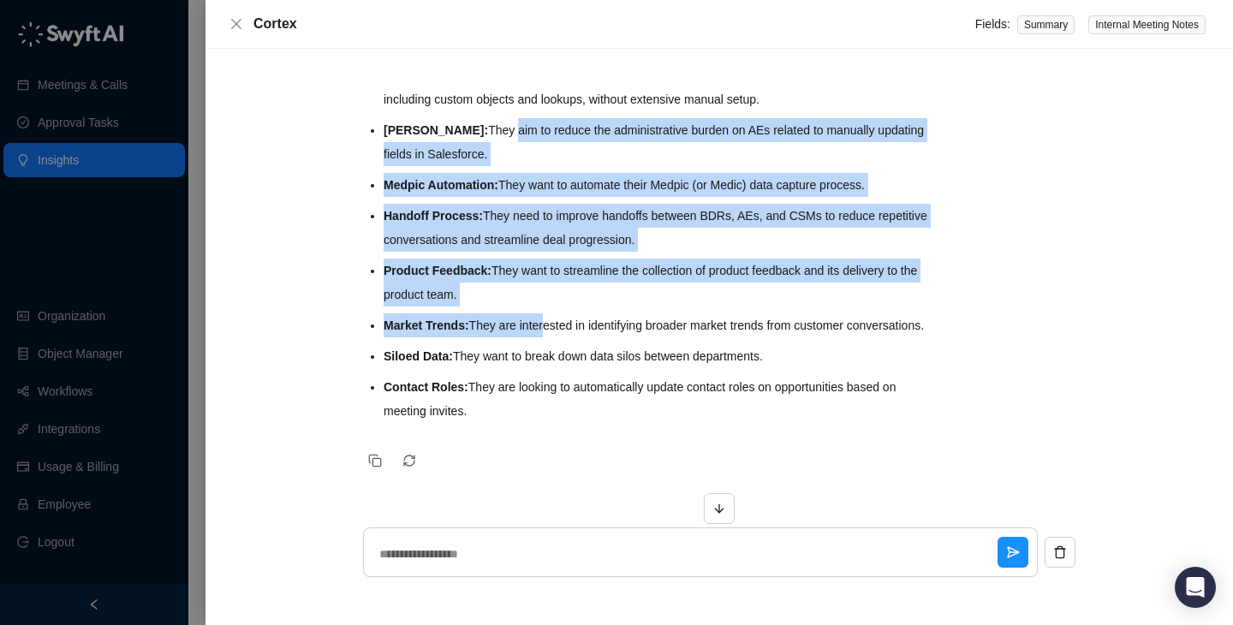
drag, startPoint x: 478, startPoint y: 118, endPoint x: 546, endPoint y: 321, distance: 214.1
click at [546, 321] on ul "Data Enrichment: They want to improve data quality for forecasting, deal evalua…" at bounding box center [659, 204] width 550 height 438
click at [546, 321] on li "Market Trends: They are interested in identifying broader market trends from cu…" at bounding box center [659, 325] width 550 height 24
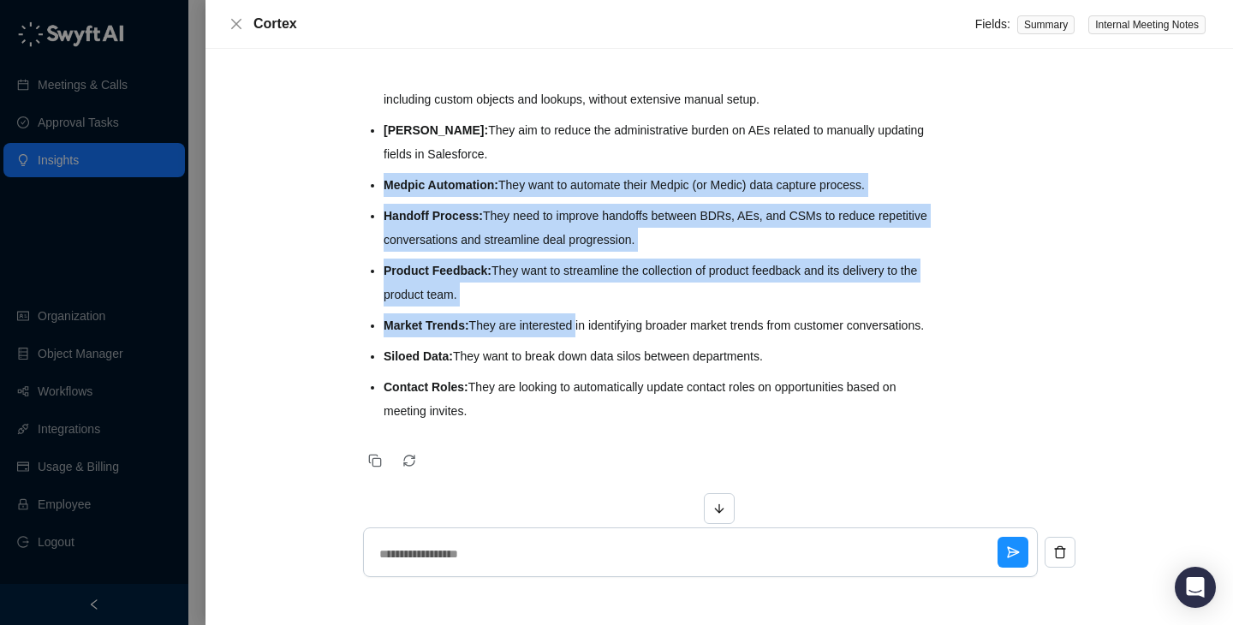
drag, startPoint x: 546, startPoint y: 321, endPoint x: 487, endPoint y: 138, distance: 192.5
click at [487, 138] on ul "Data Enrichment: They want to improve data quality for forecasting, deal evalua…" at bounding box center [659, 204] width 550 height 438
click at [487, 138] on li "[PERSON_NAME]: They aim to reduce the administrative burden on AEs related to m…" at bounding box center [659, 142] width 550 height 48
drag, startPoint x: 485, startPoint y: 116, endPoint x: 517, endPoint y: 347, distance: 232.5
click at [517, 347] on ul "Data Enrichment: They want to improve data quality for forecasting, deal evalua…" at bounding box center [659, 204] width 550 height 438
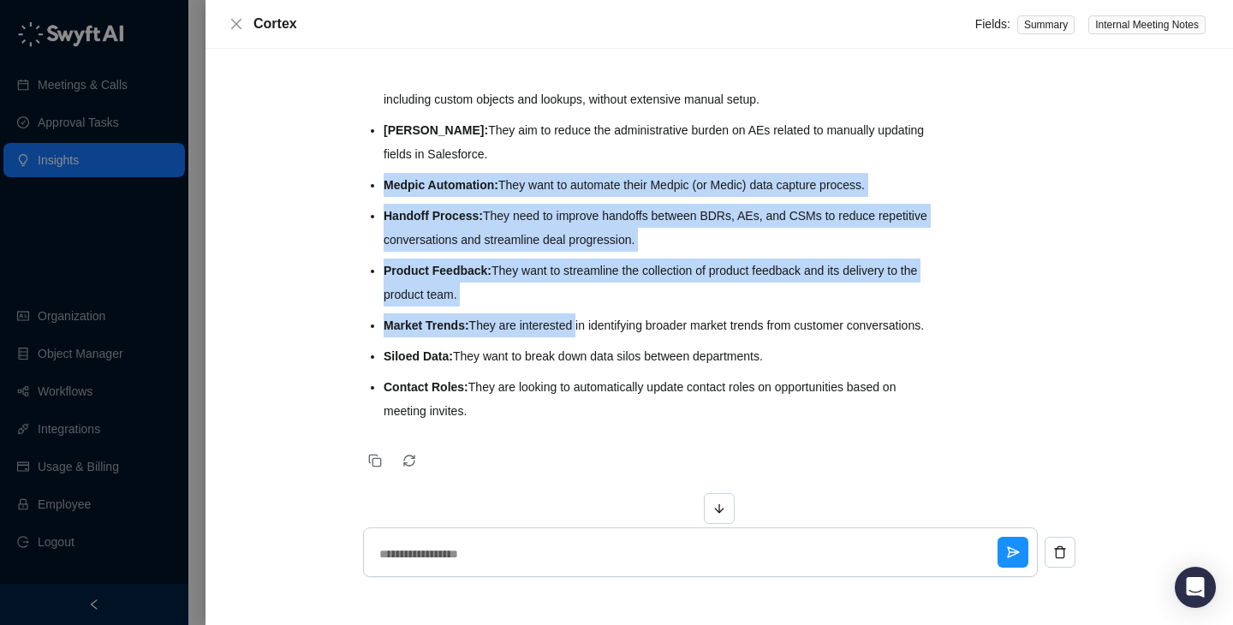
click at [517, 337] on li "Market Trends: They are interested in identifying broader market trends from cu…" at bounding box center [659, 325] width 550 height 24
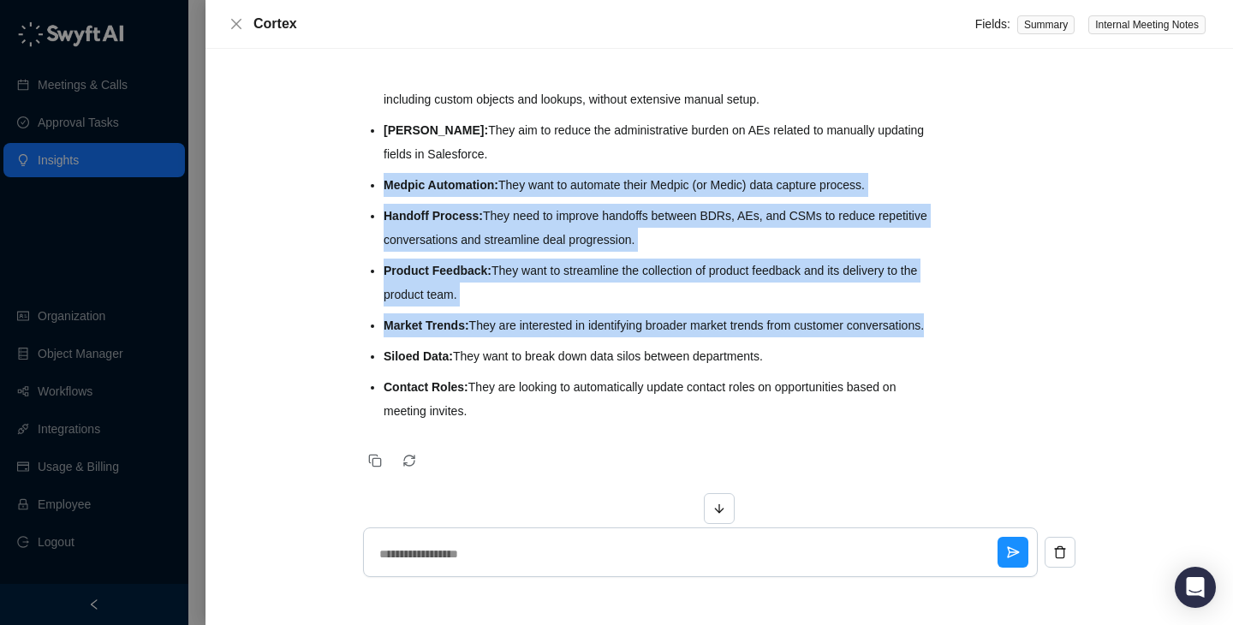
drag, startPoint x: 517, startPoint y: 347, endPoint x: 484, endPoint y: 147, distance: 202.2
click at [484, 147] on ul "Data Enrichment: They want to improve data quality for forecasting, deal evalua…" at bounding box center [659, 204] width 550 height 438
click at [484, 147] on li "[PERSON_NAME]: They aim to reduce the administrative burden on AEs related to m…" at bounding box center [659, 142] width 550 height 48
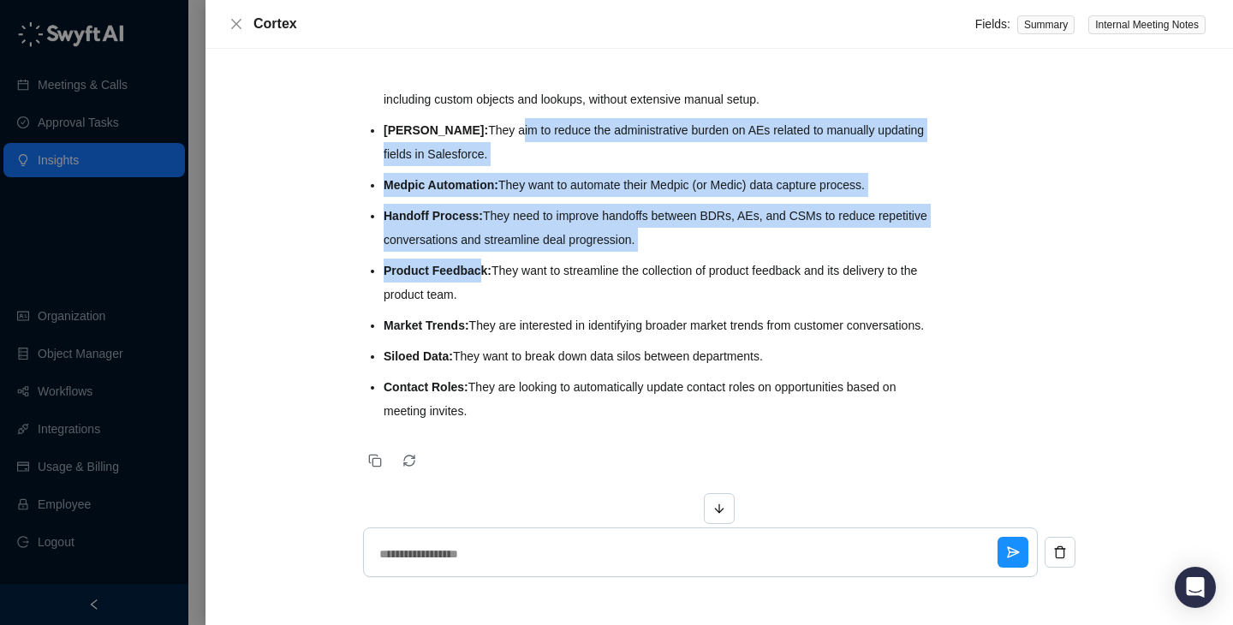
drag, startPoint x: 484, startPoint y: 113, endPoint x: 489, endPoint y: 349, distance: 236.3
click at [489, 348] on ul "Data Enrichment: They want to improve data quality for forecasting, deal evalua…" at bounding box center [659, 204] width 550 height 438
click at [489, 337] on li "Market Trends: They are interested in identifying broader market trends from cu…" at bounding box center [659, 325] width 550 height 24
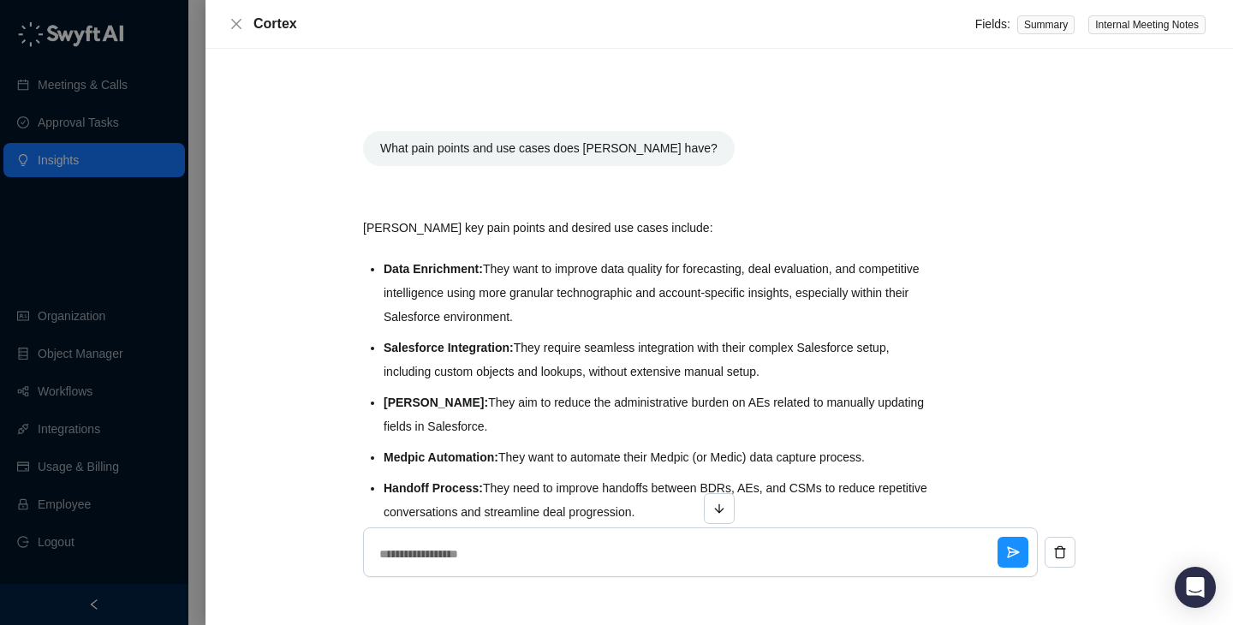
scroll to position [296, 0]
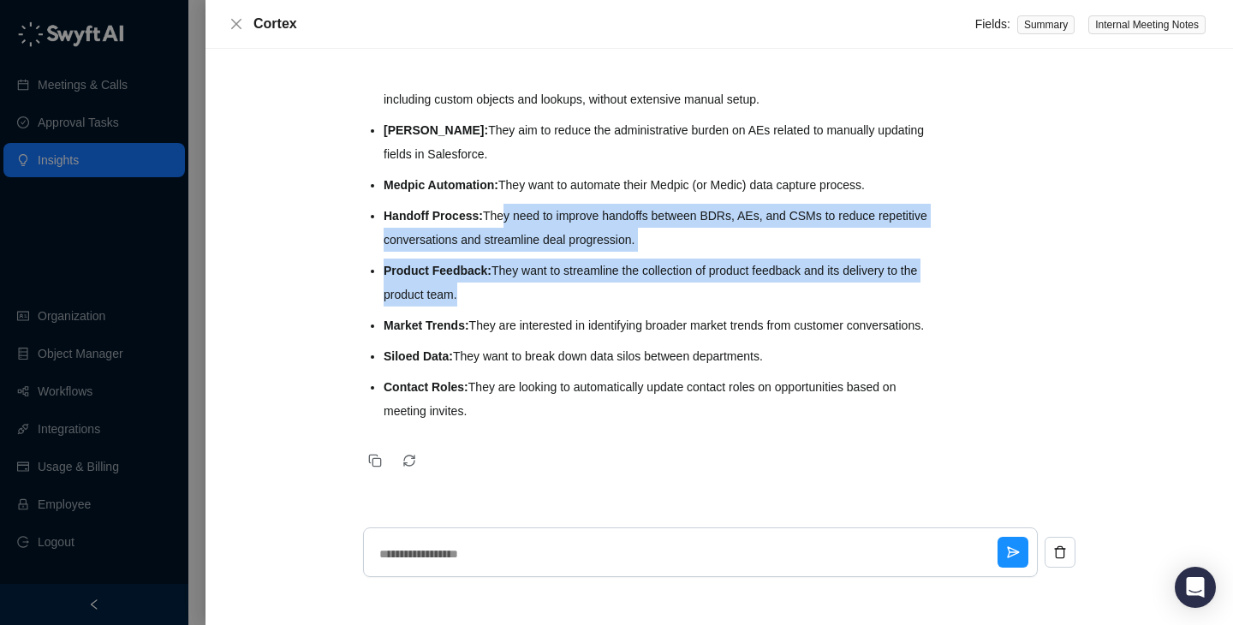
drag, startPoint x: 502, startPoint y: 196, endPoint x: 580, endPoint y: 337, distance: 161.3
click at [580, 337] on ul "Data Enrichment: They want to improve data quality for forecasting, deal evalua…" at bounding box center [659, 204] width 550 height 438
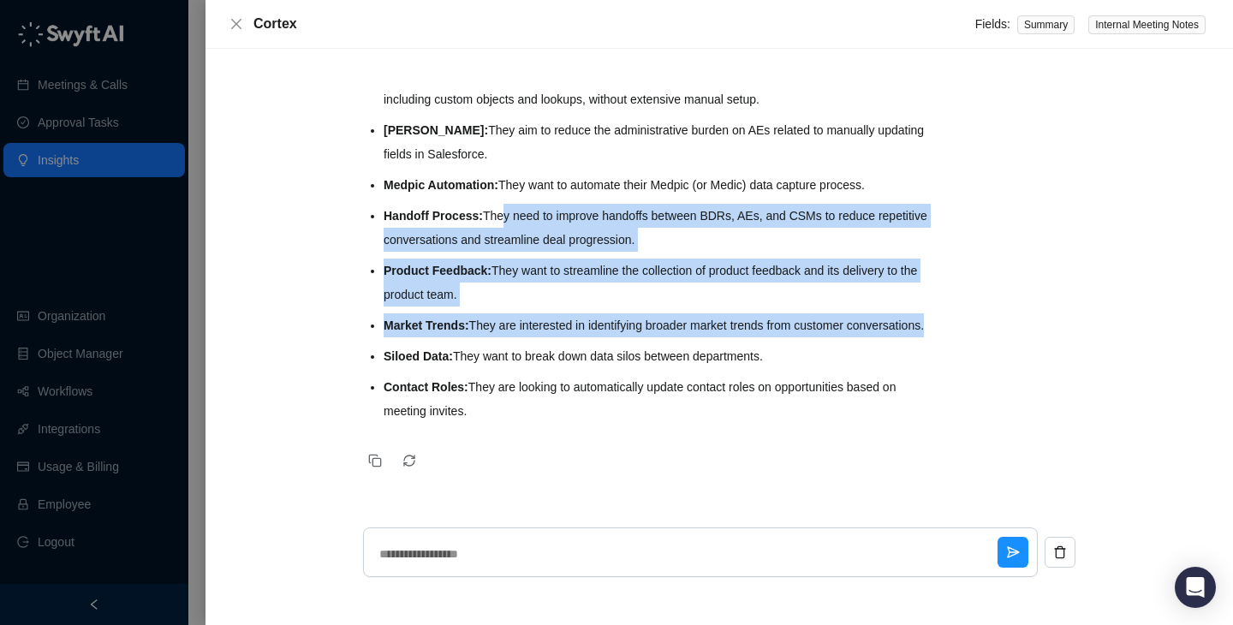
click at [580, 337] on ul "Data Enrichment: They want to improve data quality for forecasting, deal evalua…" at bounding box center [659, 204] width 550 height 438
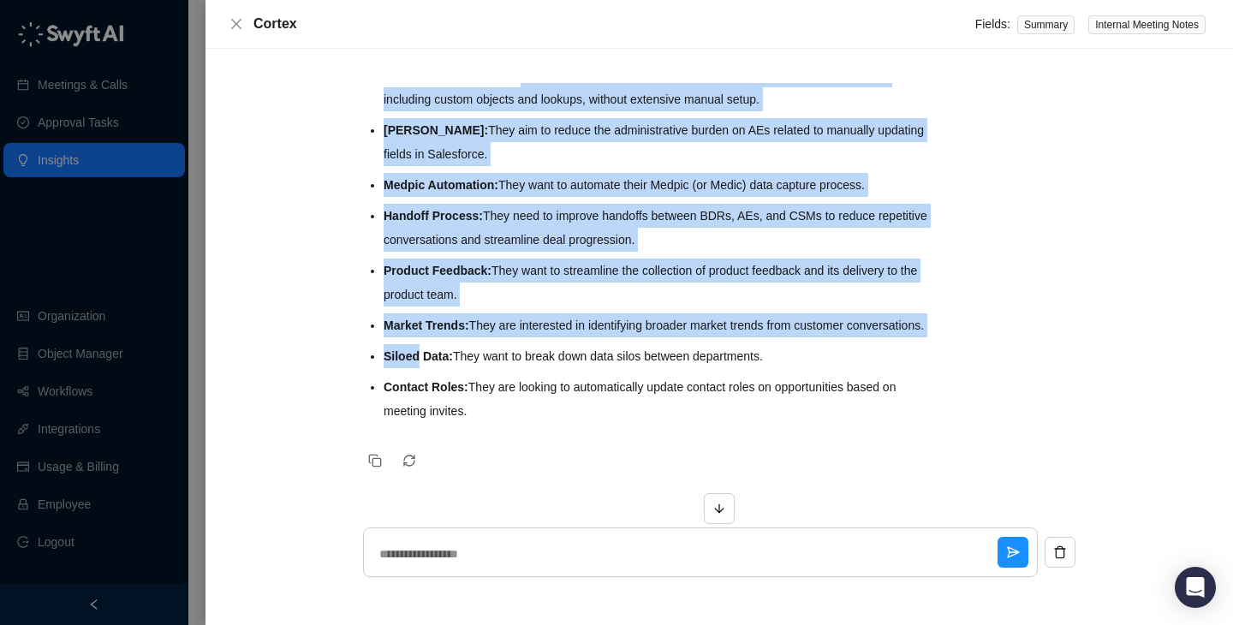
drag, startPoint x: 580, startPoint y: 337, endPoint x: 531, endPoint y: 58, distance: 283.3
click at [531, 58] on div "What pain points and use cases does [PERSON_NAME] have? [PERSON_NAME] key pain …" at bounding box center [718, 337] width 1027 height 576
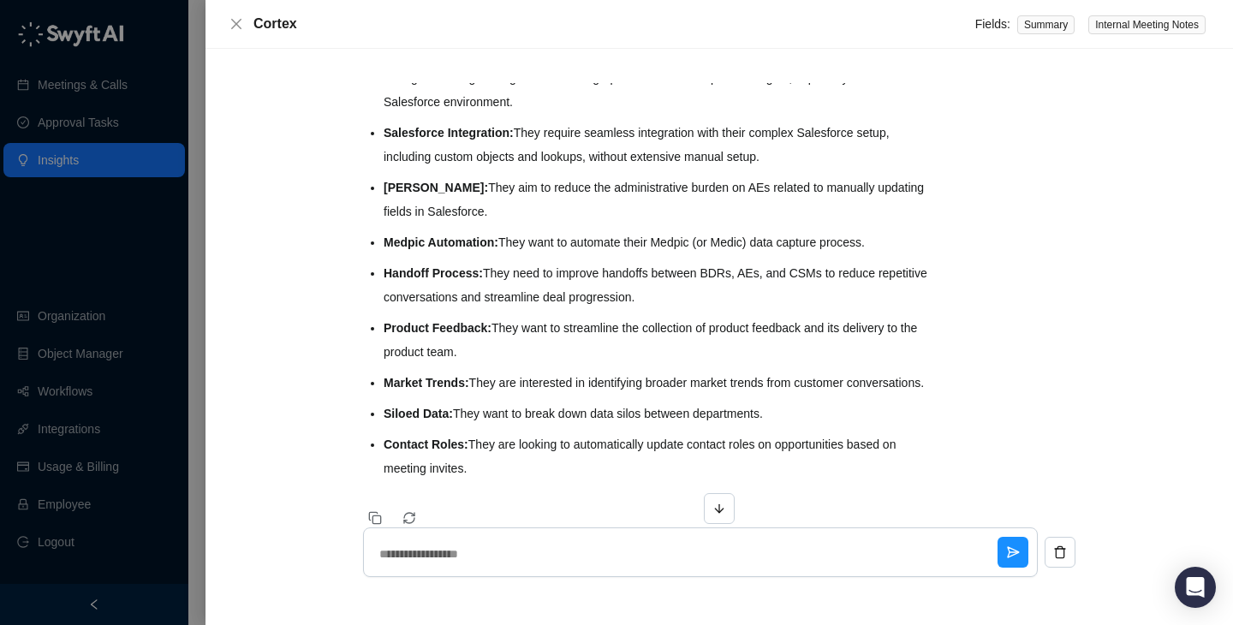
click at [531, 58] on div "What pain points and use cases does [PERSON_NAME] have? [PERSON_NAME] key pain …" at bounding box center [718, 337] width 1027 height 576
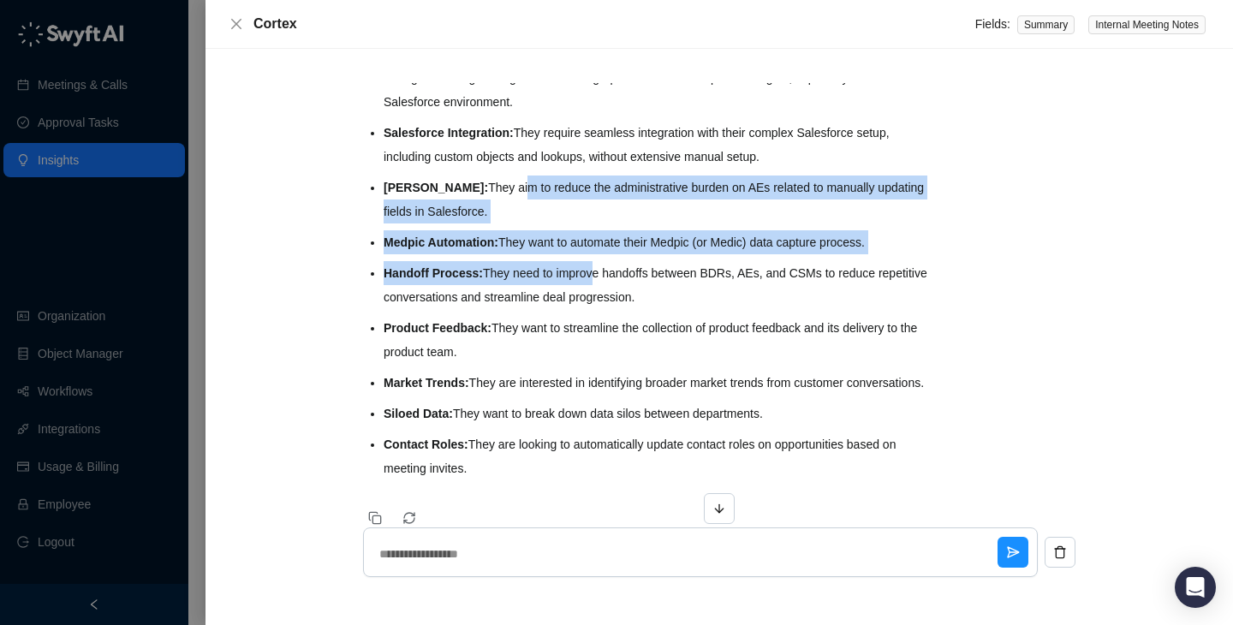
drag
click at [652, 337] on ul "Data Enrichment: They want to improve data quality for forecasting, deal evalua…" at bounding box center [659, 261] width 550 height 438
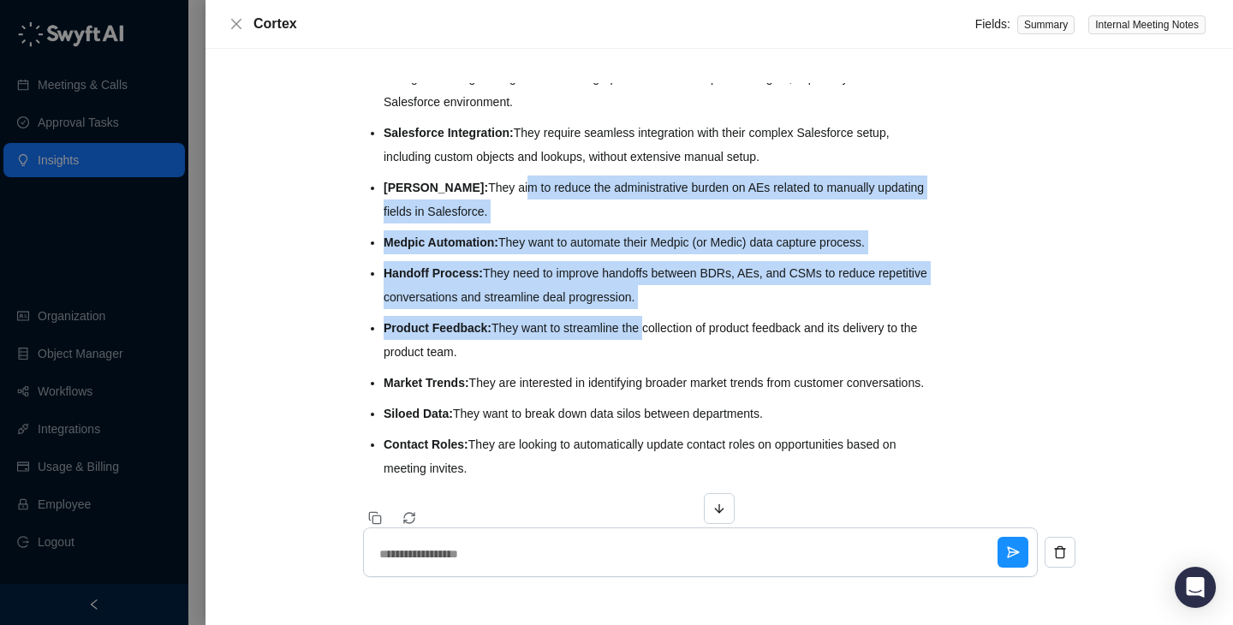
click at [652, 337] on li "Product Feedback: They want to streamline the collection of product feedback an…" at bounding box center [659, 340] width 550 height 48
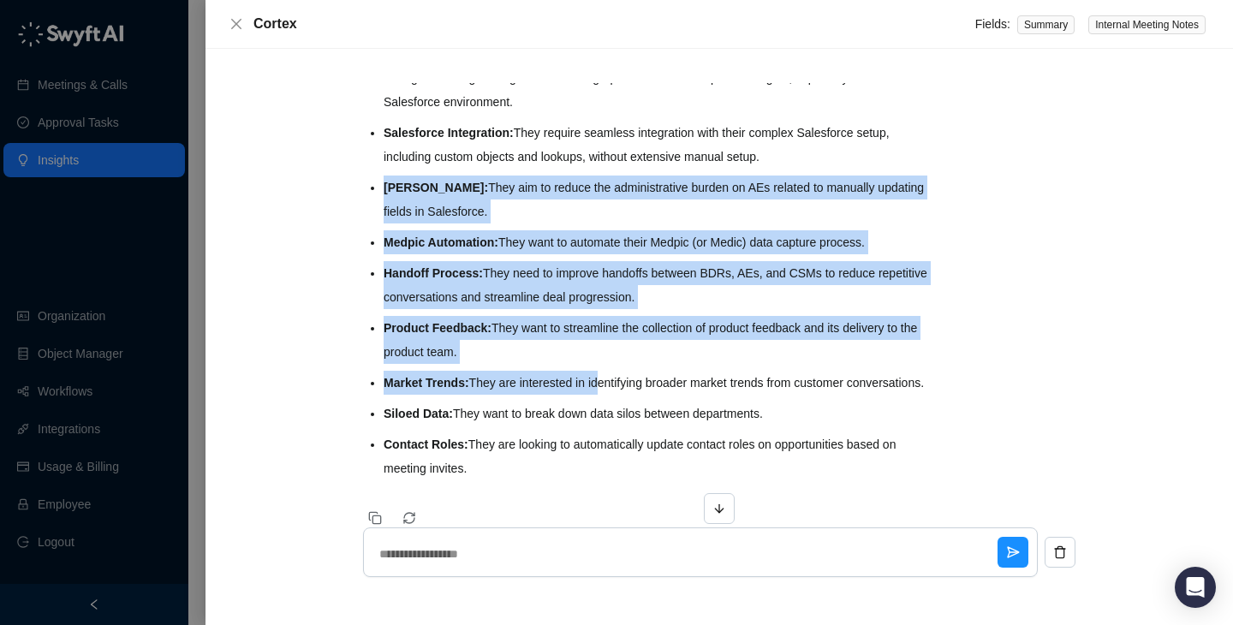
click at [508, 174] on ul "Data Enrichment: They want to improve data quality for forecasting, deal evalua…" at bounding box center [659, 261] width 550 height 438
click at [661, 211] on li "[PERSON_NAME]: They aim to reduce the administrative burden on AEs related to m…" at bounding box center [659, 199] width 550 height 48
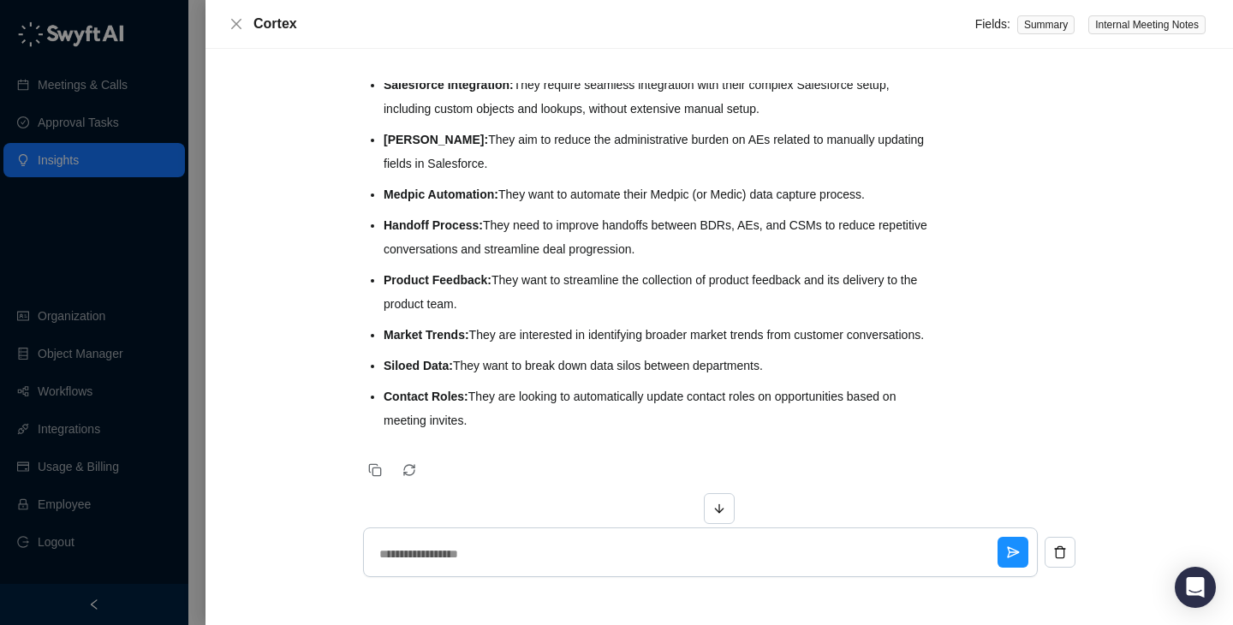
scroll to position [269, 0]
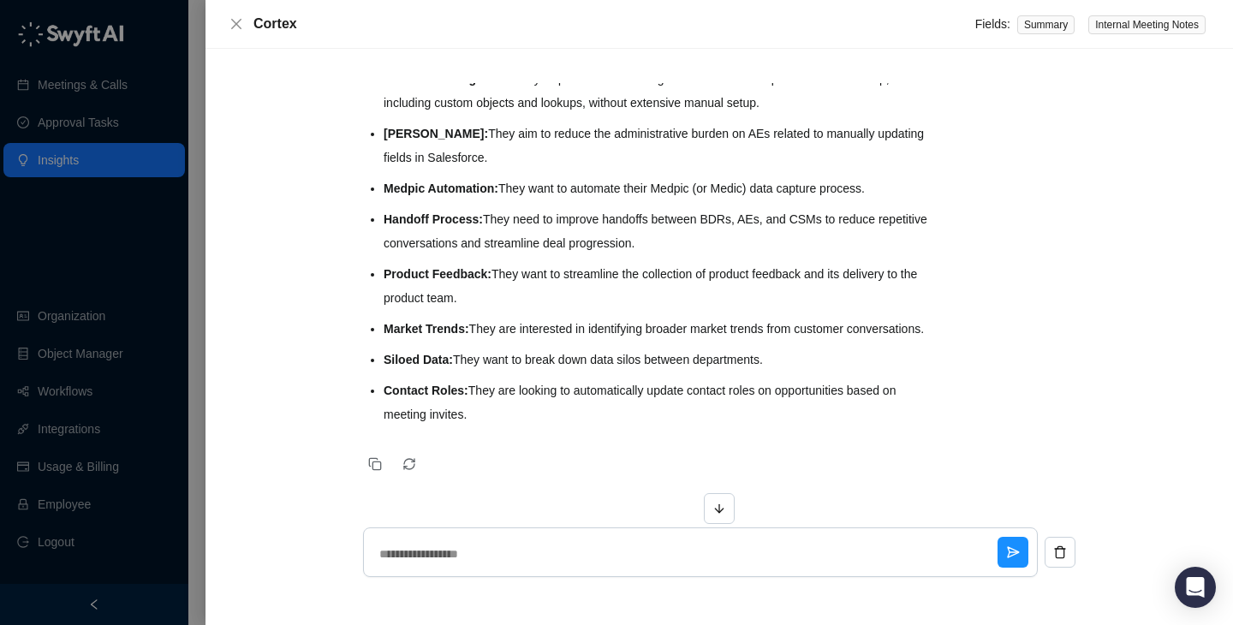
drag, startPoint x: 480, startPoint y: 302, endPoint x: 455, endPoint y: 262, distance: 47.7
click at [455, 263] on li "Product Feedback: They want to streamline the collection of product feedback an…" at bounding box center [659, 286] width 550 height 48
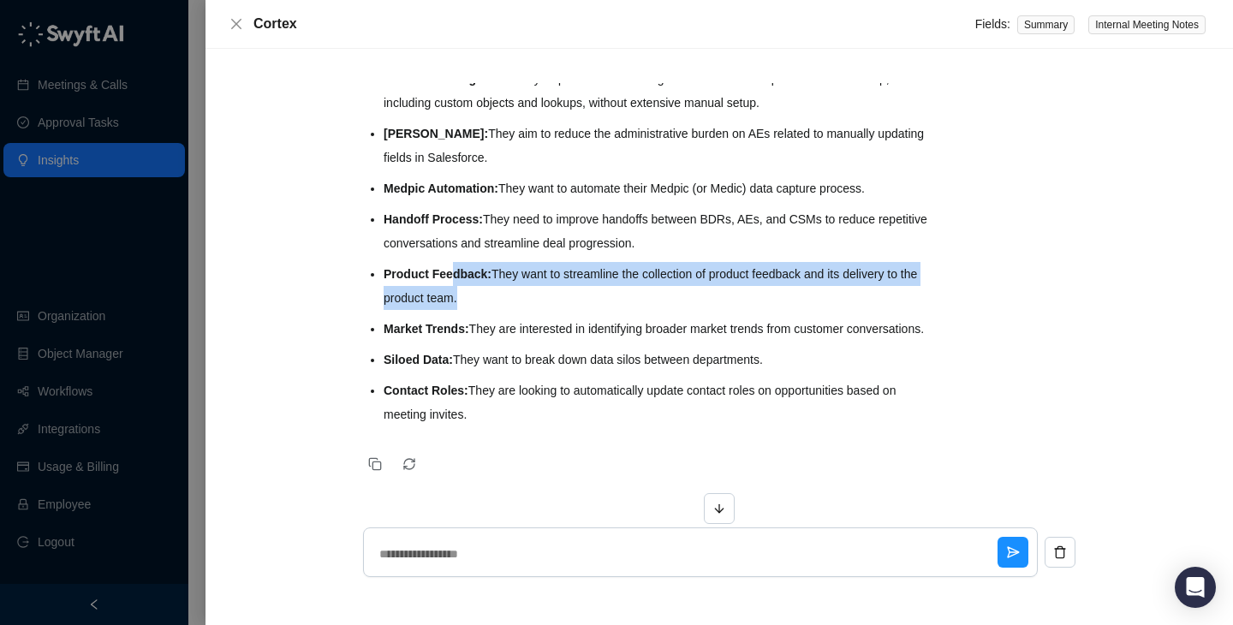
click at [455, 262] on li "Product Feedback: They want to streamline the collection of product feedback an…" at bounding box center [659, 286] width 550 height 48
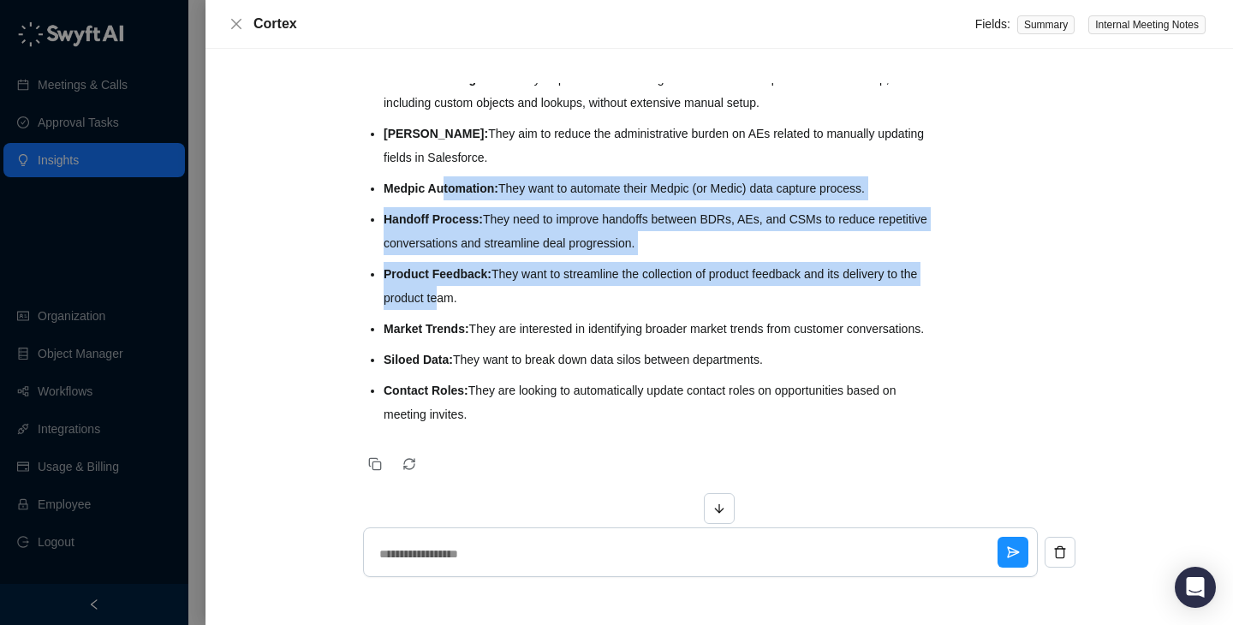
drag, startPoint x: 447, startPoint y: 253, endPoint x: 456, endPoint y: 303, distance: 50.5
click at [456, 303] on ul "Data Enrichment: They want to improve data quality for forecasting, deal evalua…" at bounding box center [659, 207] width 550 height 438
click at [456, 303] on li "Product Feedback: They want to streamline the collection of product feedback an…" at bounding box center [659, 286] width 550 height 48
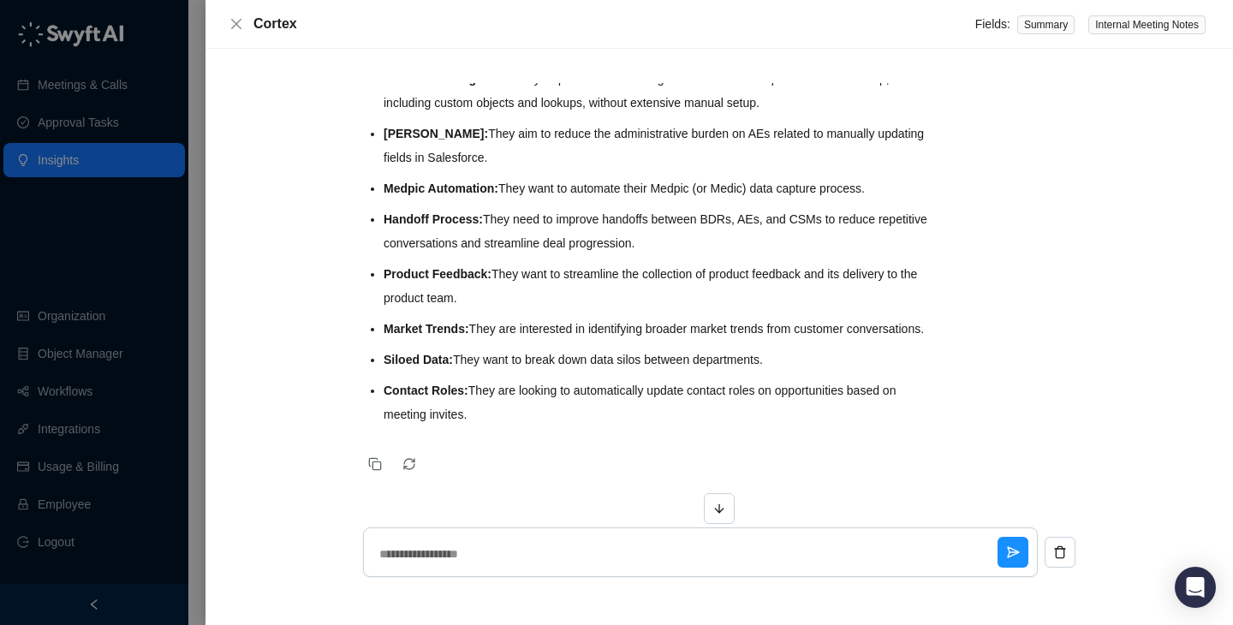
click at [118, 253] on div at bounding box center [616, 312] width 1233 height 625
type textarea "*"
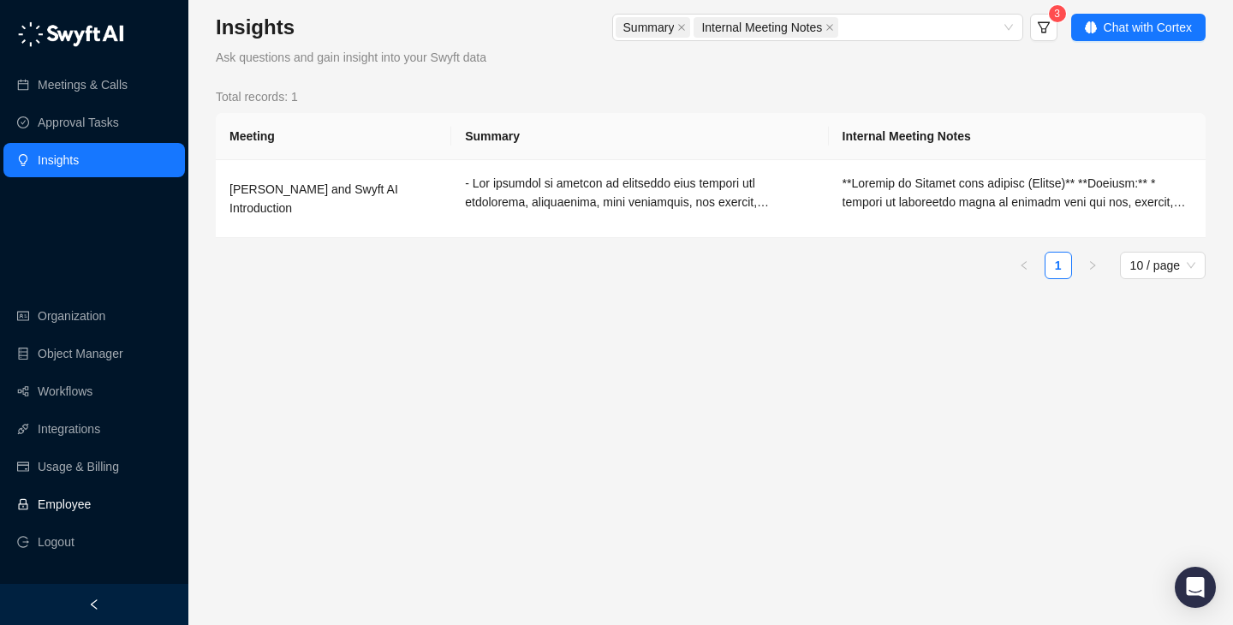
click at [91, 507] on link "Employee" at bounding box center [64, 504] width 53 height 34
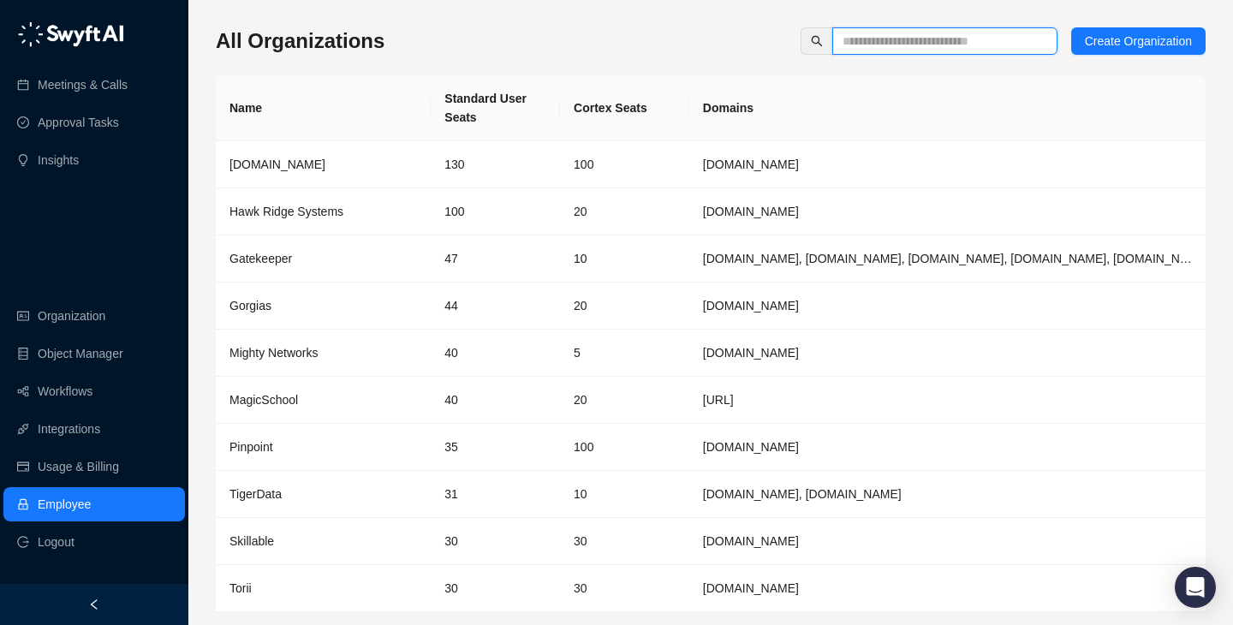
click at [893, 38] on input "text" at bounding box center [937, 41] width 191 height 19
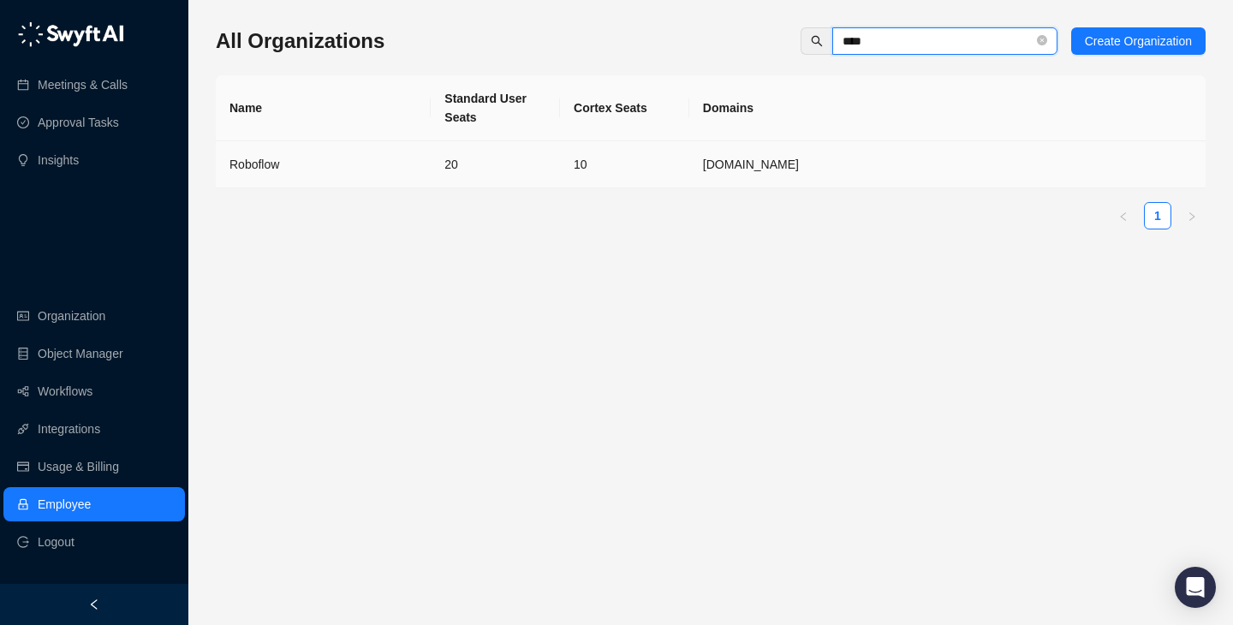
type input "****"
click at [416, 155] on div "Roboflow" at bounding box center [322, 164] width 187 height 19
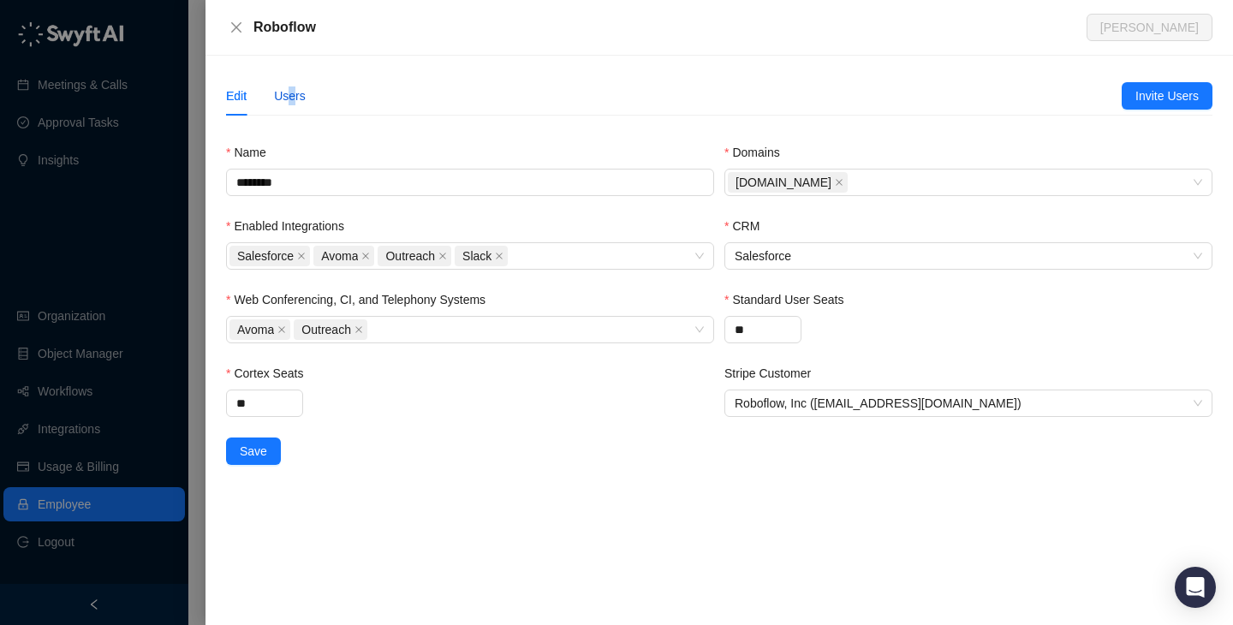
click at [293, 104] on div "Users" at bounding box center [290, 95] width 32 height 19
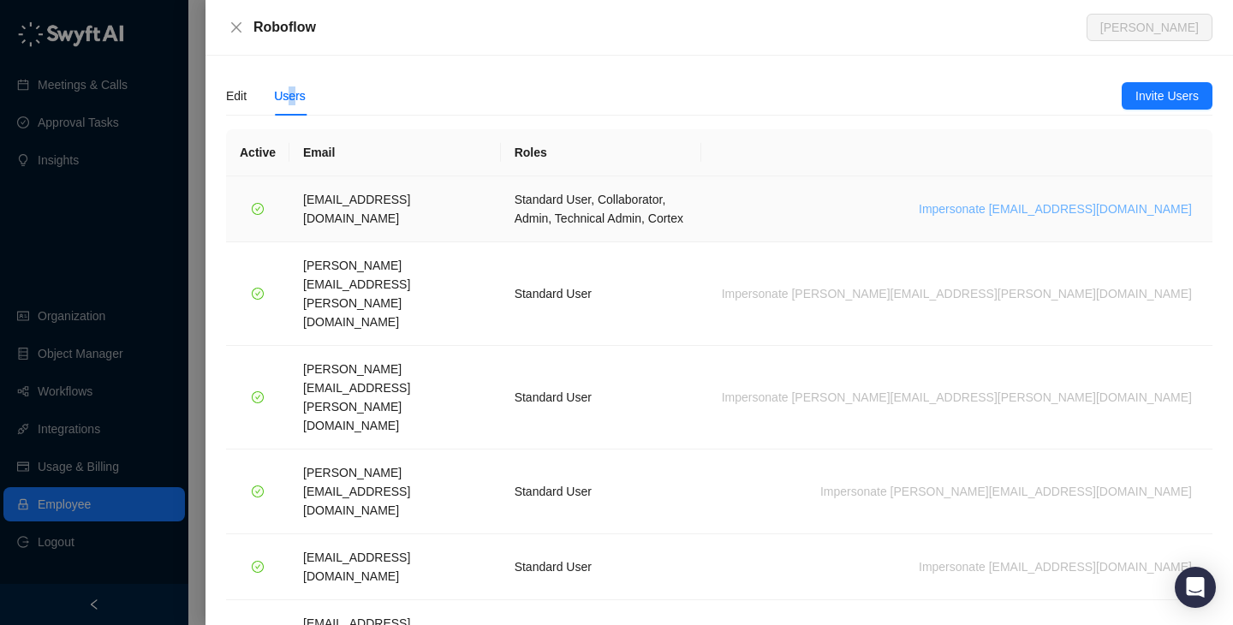
click at [1105, 201] on span "Impersonate [EMAIL_ADDRESS][DOMAIN_NAME]" at bounding box center [1055, 208] width 273 height 19
